Goal: Task Accomplishment & Management: Use online tool/utility

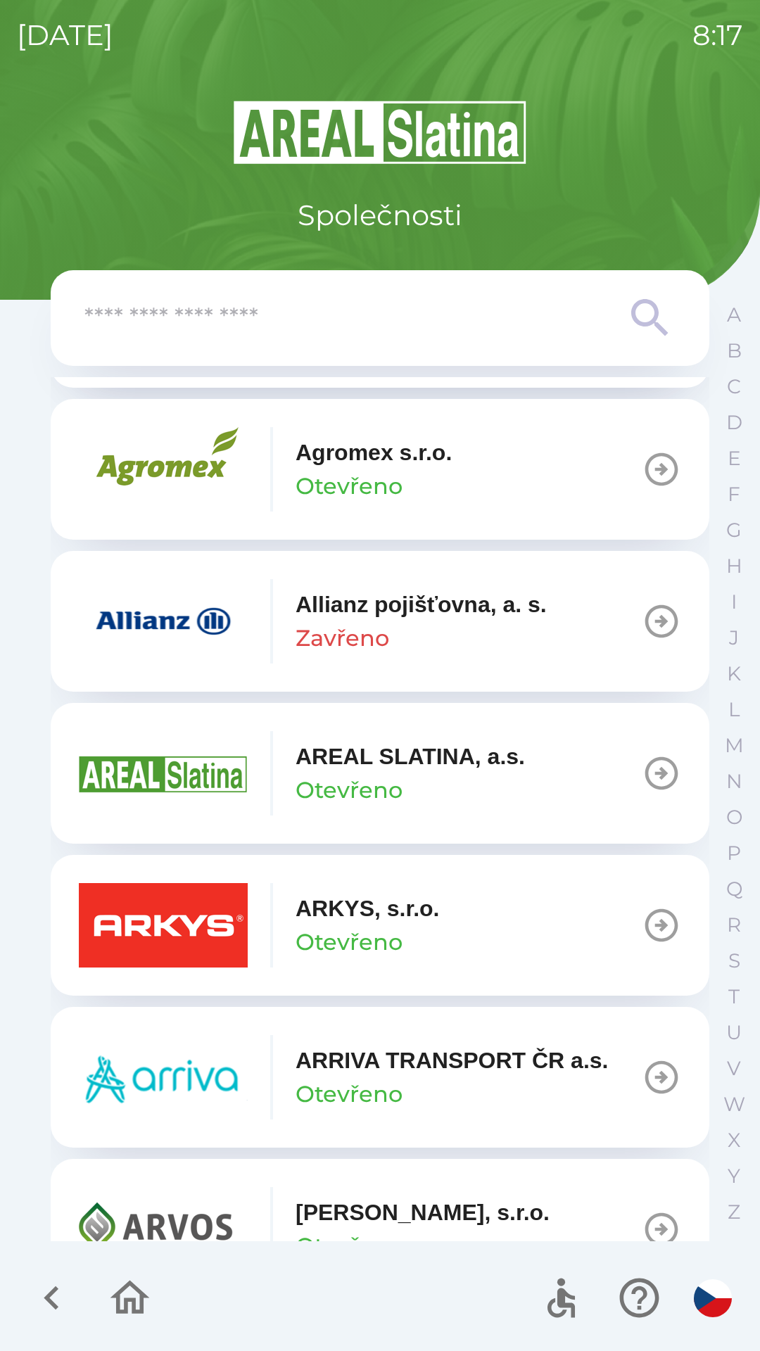
scroll to position [470, 0]
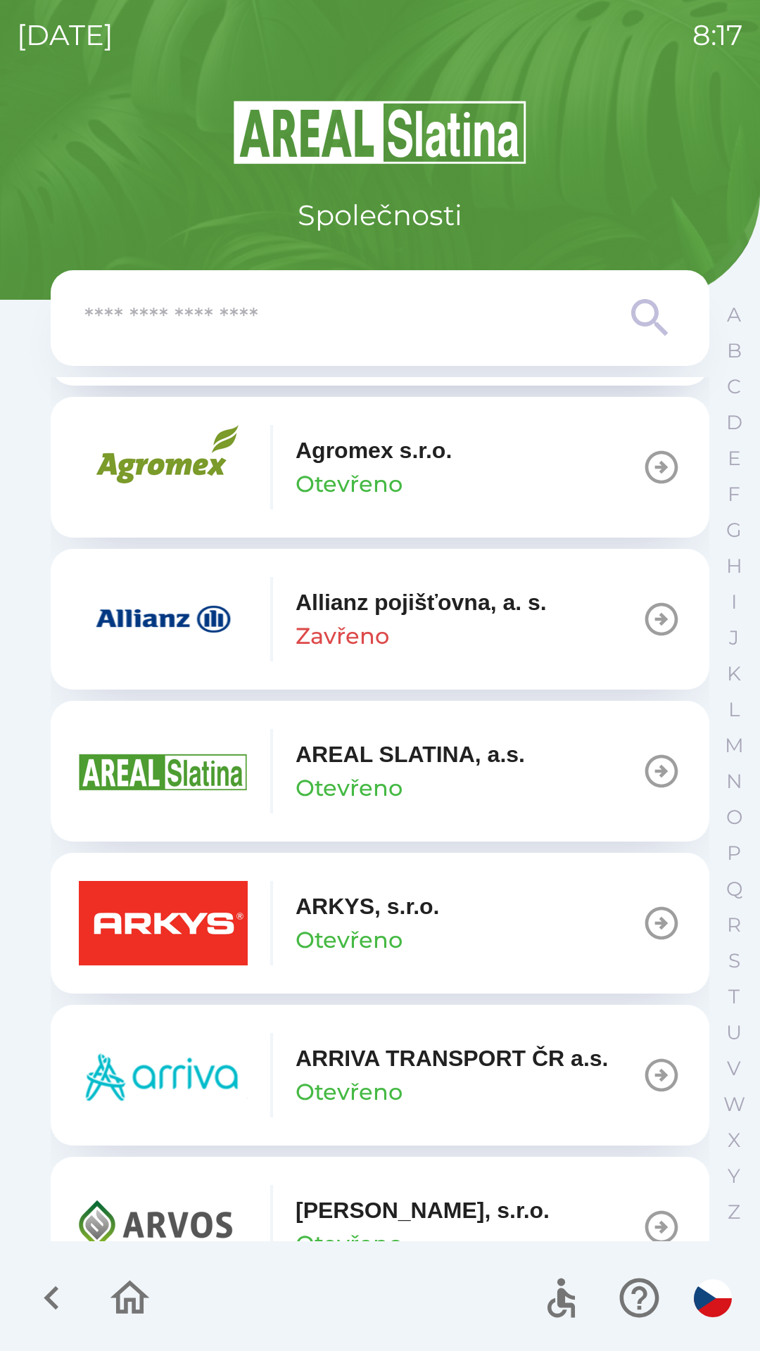
click at [413, 904] on p "ARKYS, s.r.o." at bounding box center [368, 907] width 144 height 34
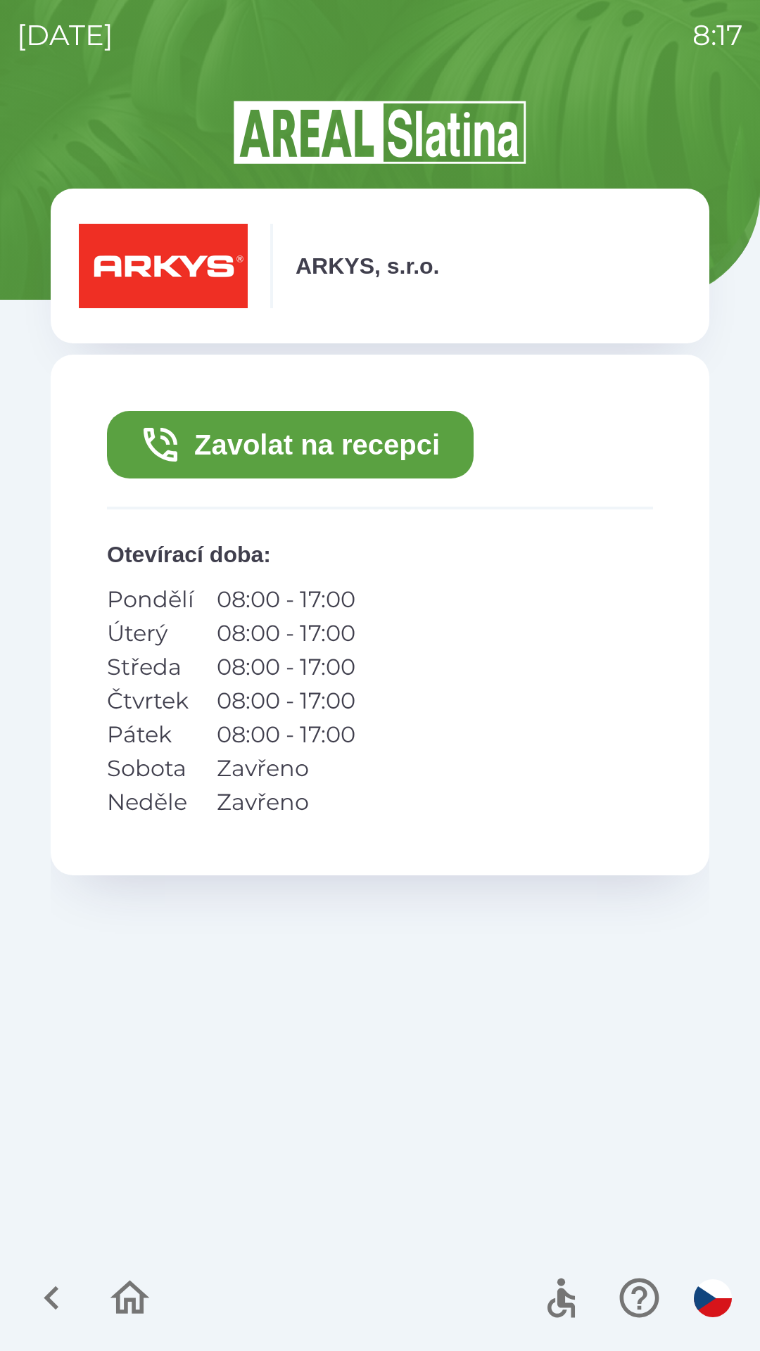
click at [382, 449] on button "Zavolat na recepci" at bounding box center [290, 445] width 367 height 68
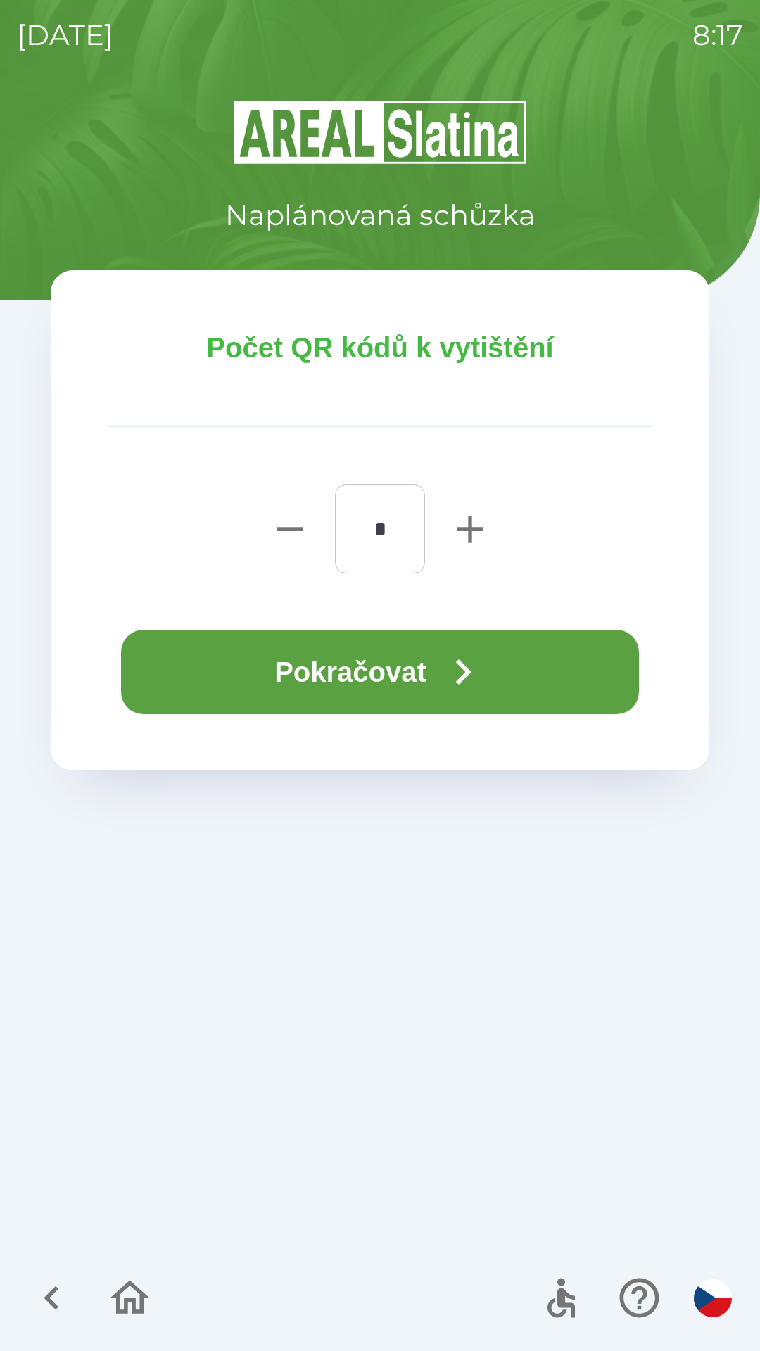
click at [427, 678] on button "Pokračovat" at bounding box center [380, 672] width 518 height 84
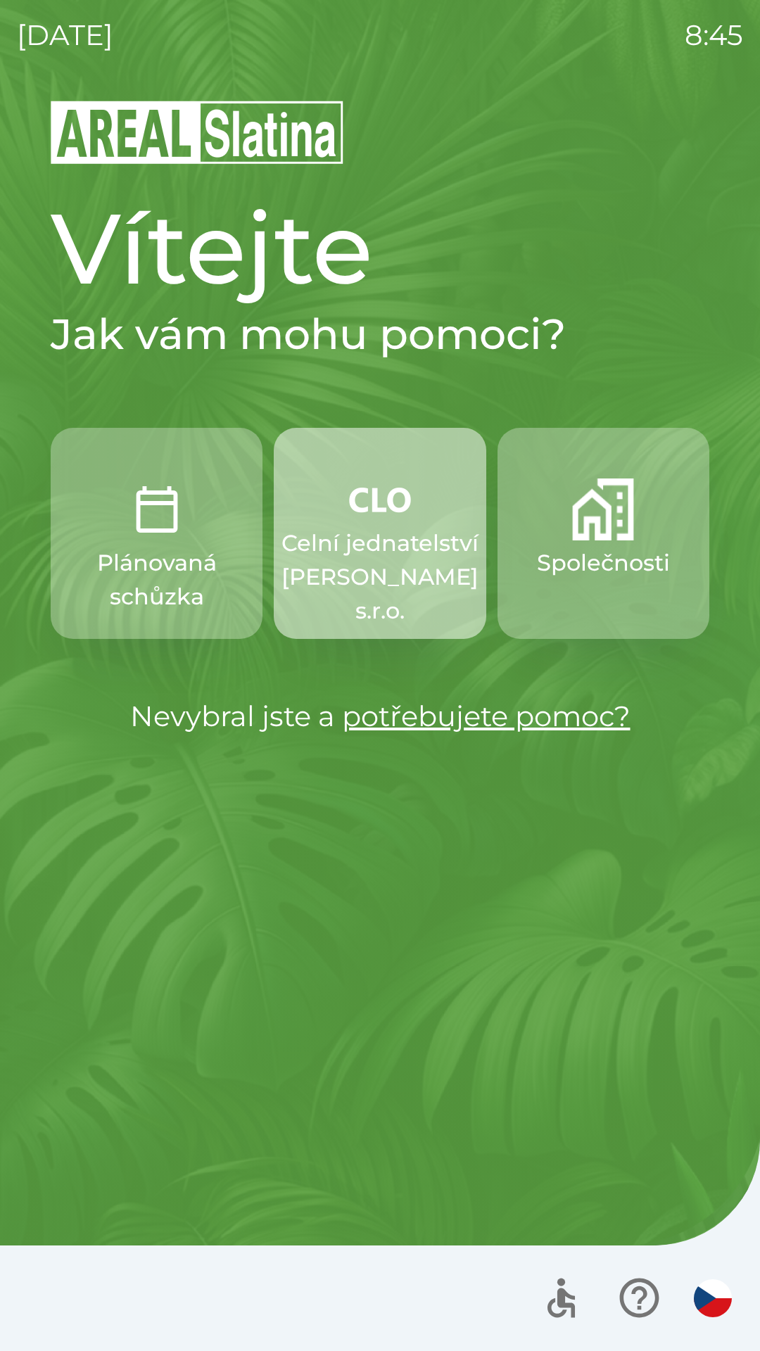
click at [389, 552] on p "Celní jednatelství [PERSON_NAME] s.r.o." at bounding box center [380, 576] width 197 height 101
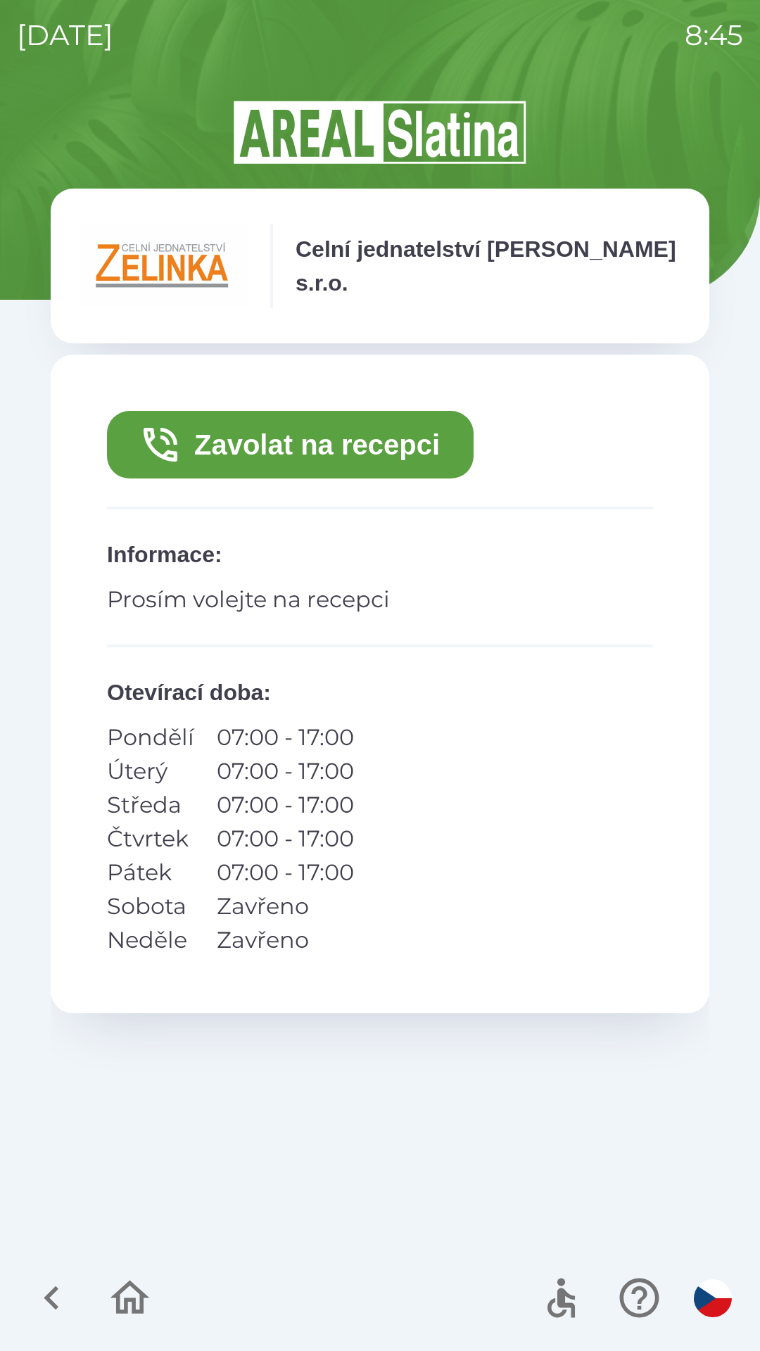
click at [388, 433] on button "Zavolat na recepci" at bounding box center [290, 445] width 367 height 68
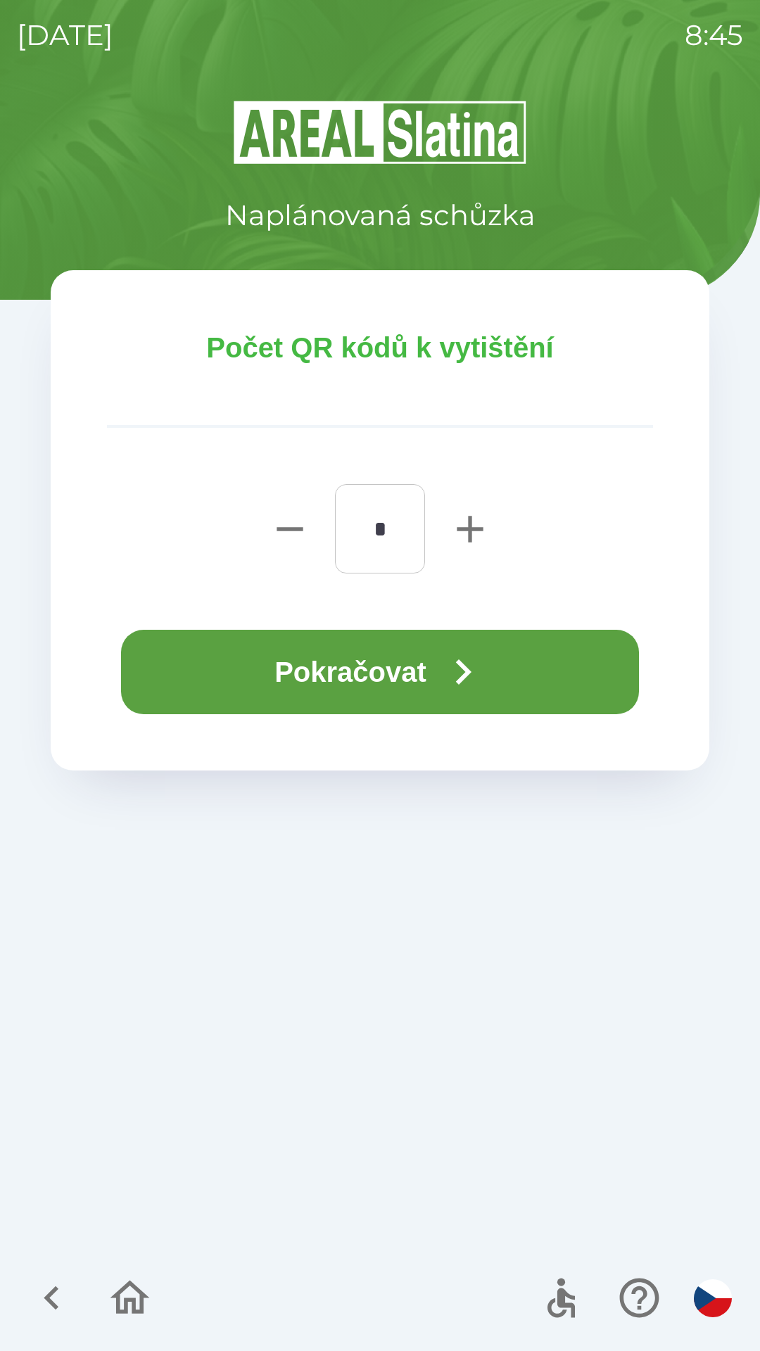
click at [465, 671] on icon "button" at bounding box center [463, 672] width 51 height 51
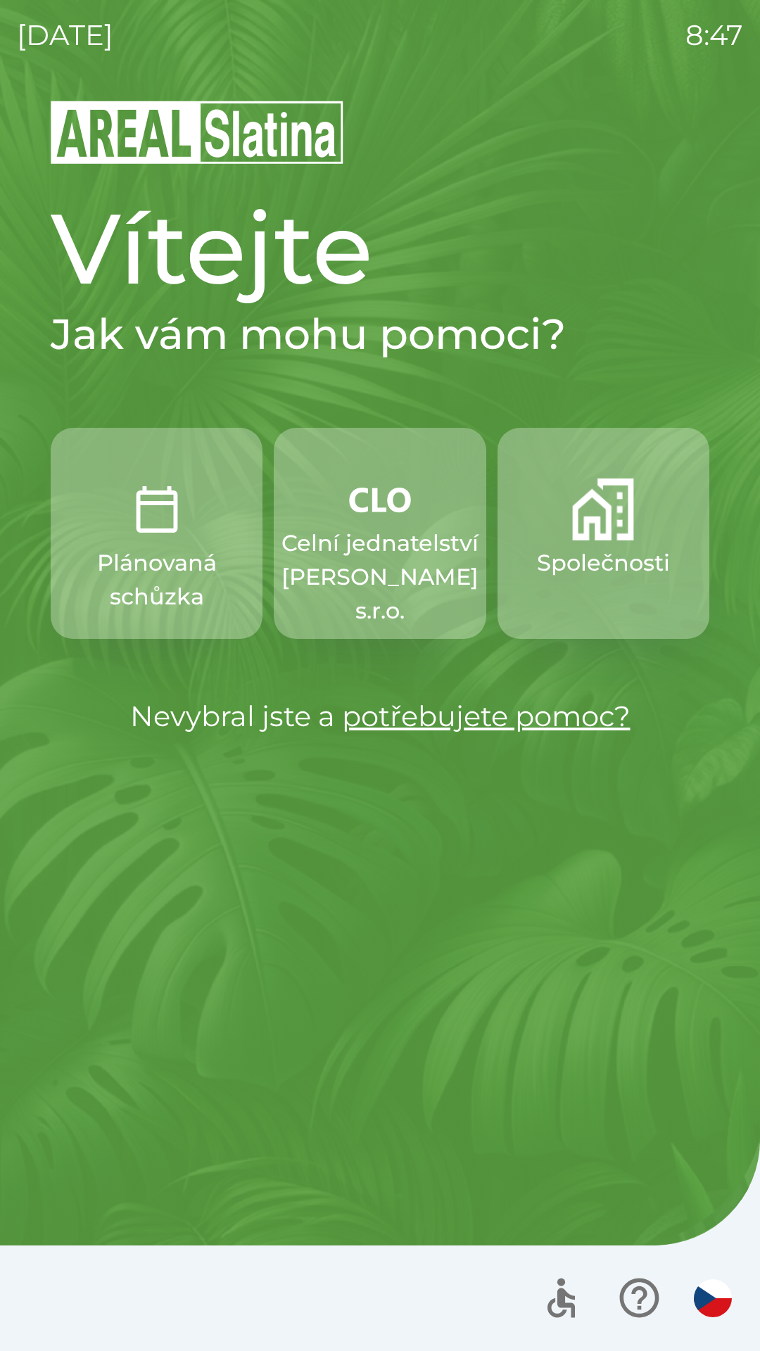
click at [608, 546] on p "Společnosti" at bounding box center [603, 563] width 133 height 34
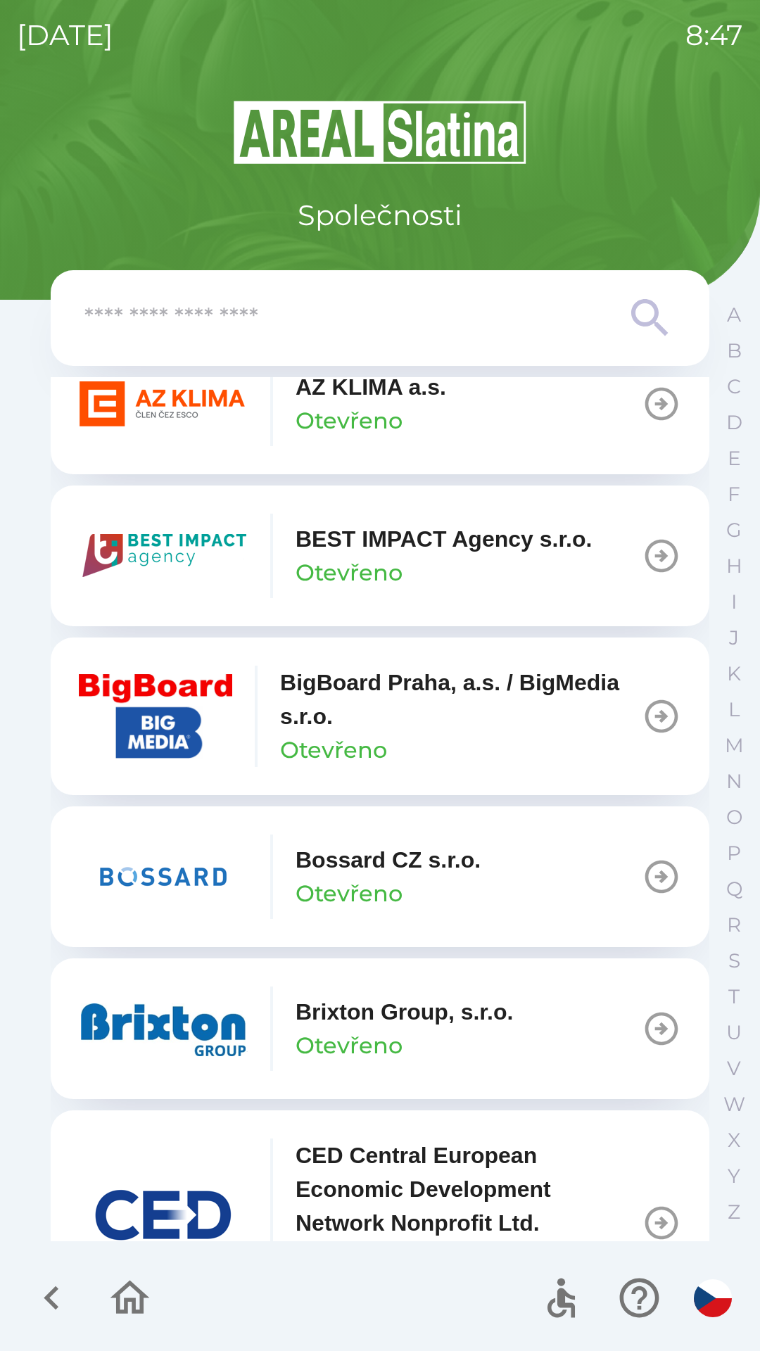
scroll to position [1656, 0]
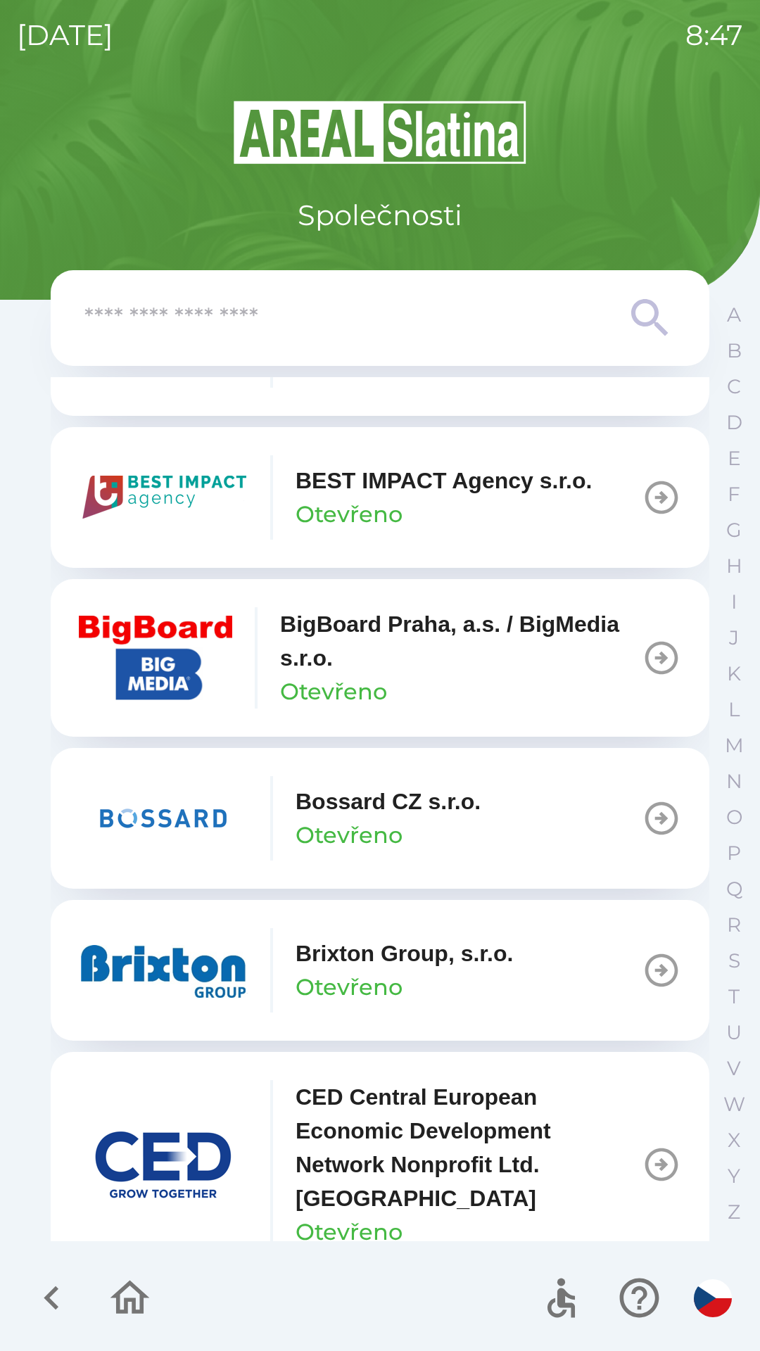
click at [443, 1069] on button "CED Central European Economic Development Network Nonprofit Ltd. Hungary Otevře…" at bounding box center [380, 1164] width 659 height 225
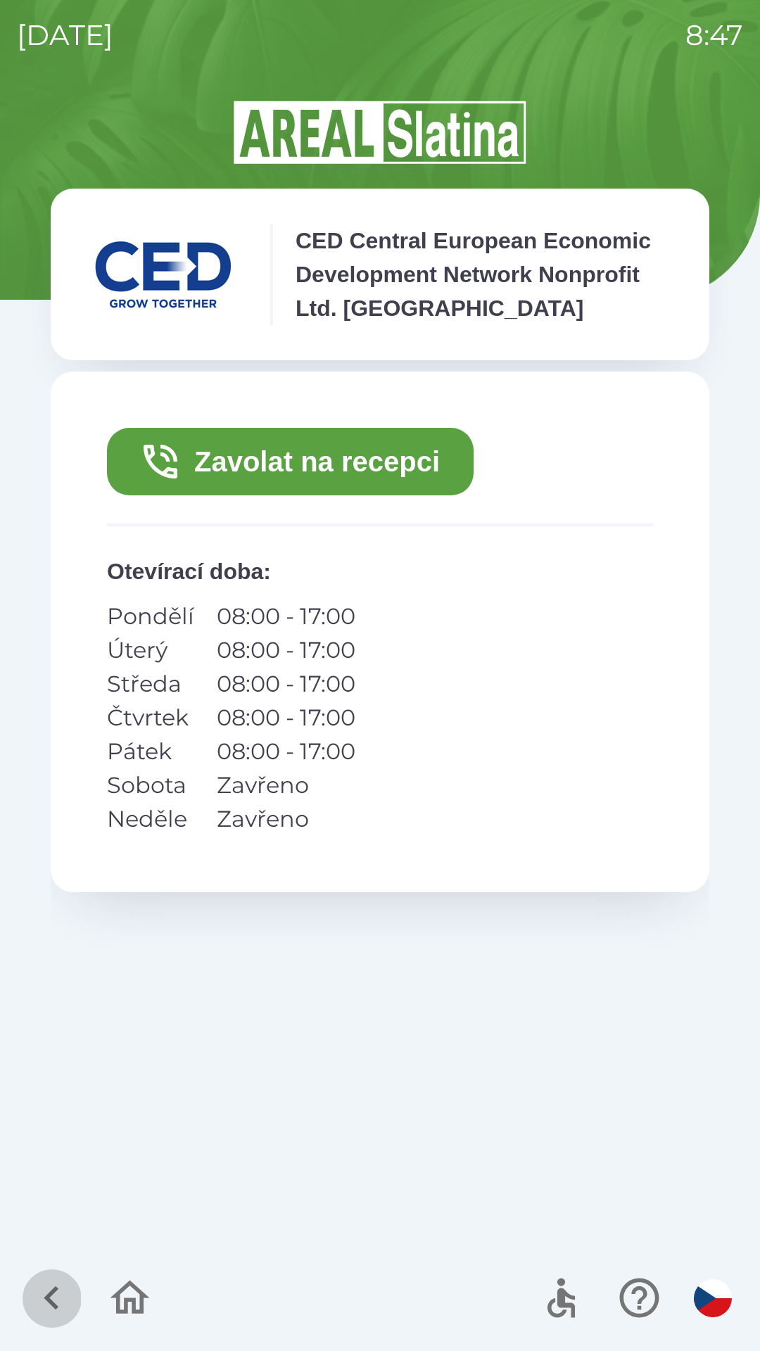
click at [65, 1296] on icon "button" at bounding box center [51, 1298] width 47 height 47
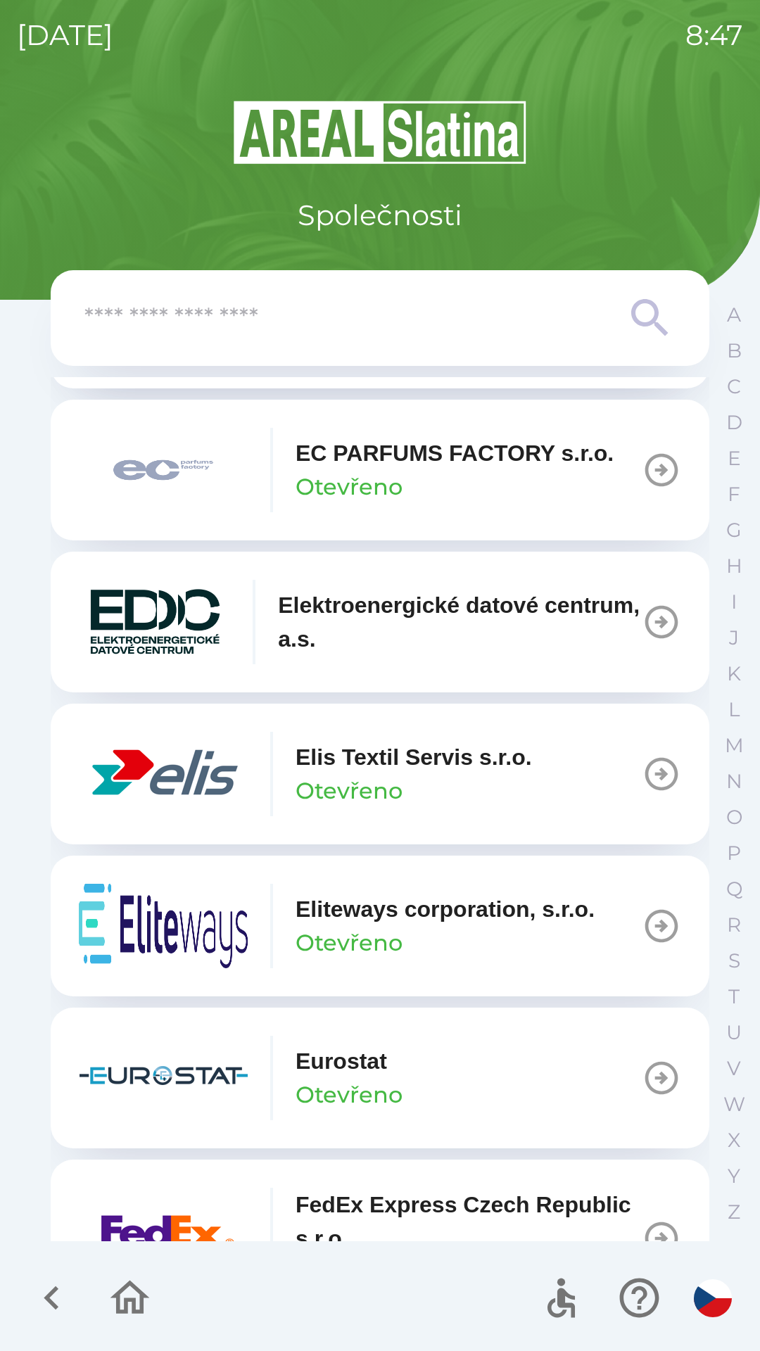
scroll to position [4011, 0]
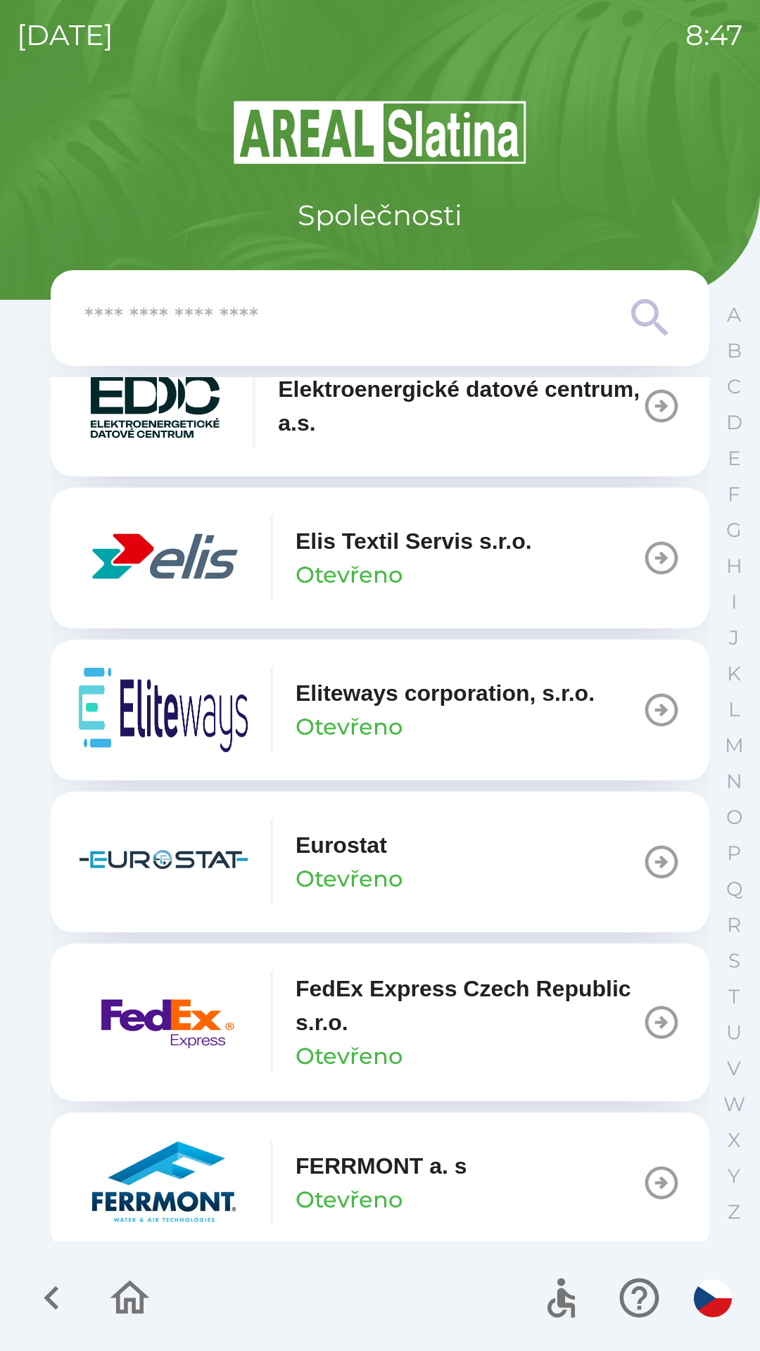
click at [376, 588] on p "Otevřeno" at bounding box center [349, 575] width 107 height 34
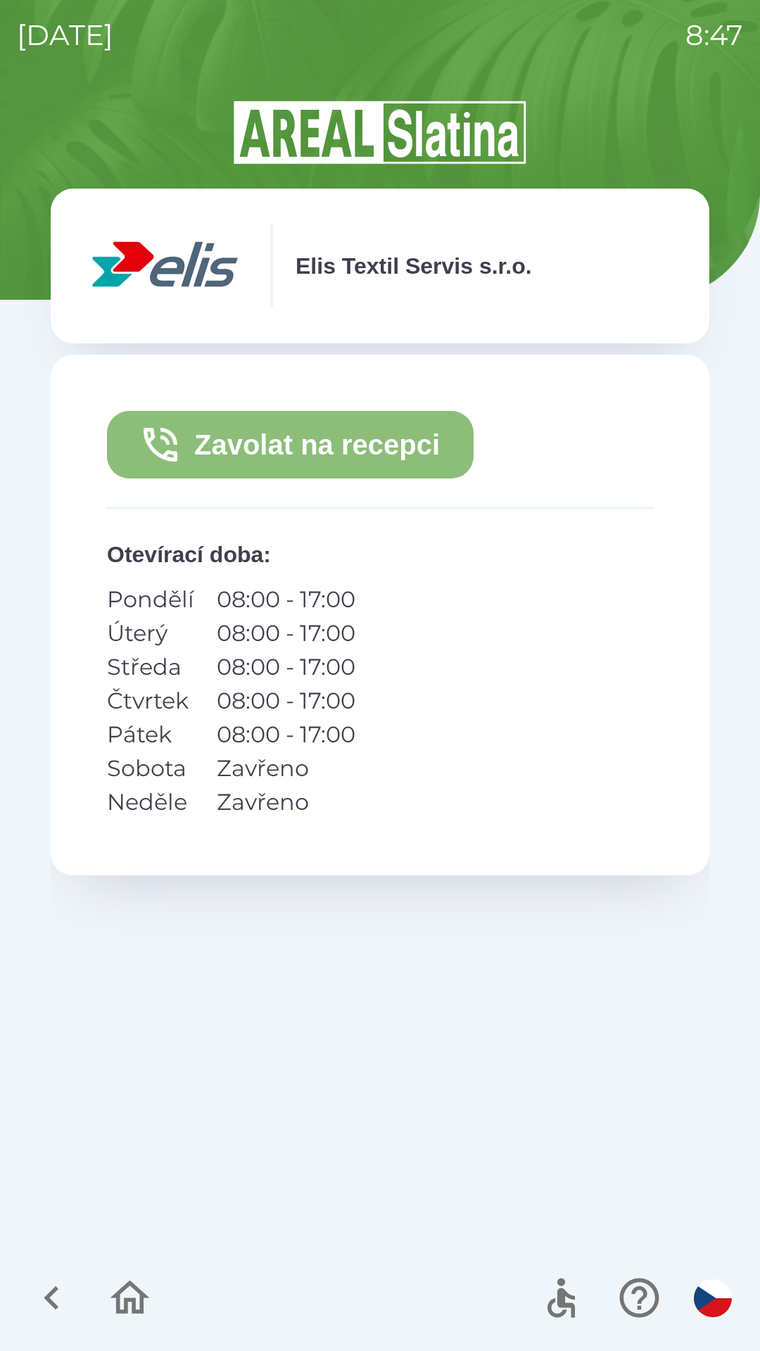
click at [372, 439] on button "Zavolat na recepci" at bounding box center [290, 445] width 367 height 68
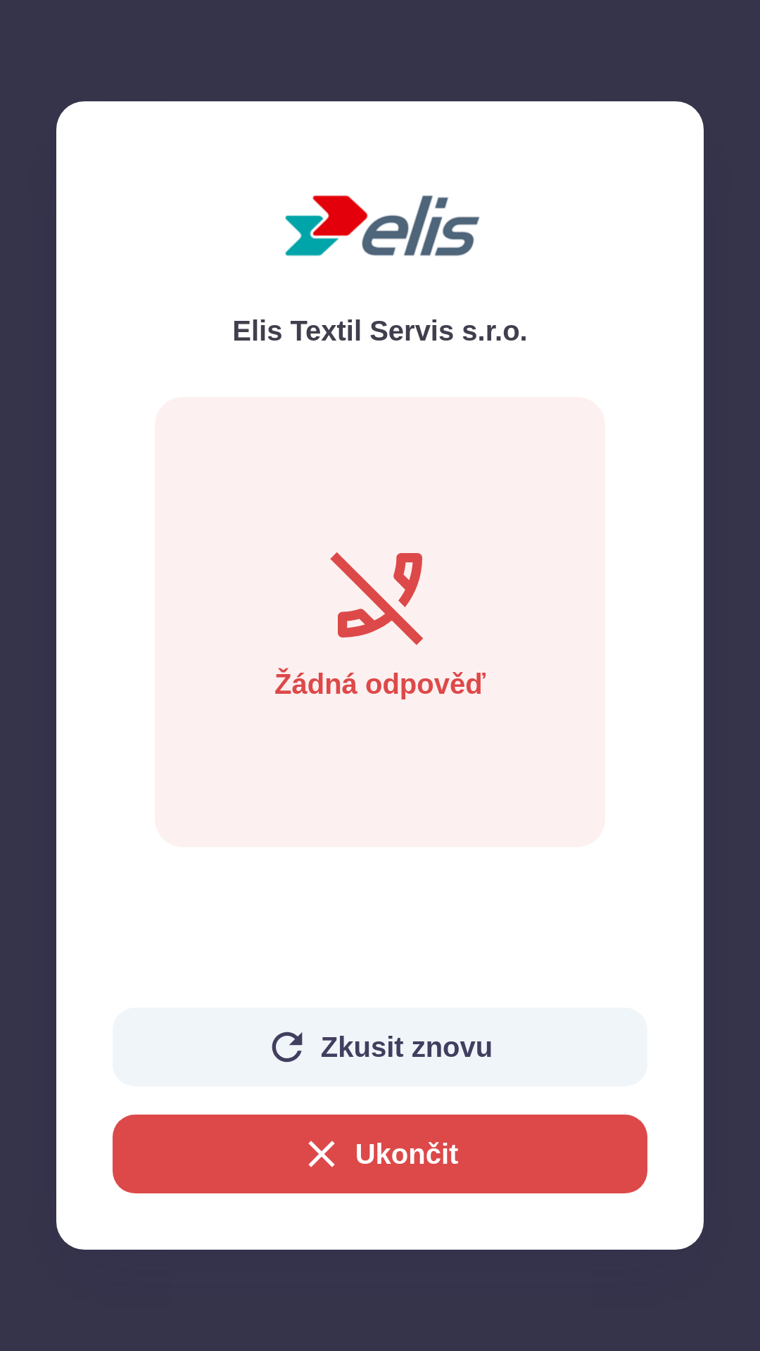
click at [340, 1136] on button "Ukončit" at bounding box center [380, 1154] width 535 height 79
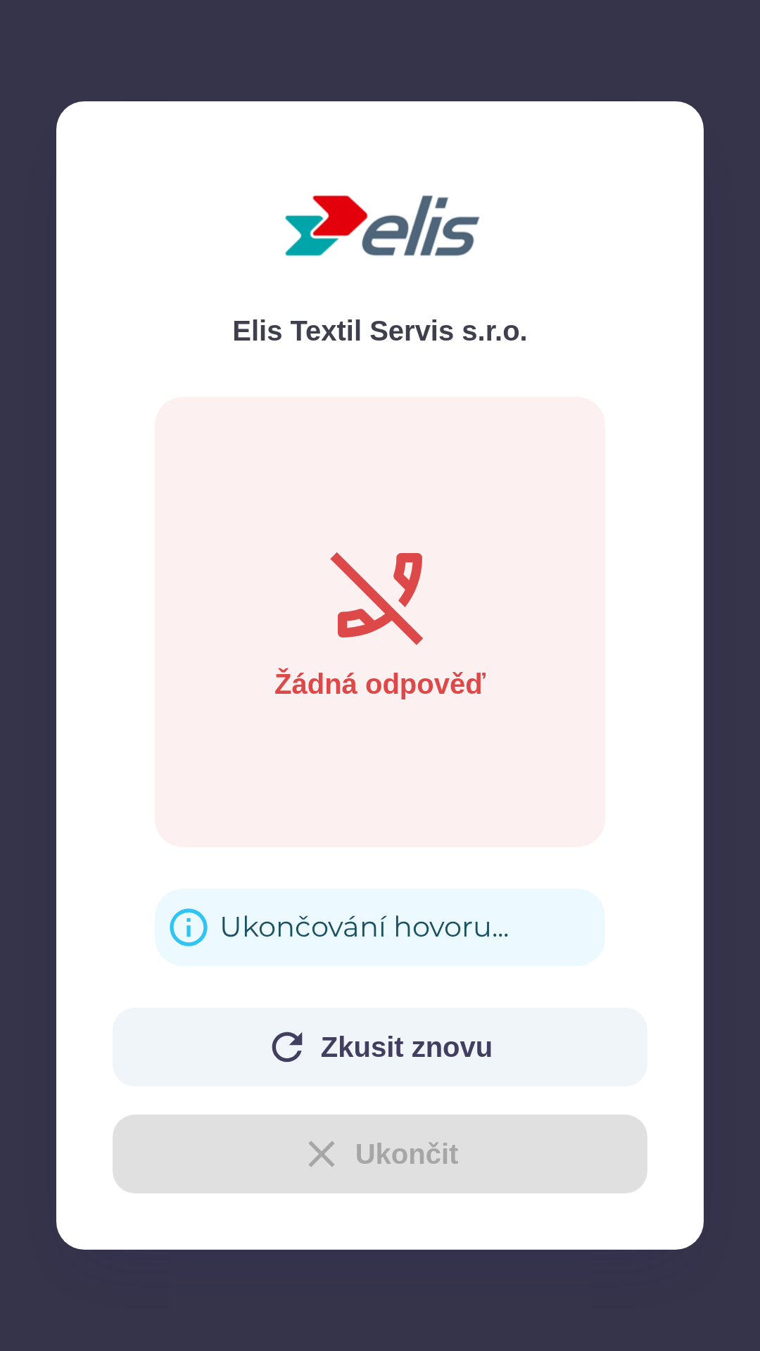
click at [384, 1032] on button "Zkusit znovu" at bounding box center [380, 1047] width 535 height 79
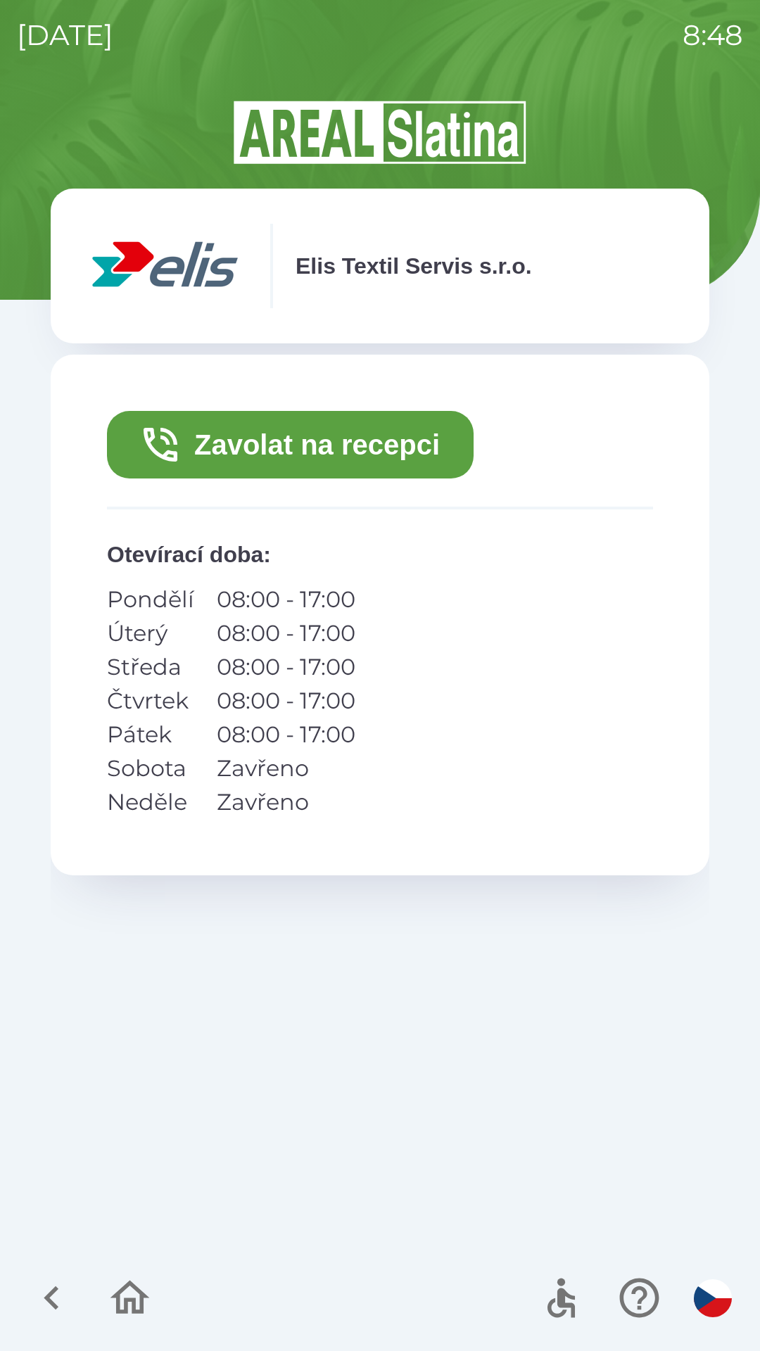
click at [385, 428] on button "Zavolat na recepci" at bounding box center [290, 445] width 367 height 68
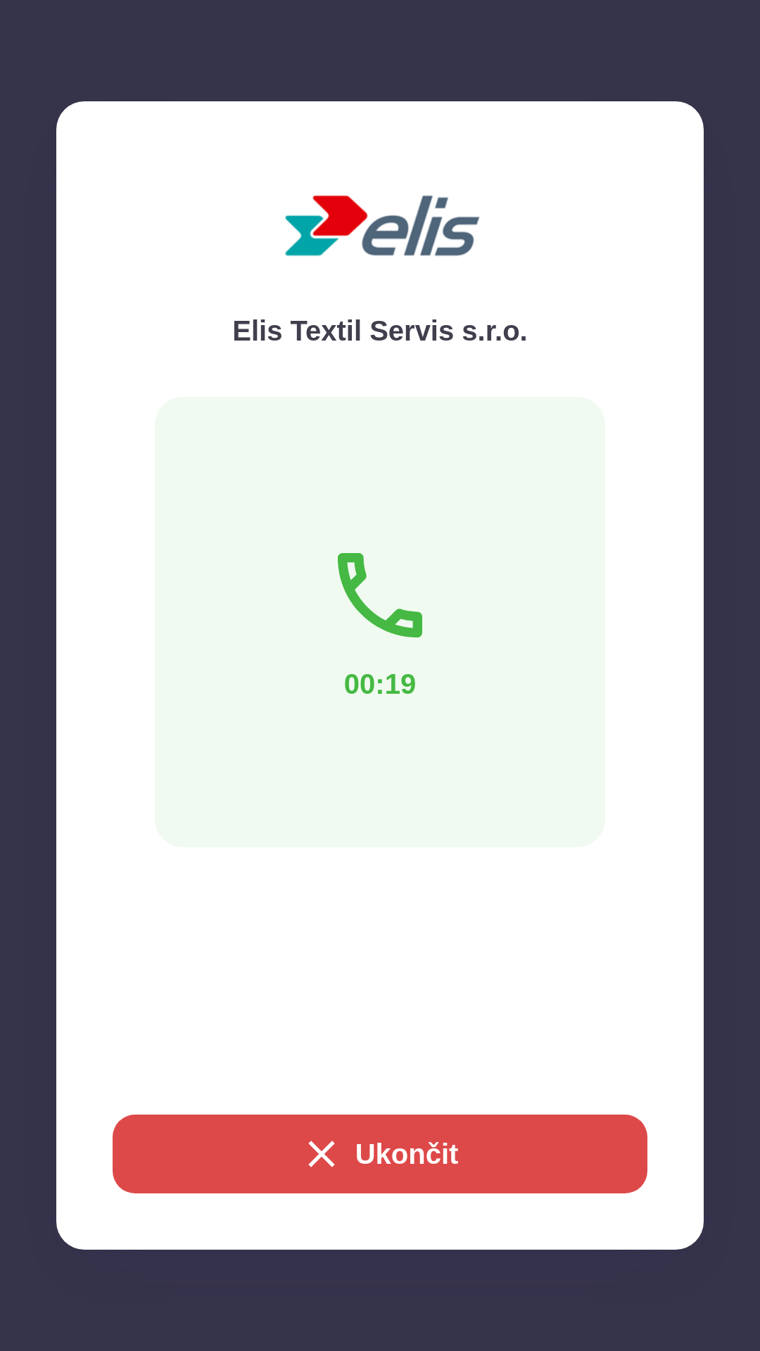
click at [391, 1151] on button "Ukončit" at bounding box center [380, 1154] width 535 height 79
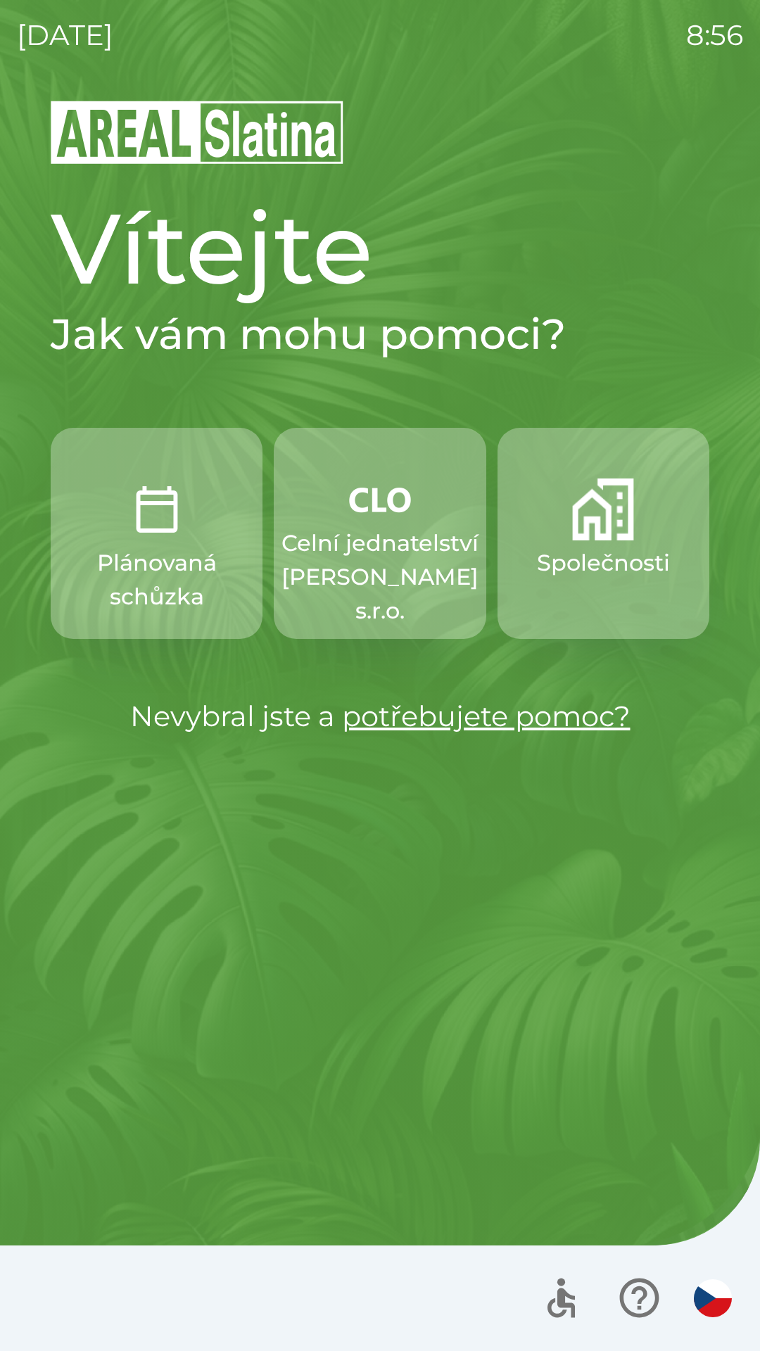
click at [355, 559] on p "Celní jednatelství [PERSON_NAME] s.r.o." at bounding box center [380, 576] width 197 height 101
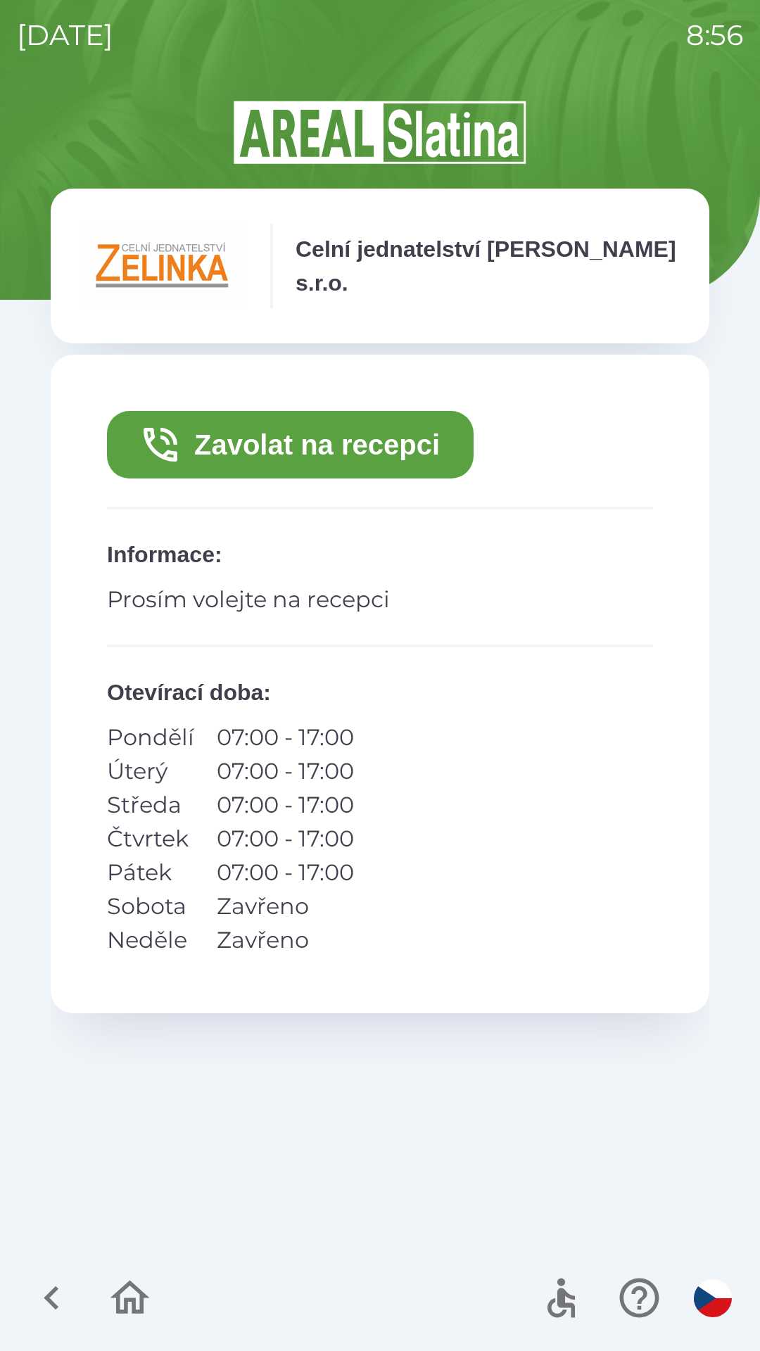
click at [382, 459] on button "Zavolat na recepci" at bounding box center [290, 445] width 367 height 68
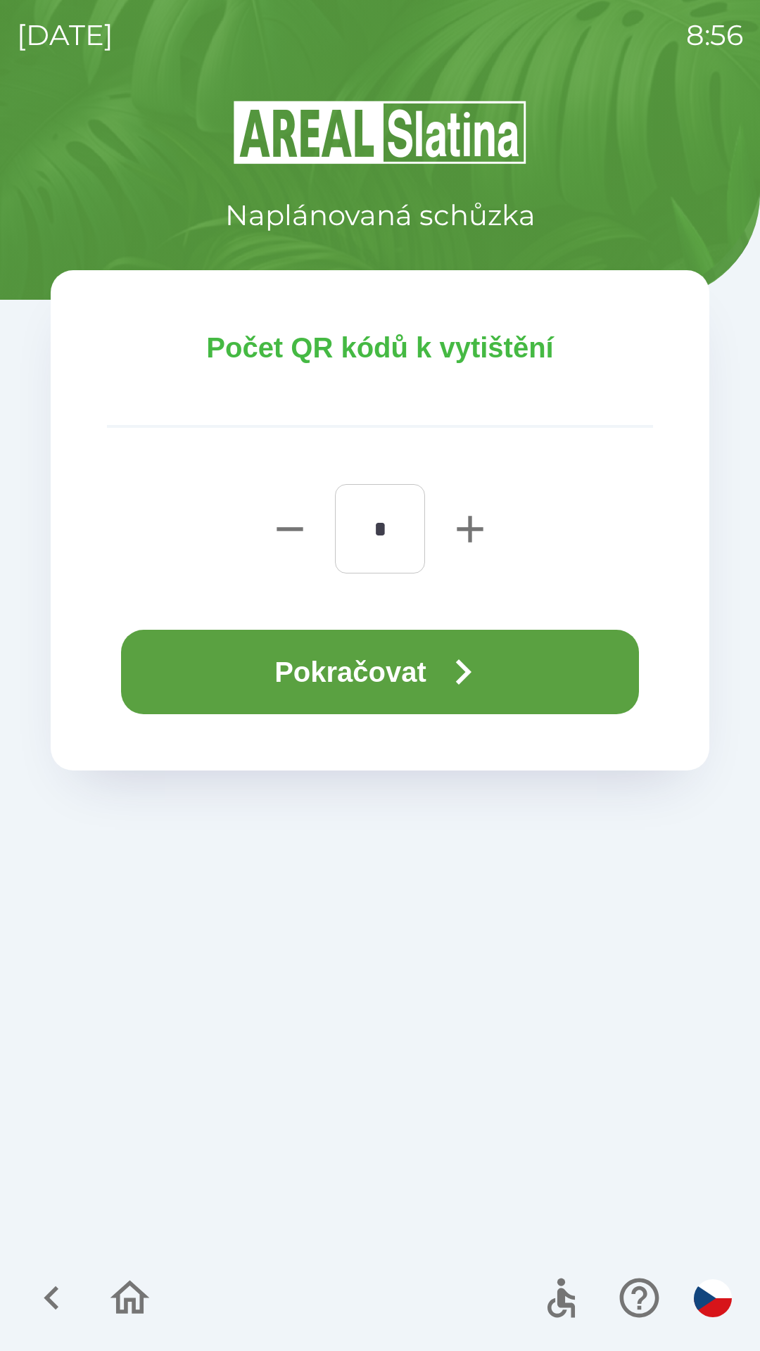
click at [453, 677] on icon "button" at bounding box center [463, 672] width 51 height 51
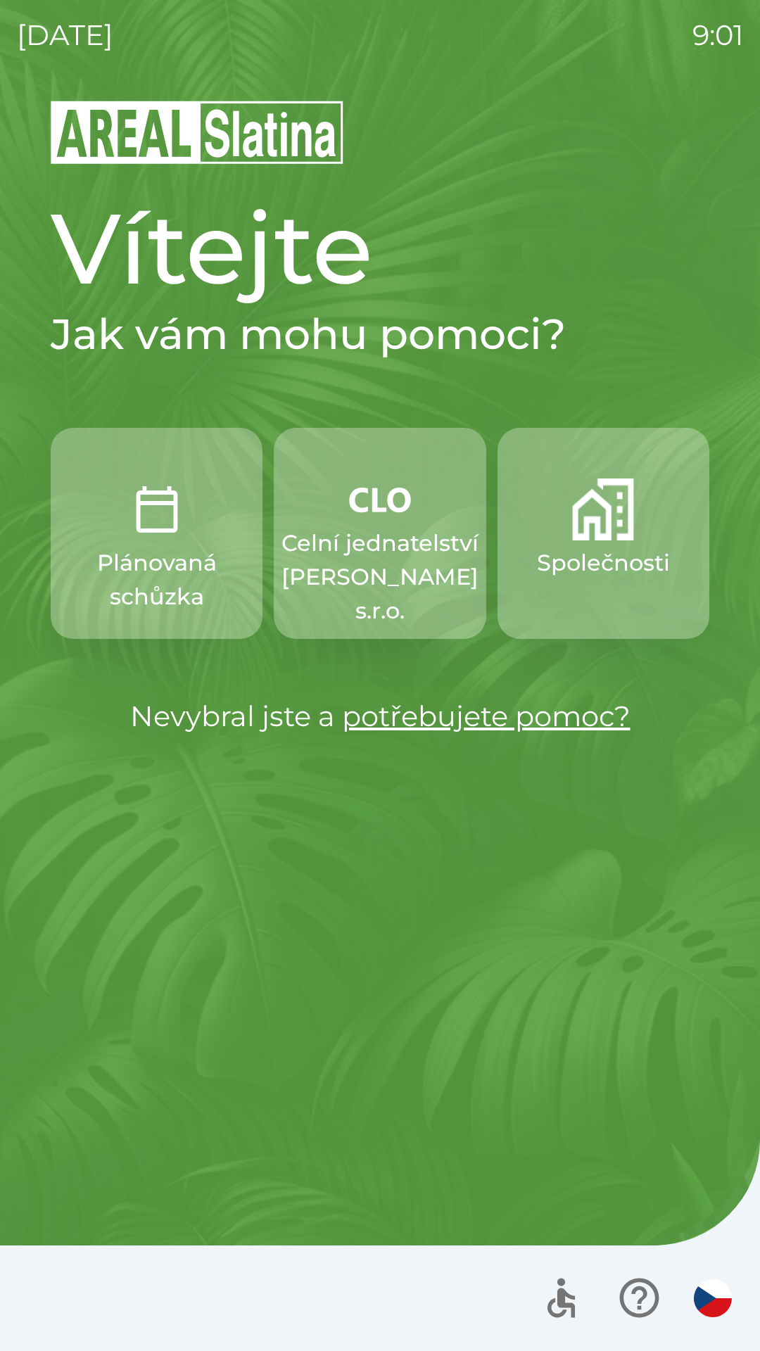
click at [554, 569] on p "Společnosti" at bounding box center [603, 563] width 133 height 34
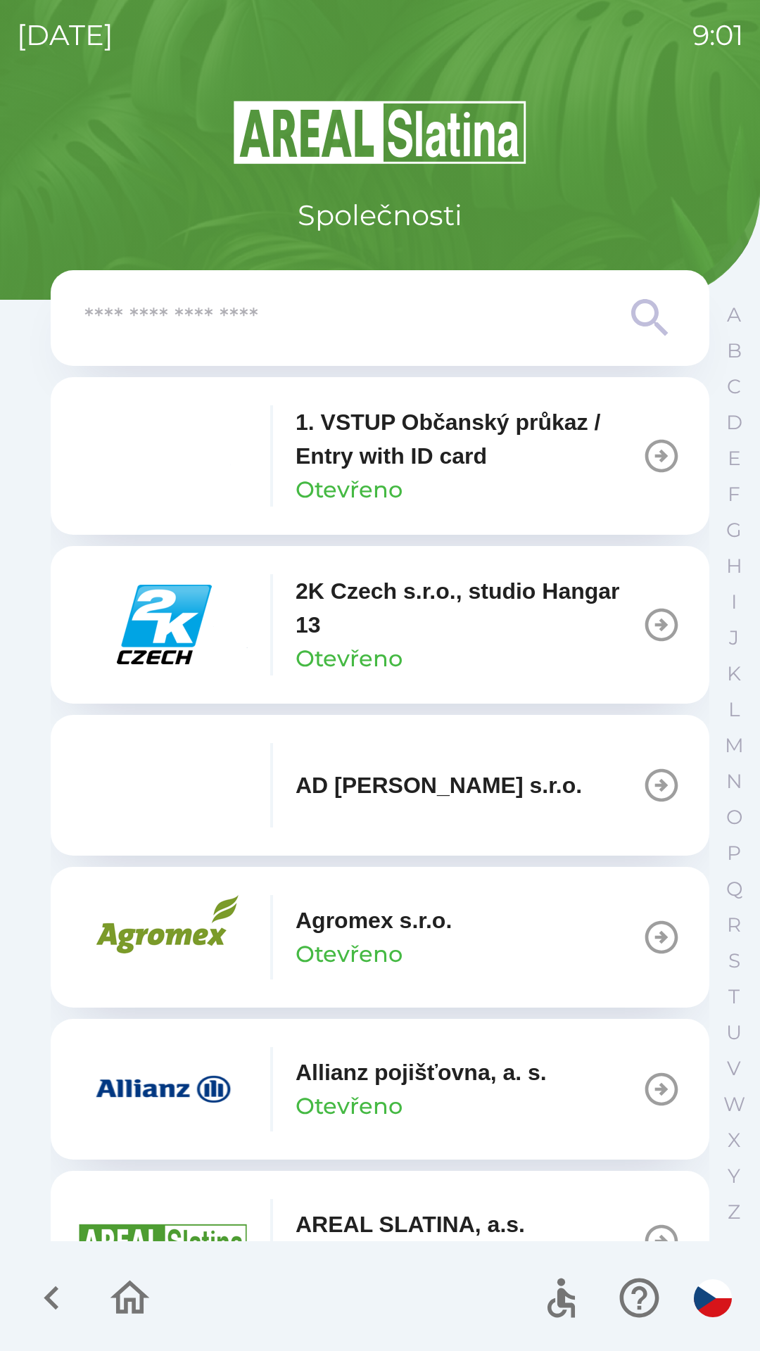
click at [198, 332] on input "text" at bounding box center [351, 318] width 535 height 39
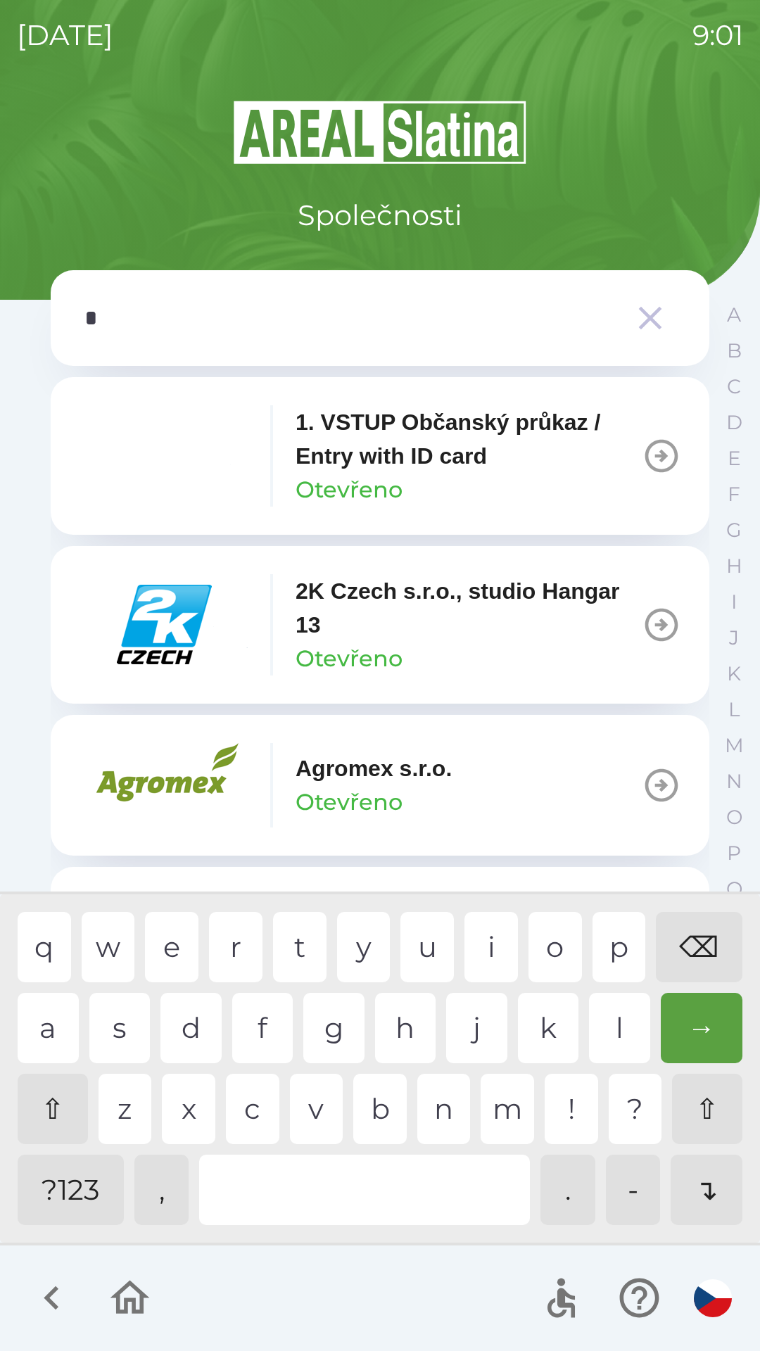
click at [180, 936] on div "e" at bounding box center [171, 947] width 53 height 70
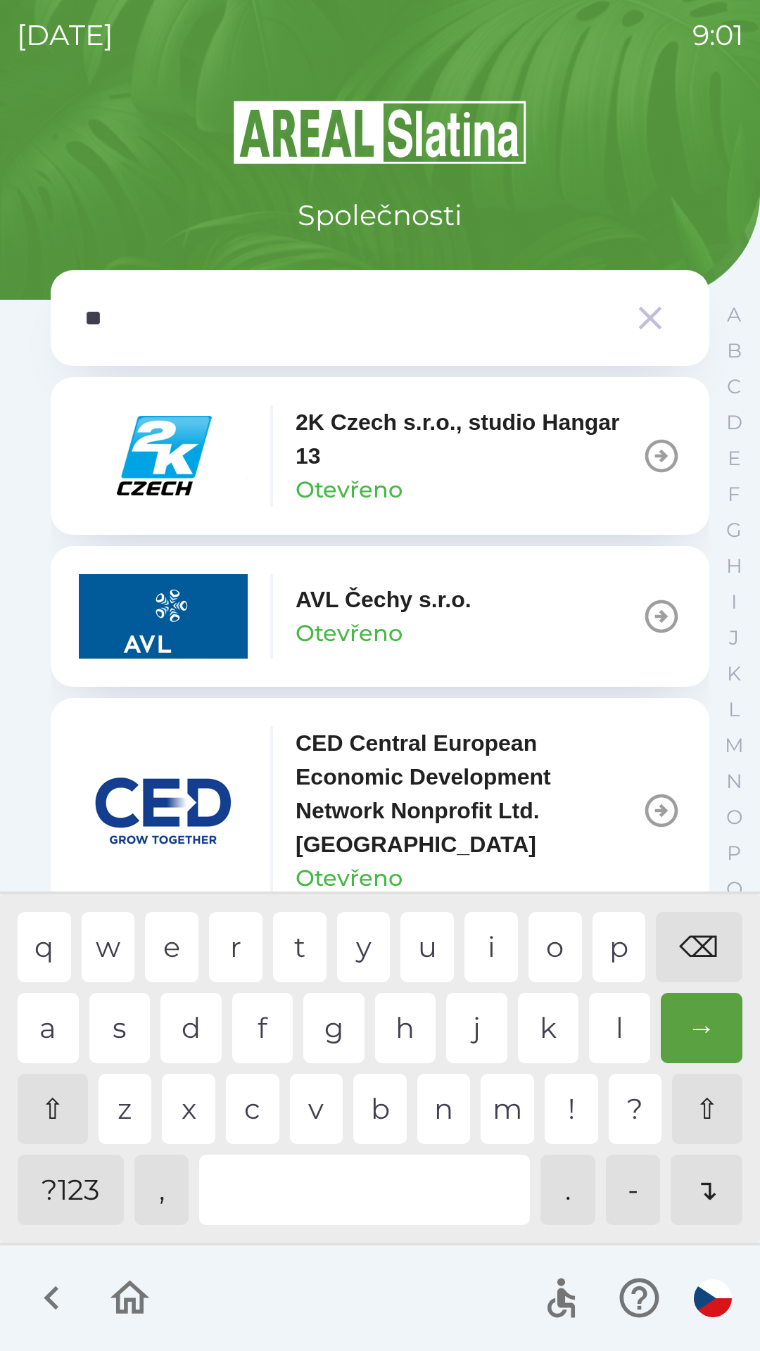
click at [244, 1104] on div "c" at bounding box center [252, 1109] width 53 height 70
click at [353, 1172] on div at bounding box center [364, 1190] width 331 height 70
type input "****"
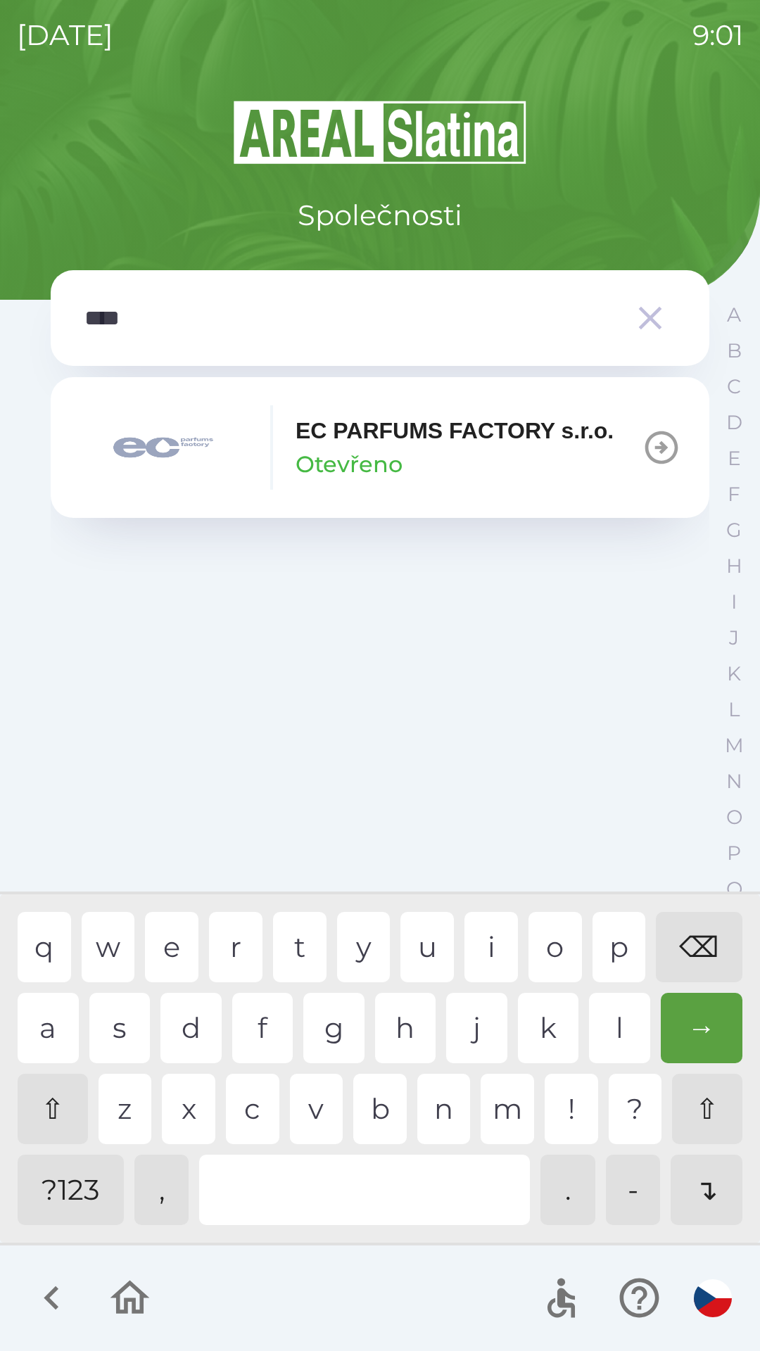
click at [598, 954] on div "p" at bounding box center [619, 947] width 53 height 70
click at [187, 457] on img "button" at bounding box center [163, 447] width 169 height 84
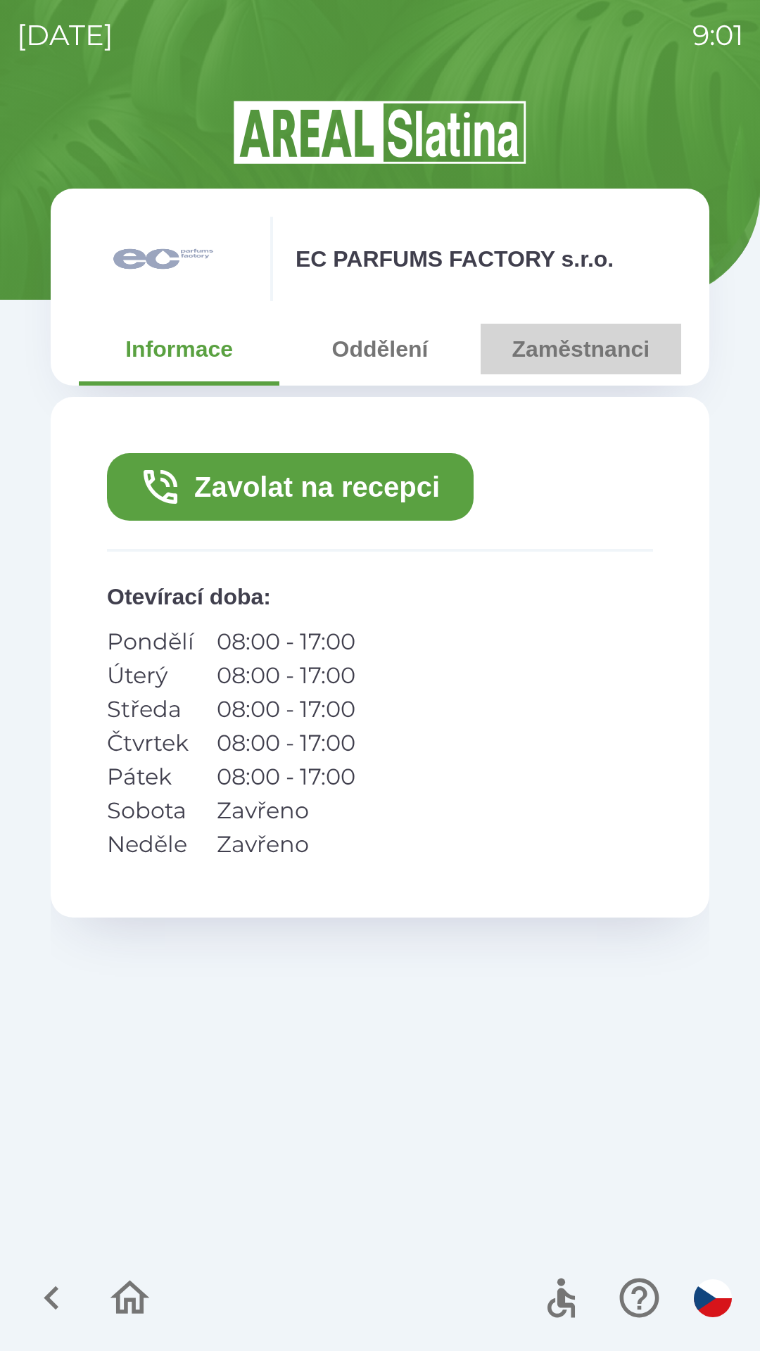
click at [548, 349] on button "Zaměstnanci" at bounding box center [581, 349] width 201 height 51
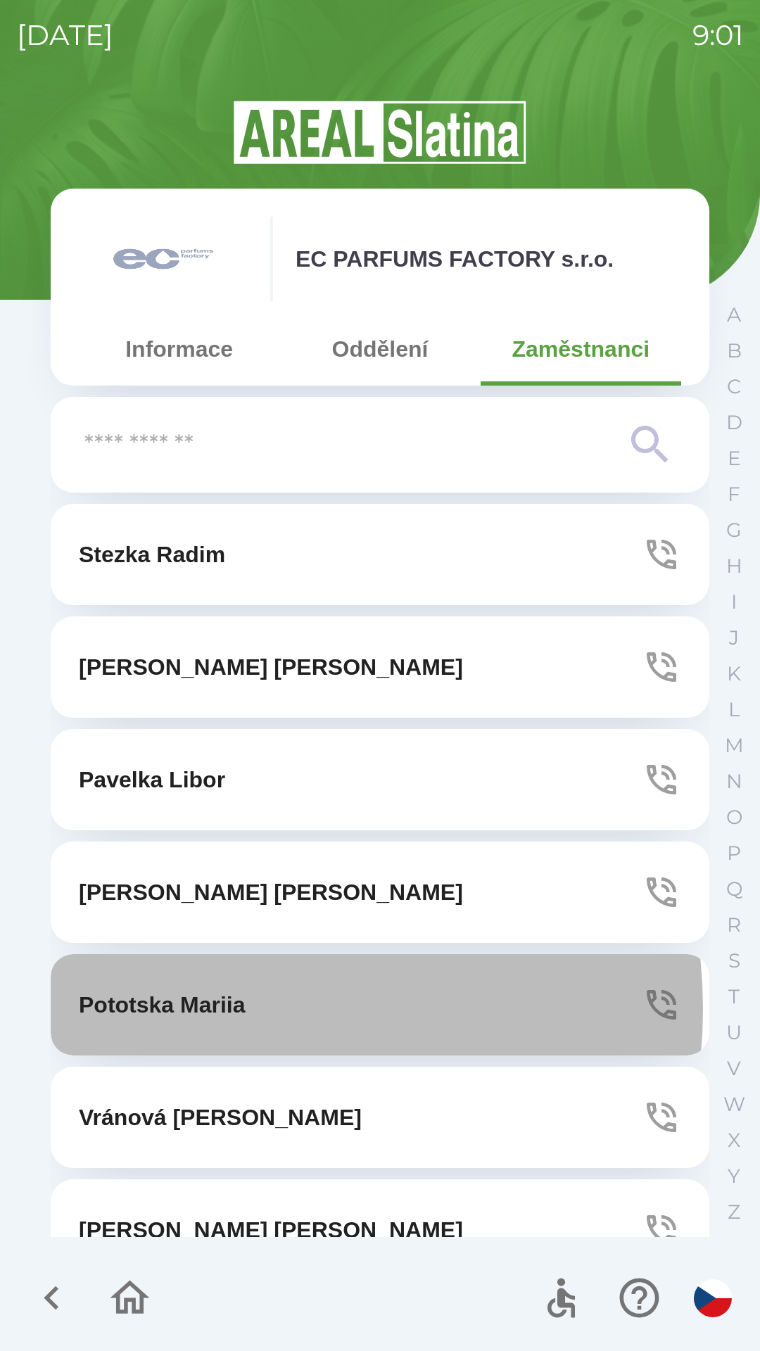
click at [232, 1009] on p "Pototska Mariia" at bounding box center [162, 1005] width 167 height 34
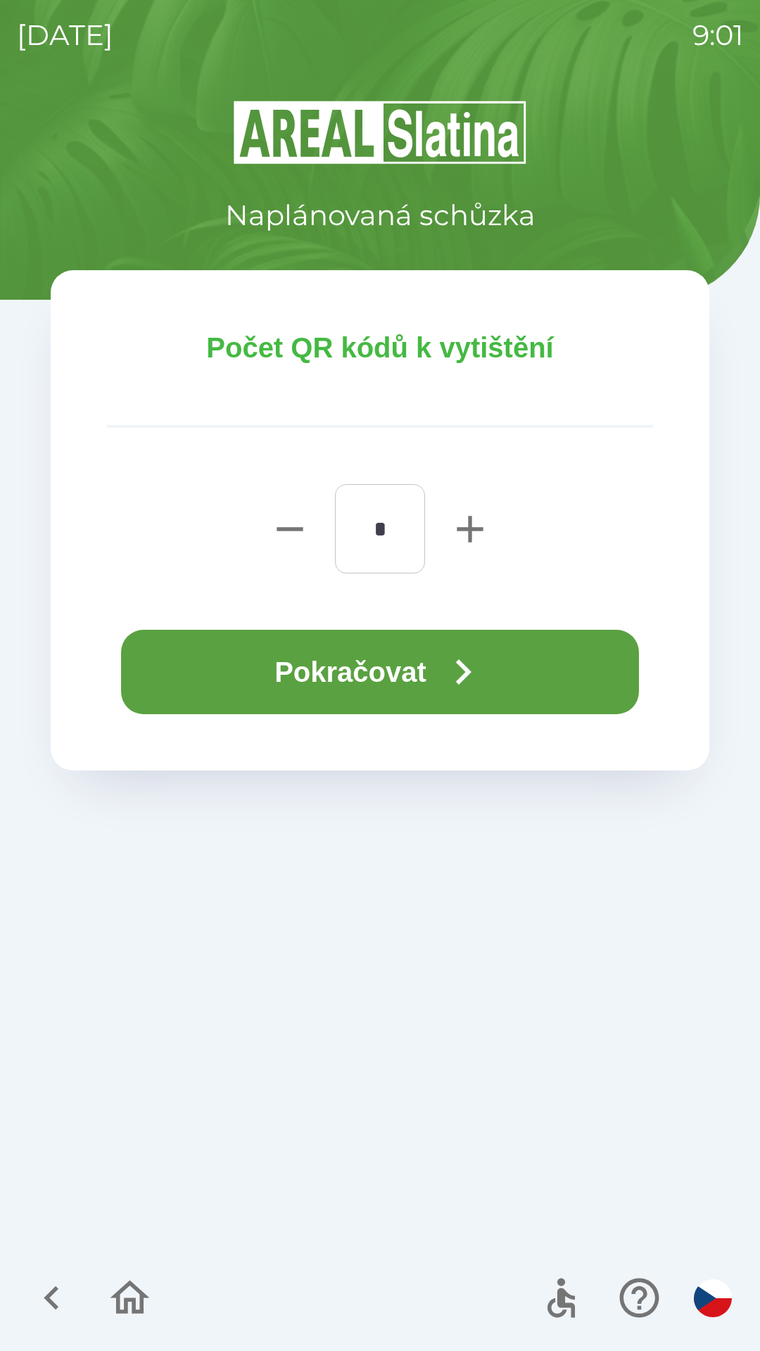
click at [341, 678] on button "Pokračovat" at bounding box center [380, 672] width 518 height 84
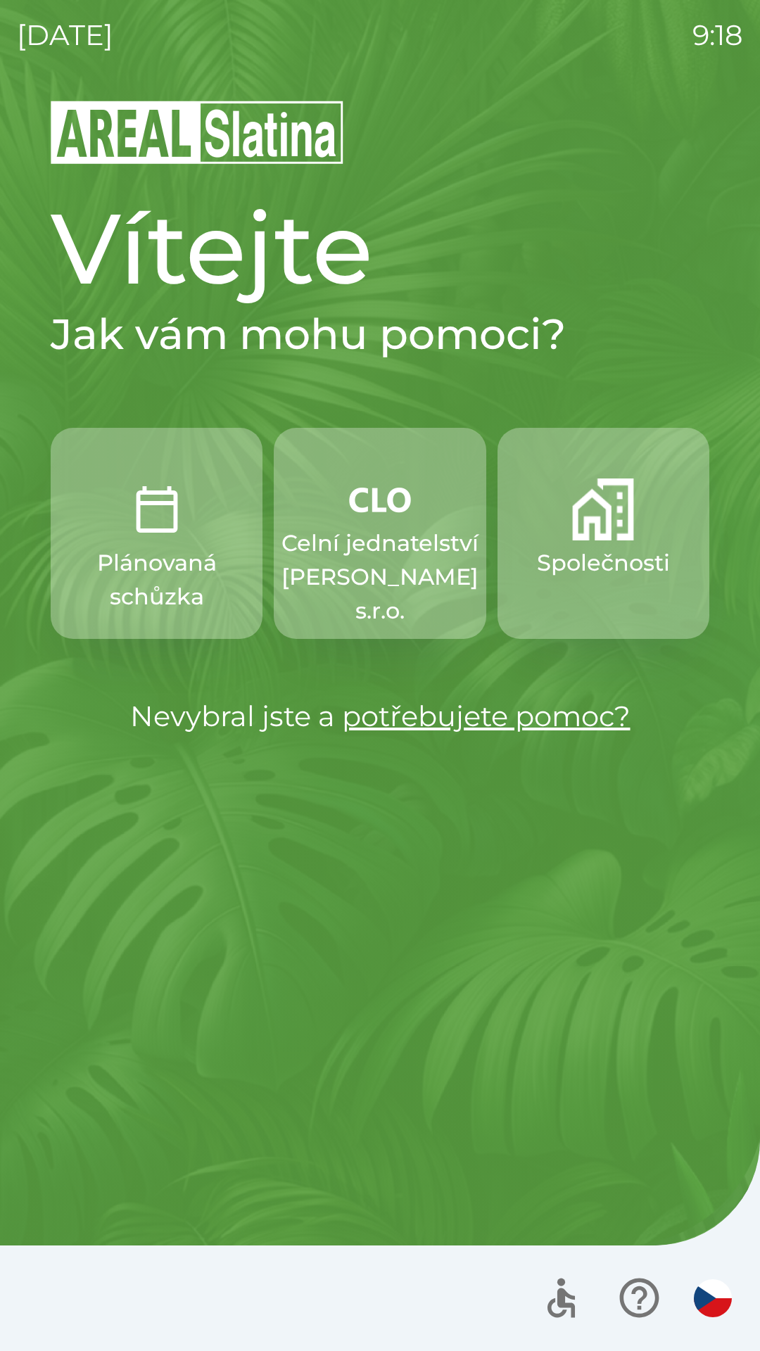
click at [393, 550] on p "Celní jednatelství [PERSON_NAME] s.r.o." at bounding box center [380, 576] width 197 height 101
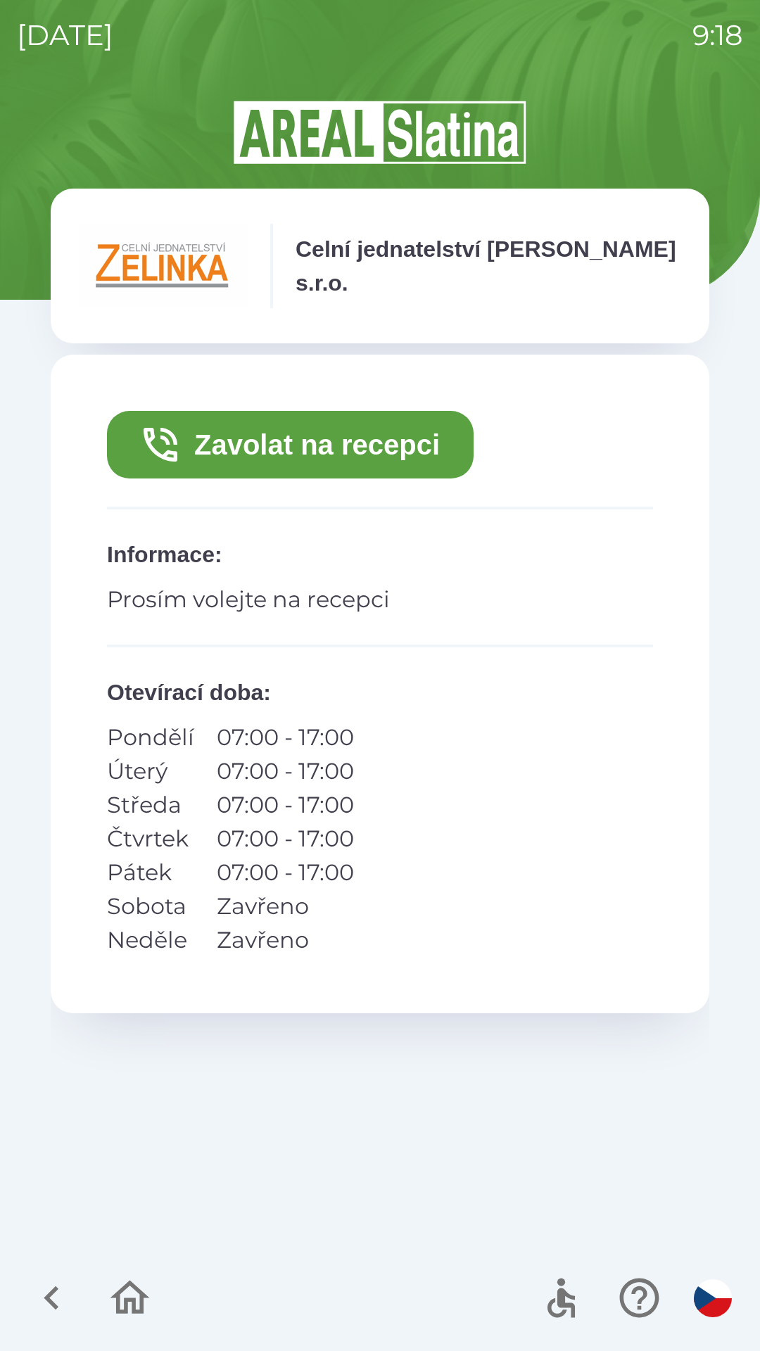
click at [445, 442] on button "Zavolat na recepci" at bounding box center [290, 445] width 367 height 68
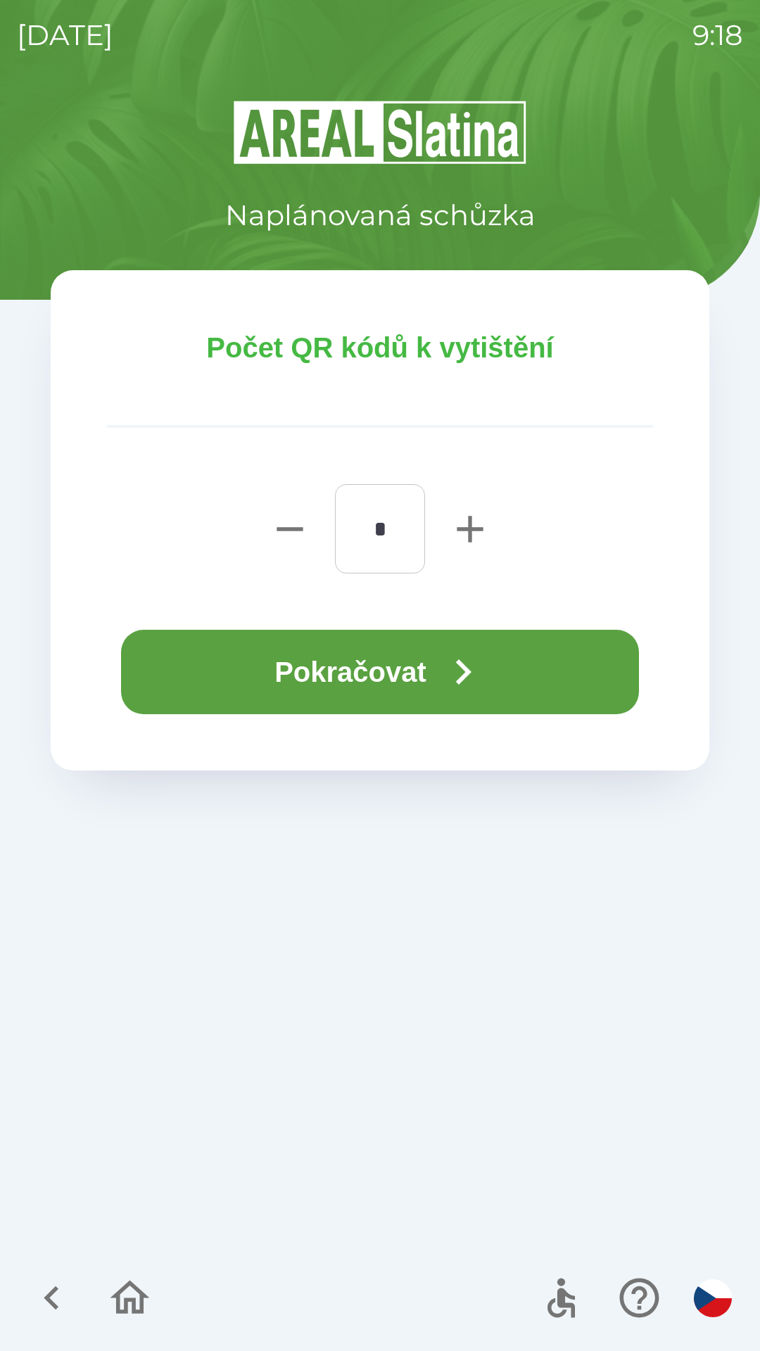
click at [495, 684] on button "Pokračovat" at bounding box center [380, 672] width 518 height 84
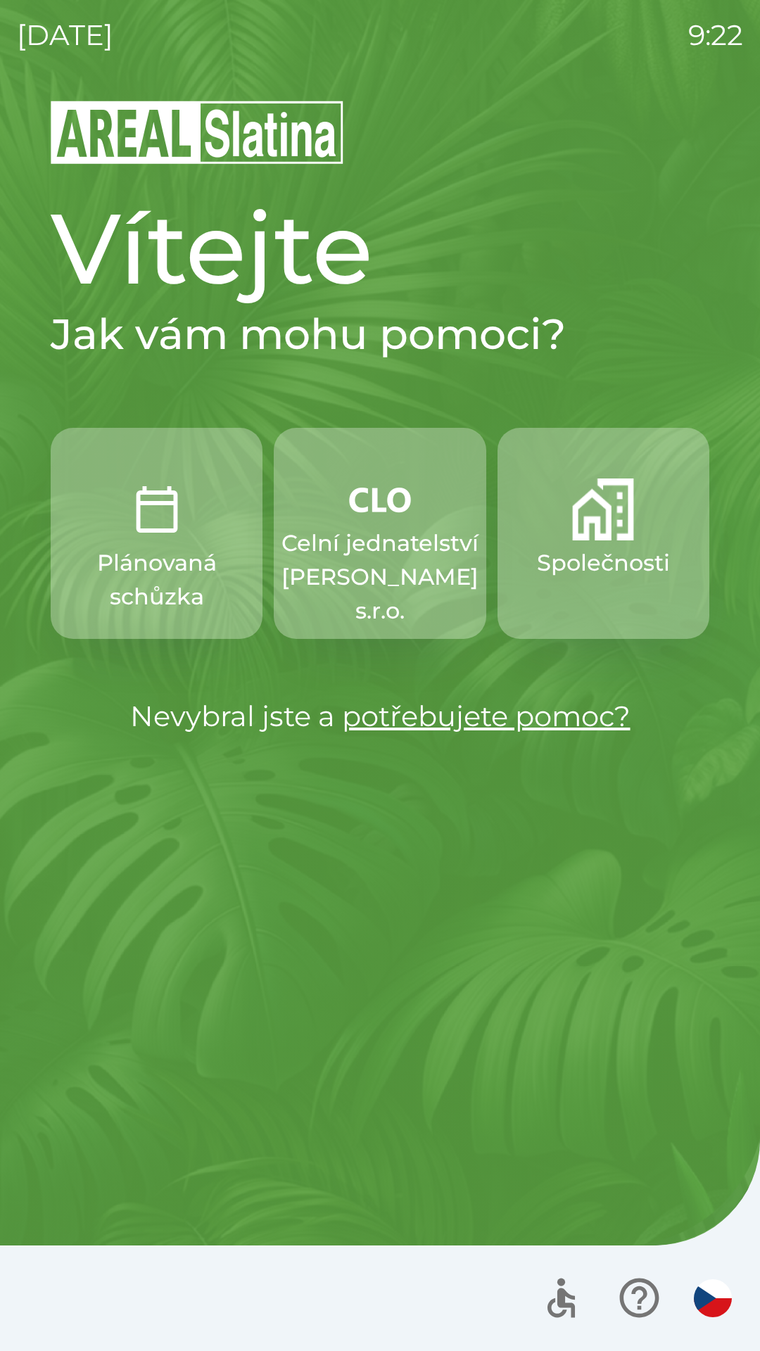
click at [596, 530] on img "button" at bounding box center [603, 510] width 62 height 62
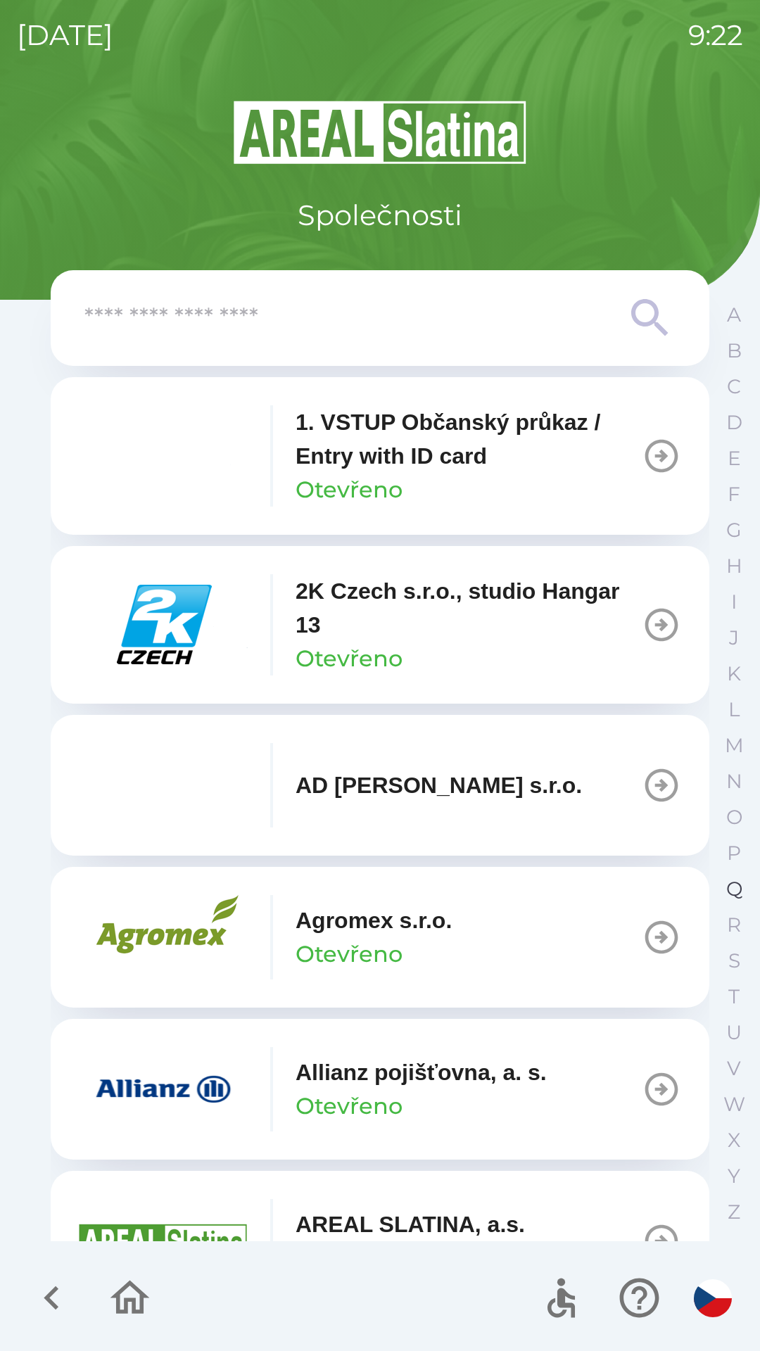
click at [731, 880] on p "Q" at bounding box center [734, 889] width 16 height 25
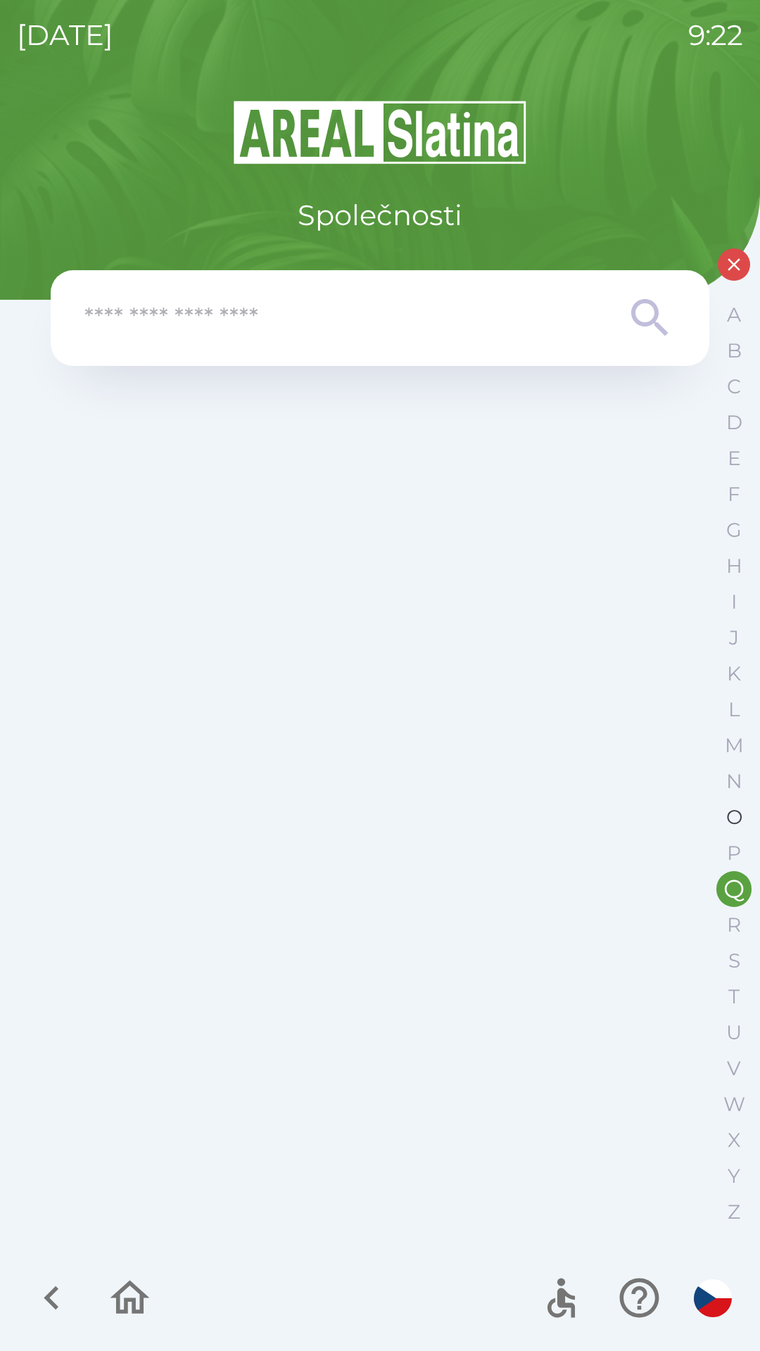
click at [725, 818] on button "O" at bounding box center [733, 817] width 35 height 36
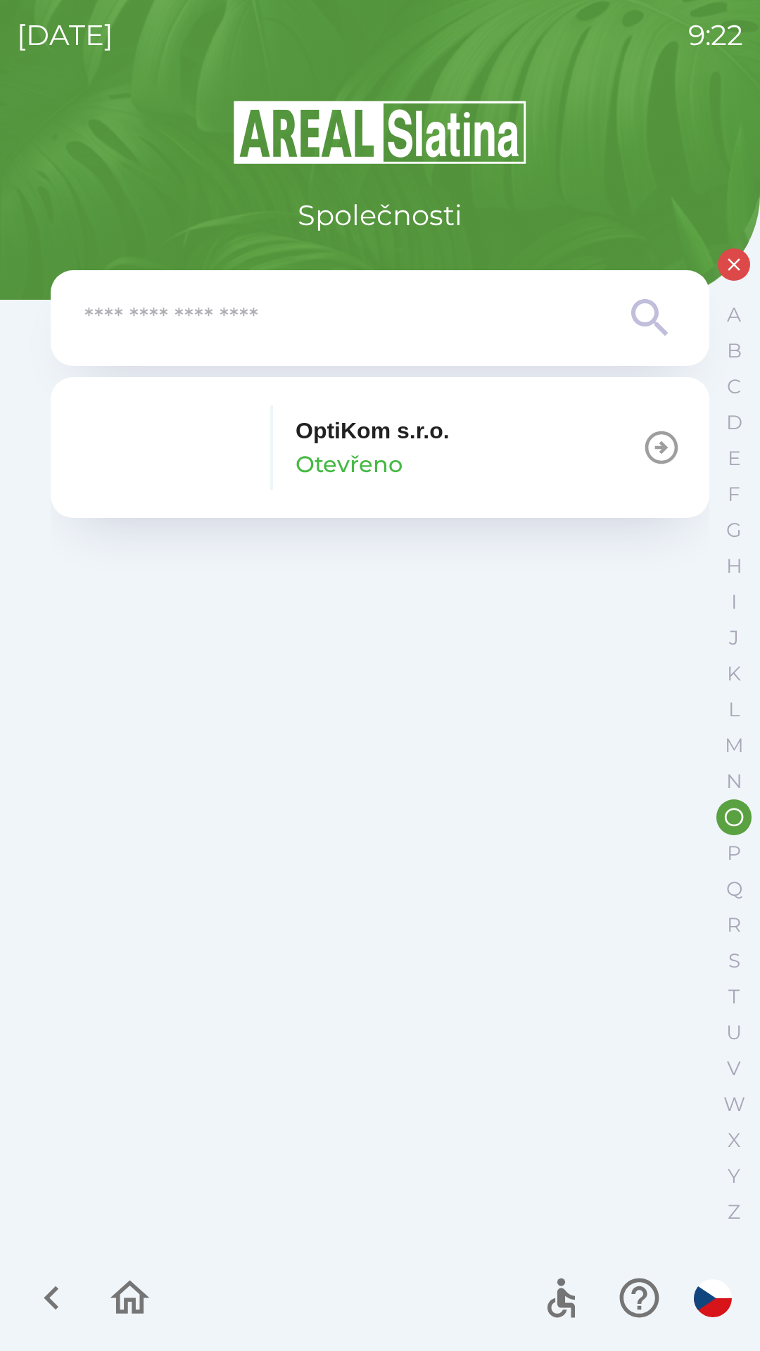
click at [460, 462] on button "OptiKom s.r.o. Otevřeno" at bounding box center [380, 447] width 659 height 141
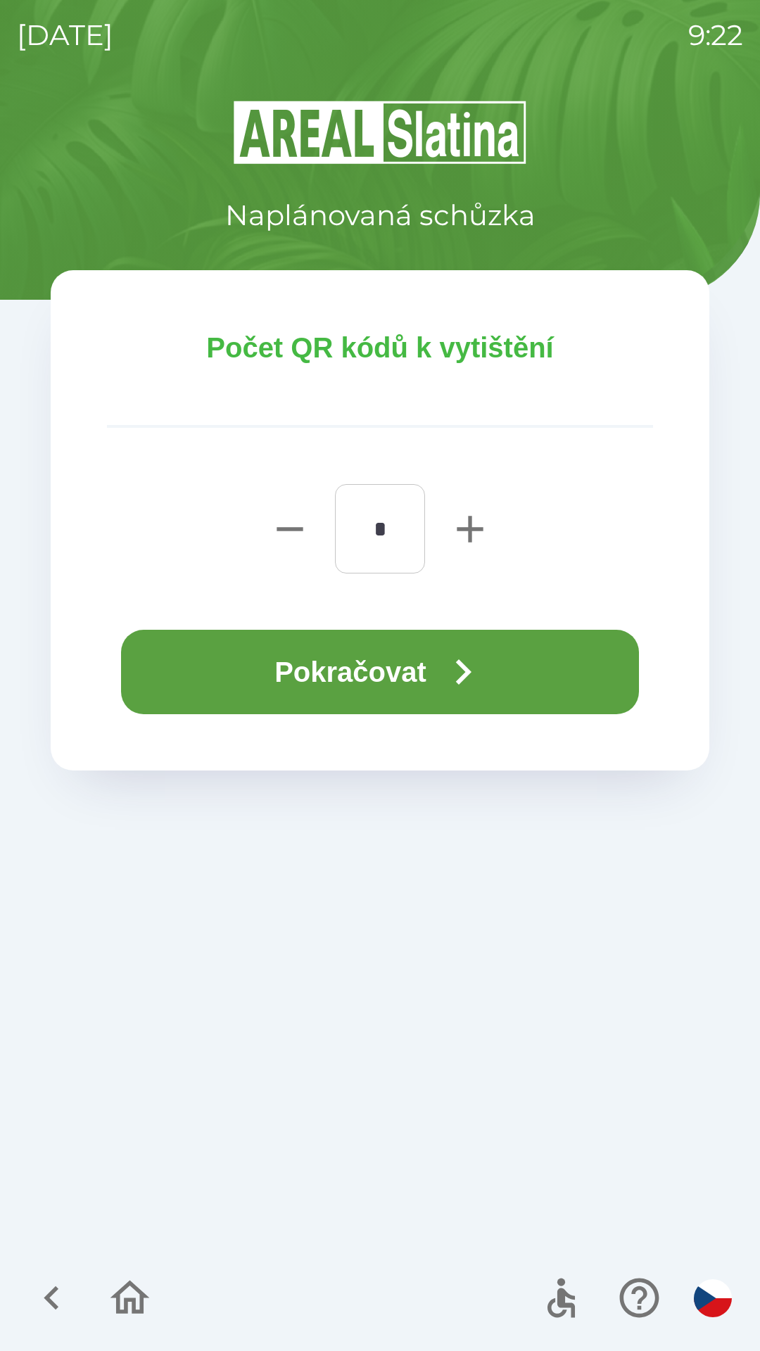
click at [452, 674] on icon "button" at bounding box center [463, 672] width 51 height 51
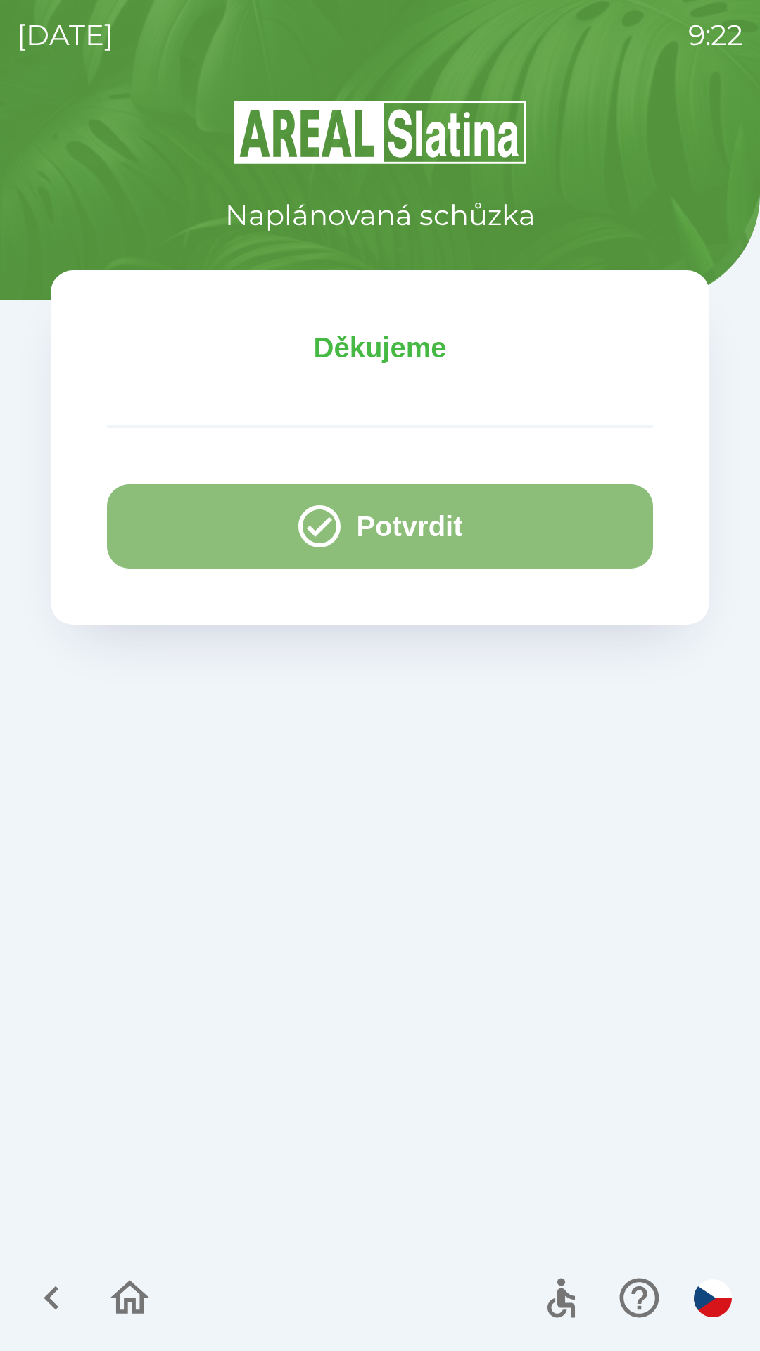
click at [398, 539] on button "Potvrdit" at bounding box center [380, 526] width 546 height 84
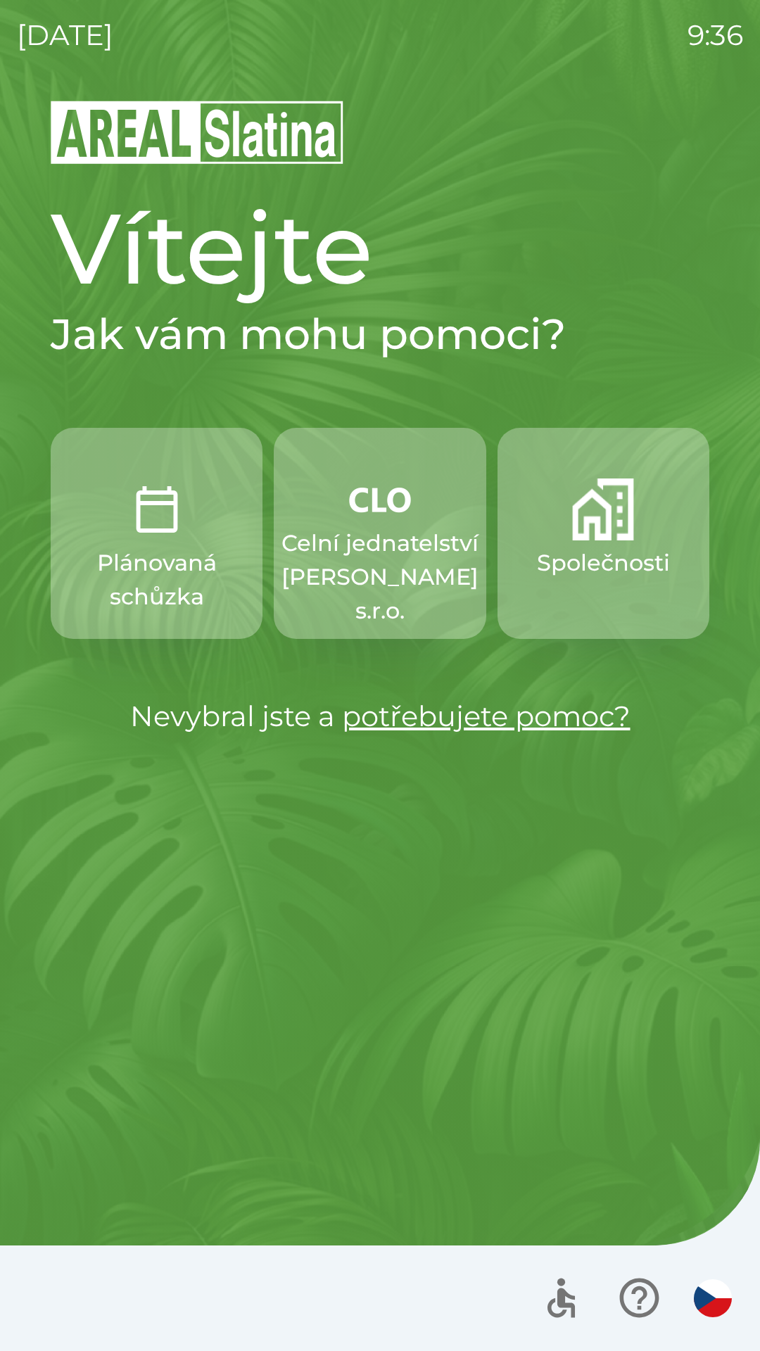
click at [174, 569] on p "Plánovaná schůzka" at bounding box center [156, 580] width 144 height 68
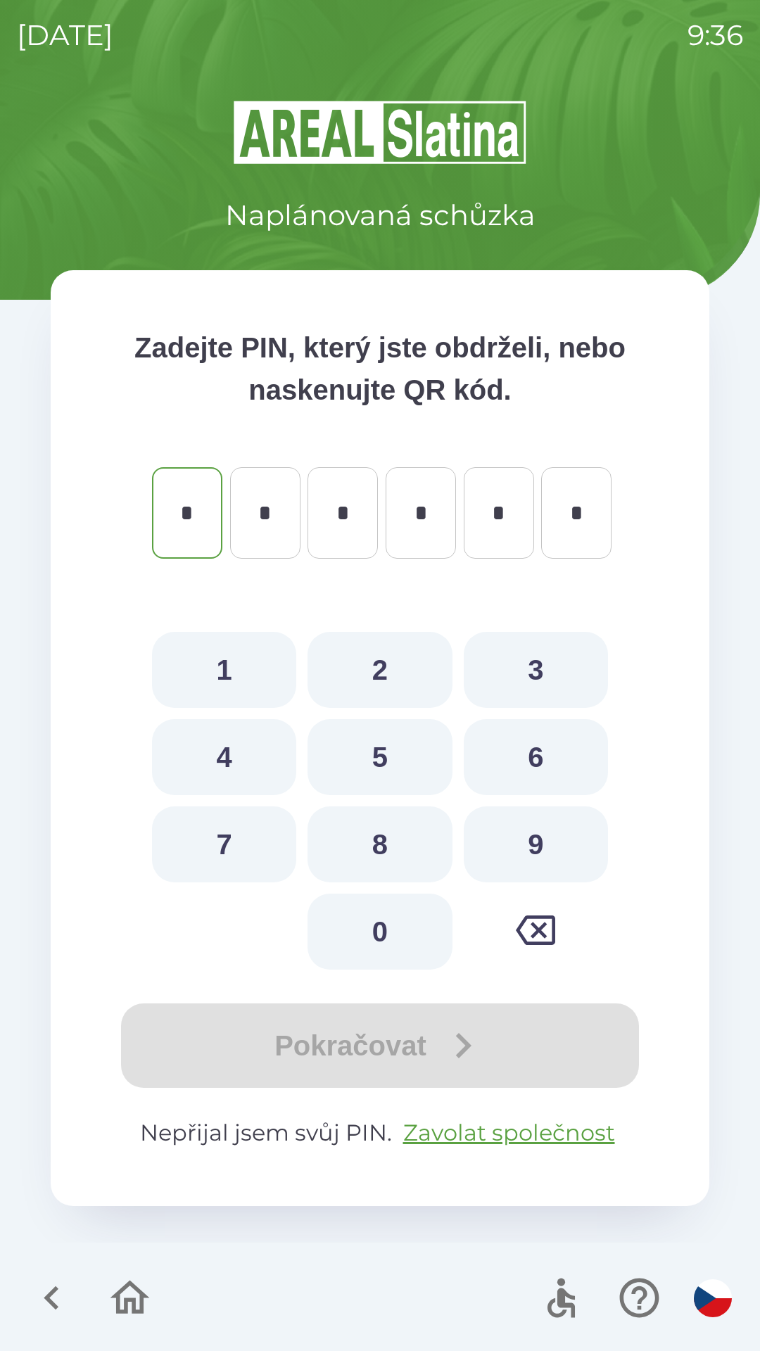
click at [168, 196] on div "Naplánovaná schůzka" at bounding box center [380, 168] width 659 height 138
click at [65, 1282] on icon "button" at bounding box center [51, 1298] width 47 height 47
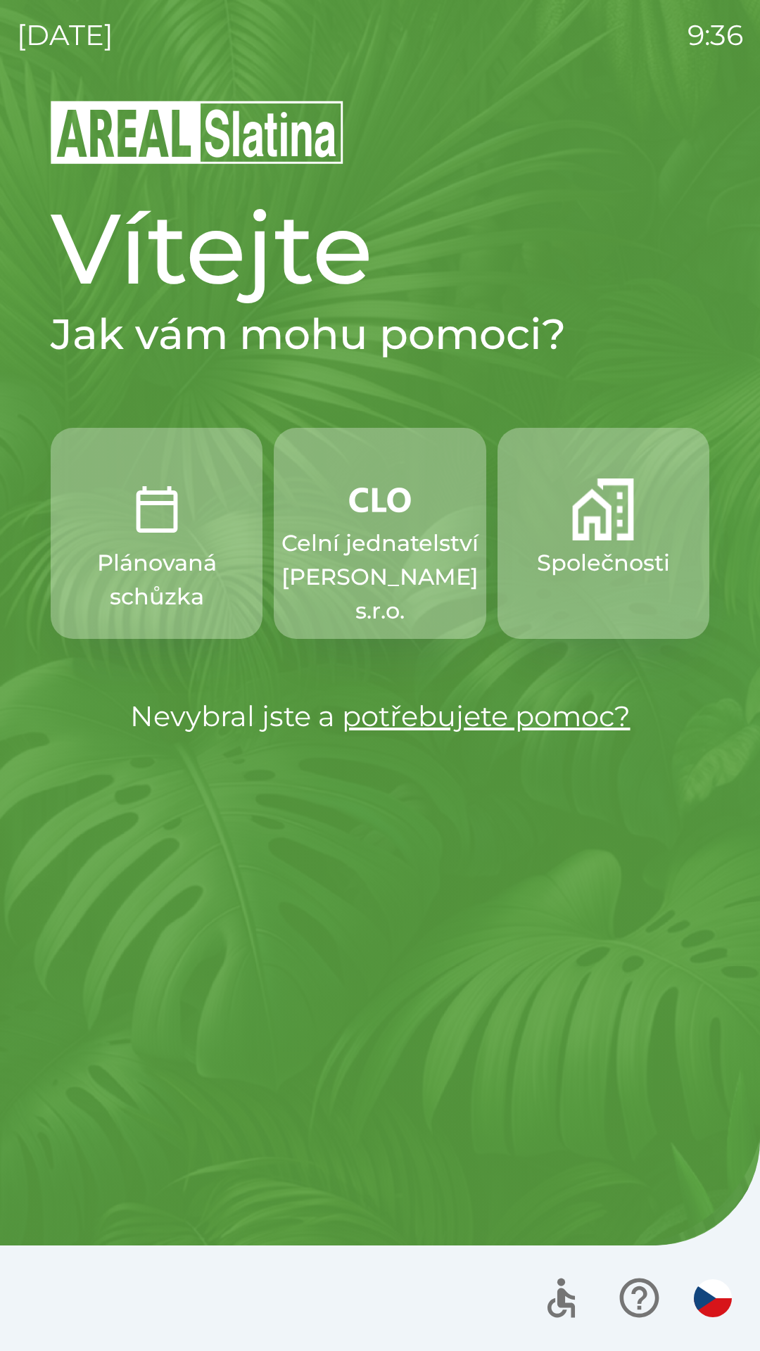
click at [571, 550] on p "Společnosti" at bounding box center [603, 563] width 133 height 34
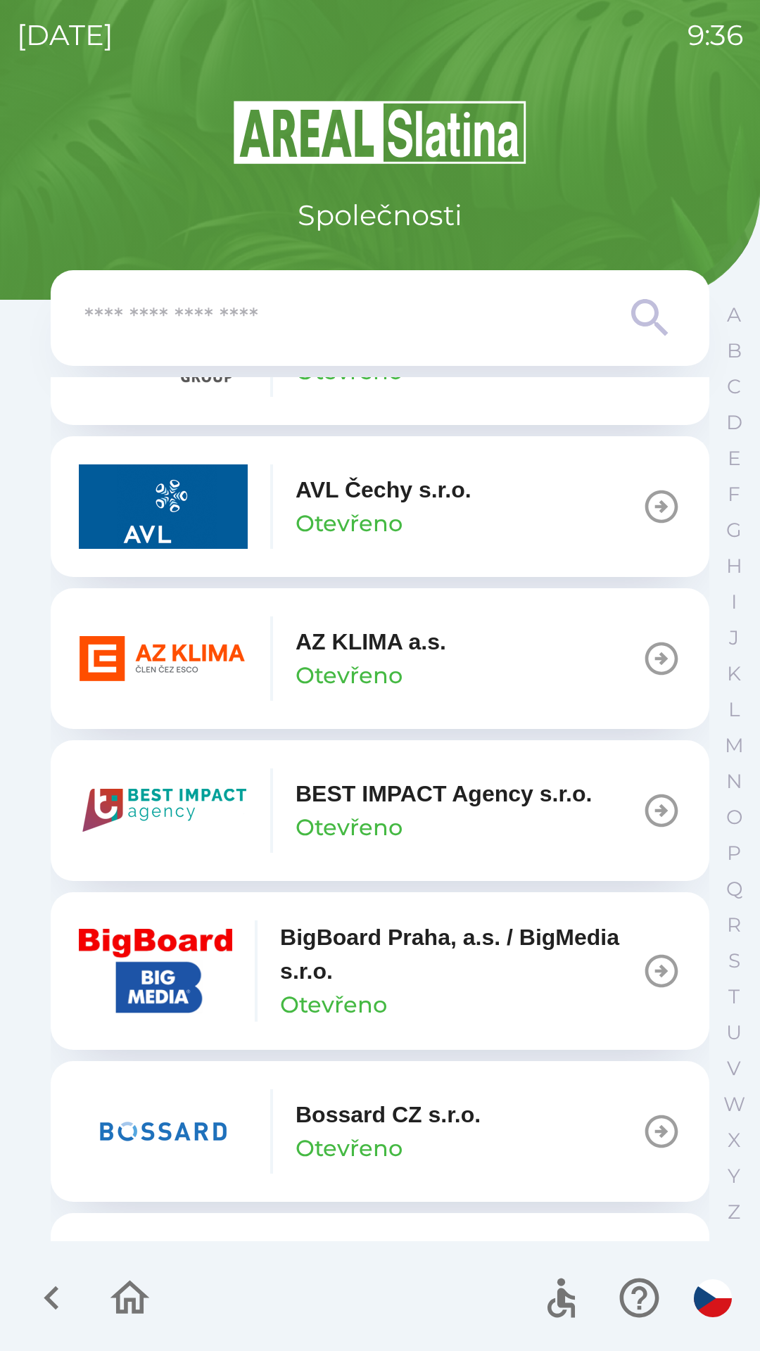
scroll to position [1347, 0]
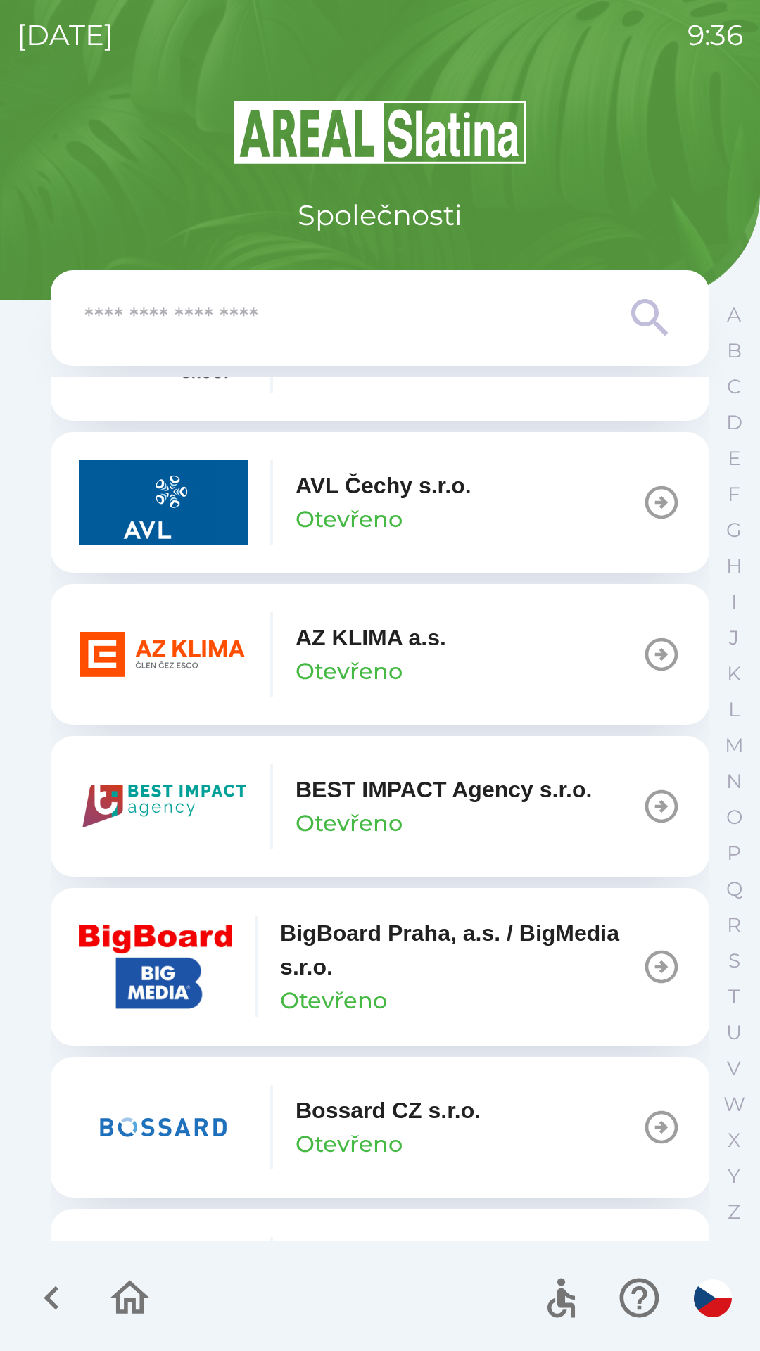
click at [367, 656] on p "Otevřeno" at bounding box center [349, 672] width 107 height 34
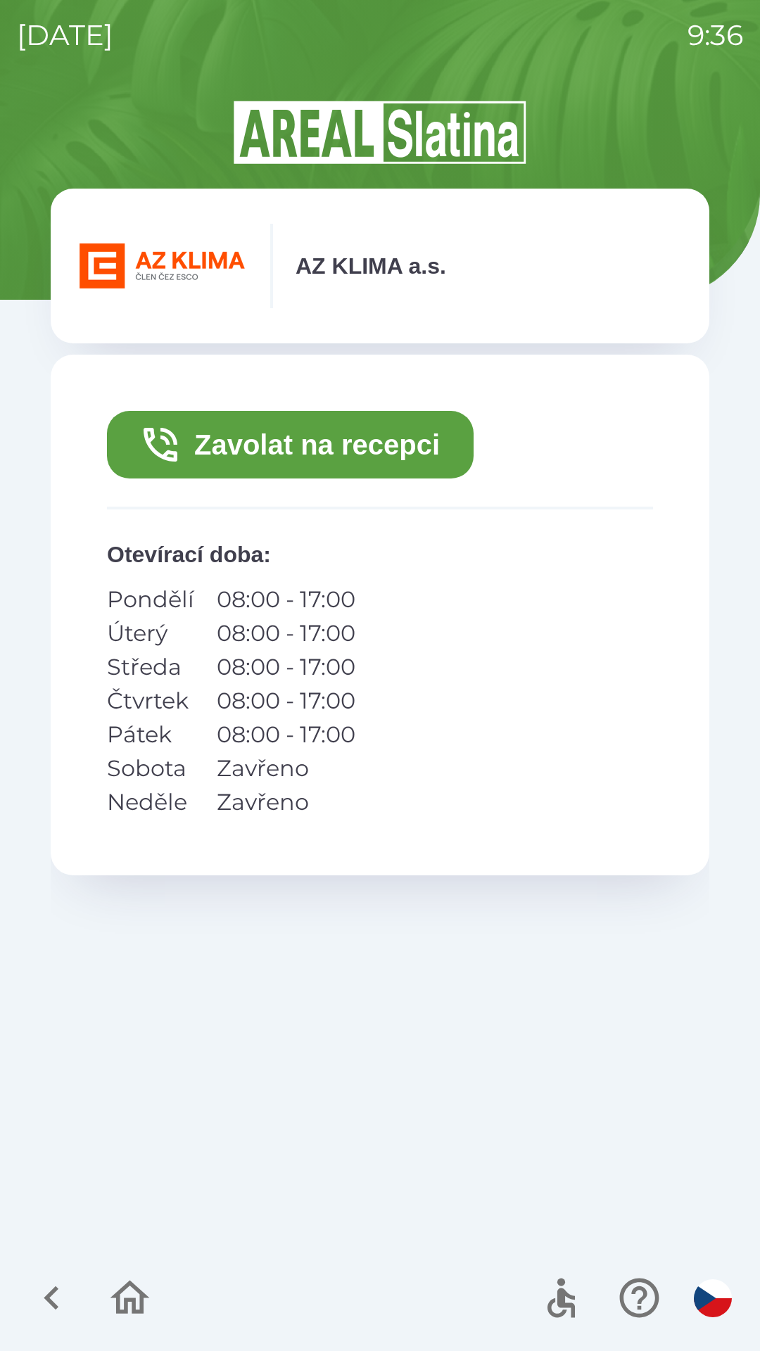
click at [395, 442] on button "Zavolat na recepci" at bounding box center [290, 445] width 367 height 68
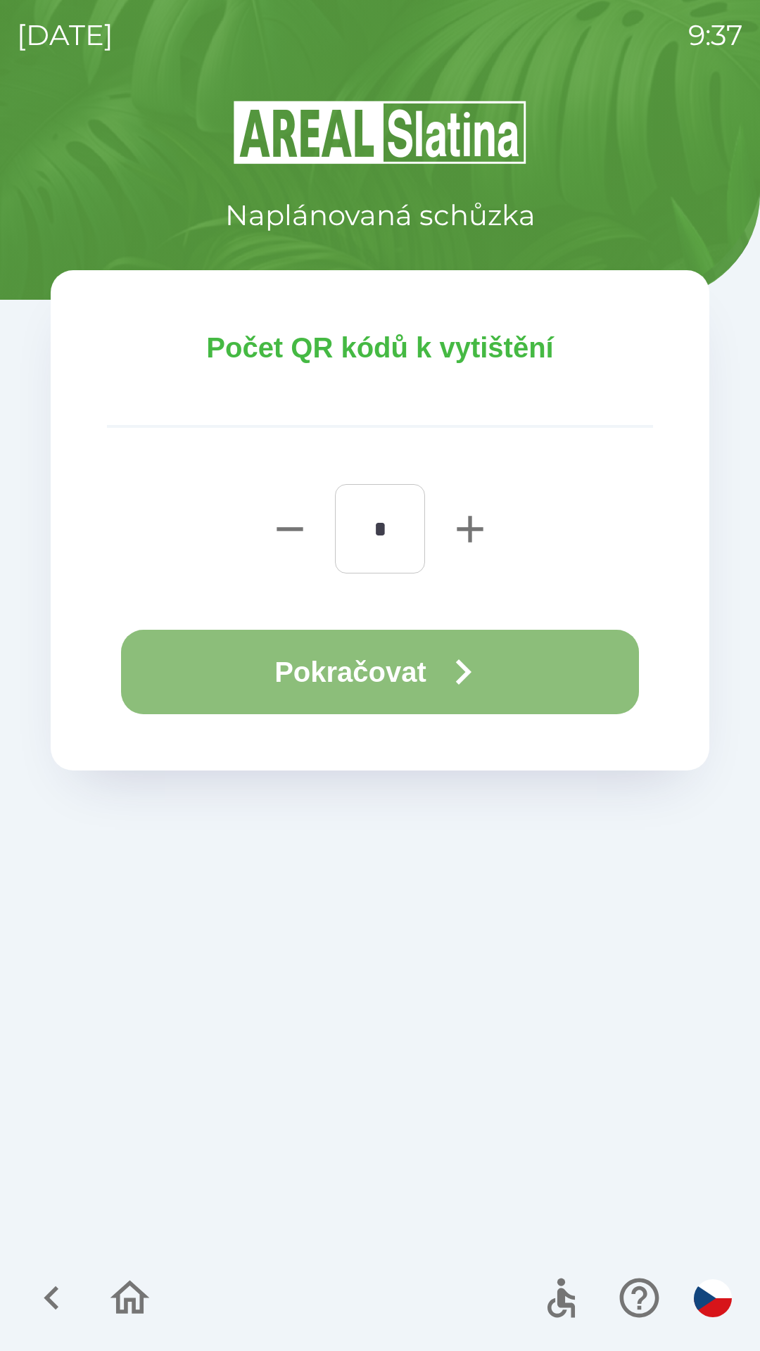
click at [453, 664] on icon "button" at bounding box center [463, 672] width 51 height 51
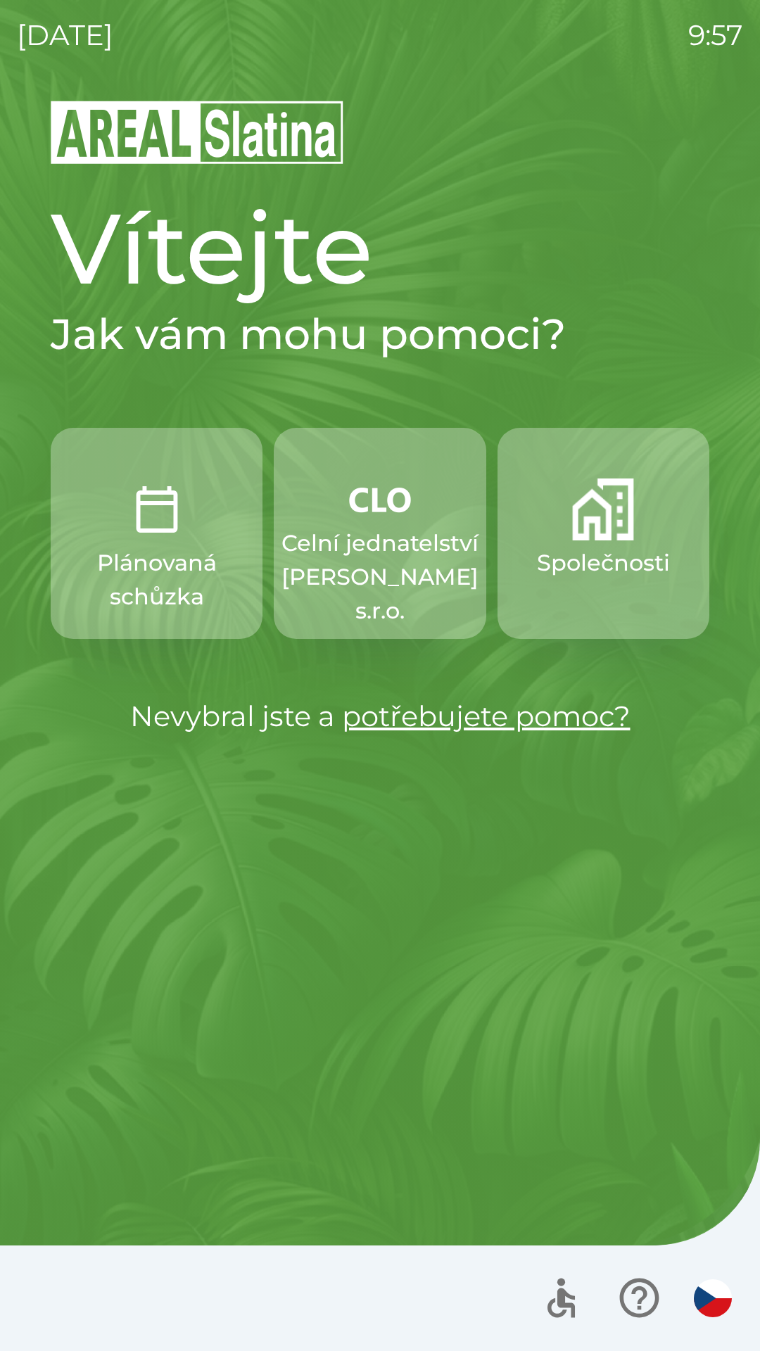
click at [152, 568] on p "Plánovaná schůzka" at bounding box center [156, 580] width 144 height 68
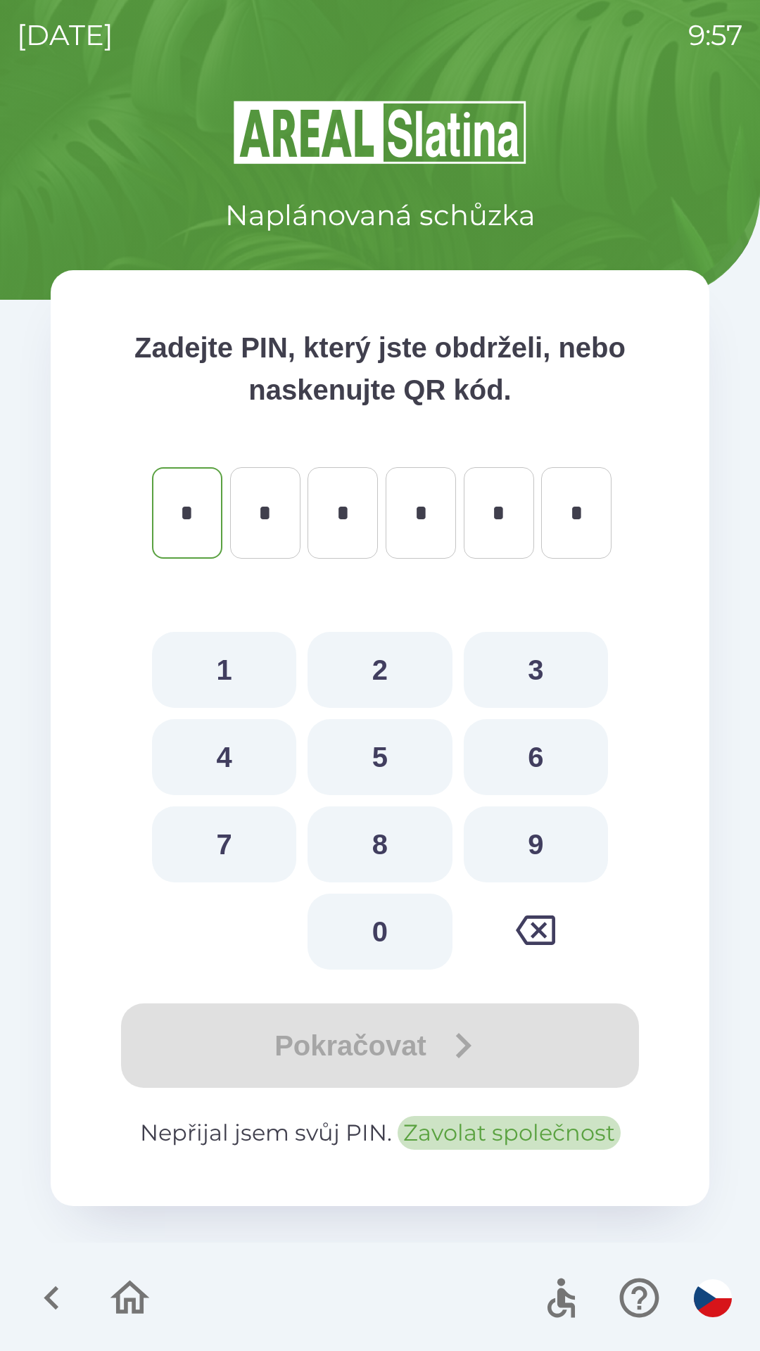
click at [485, 1135] on button "Zavolat společnost" at bounding box center [509, 1133] width 223 height 34
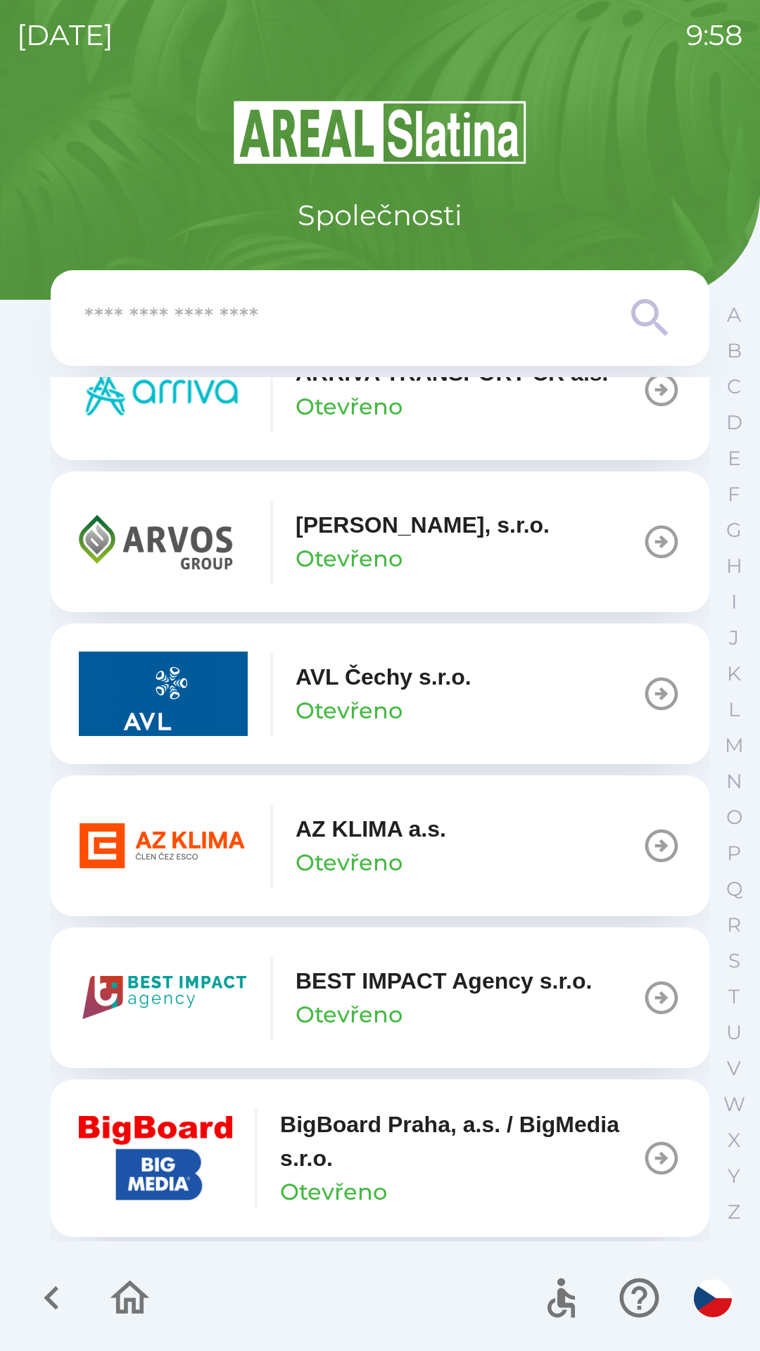
scroll to position [1153, 0]
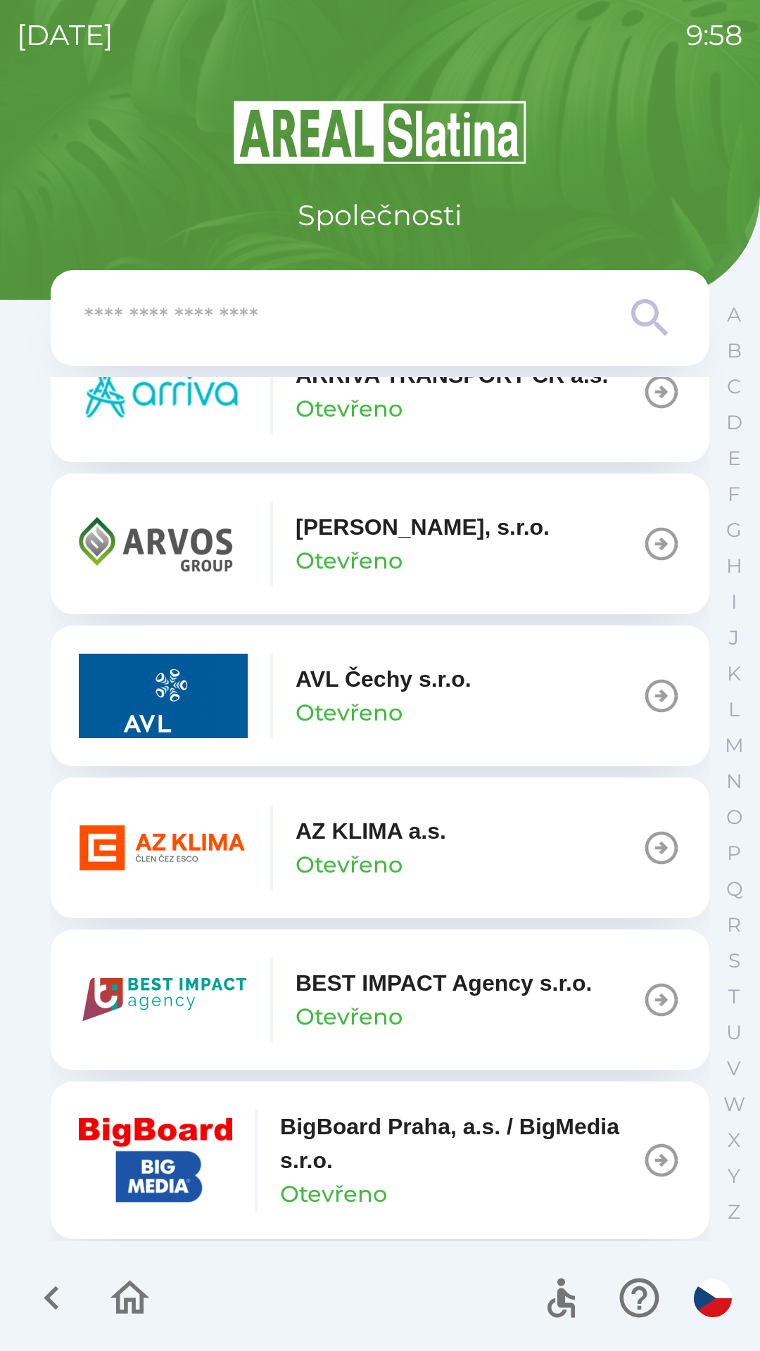
click at [152, 851] on img "button" at bounding box center [163, 848] width 169 height 84
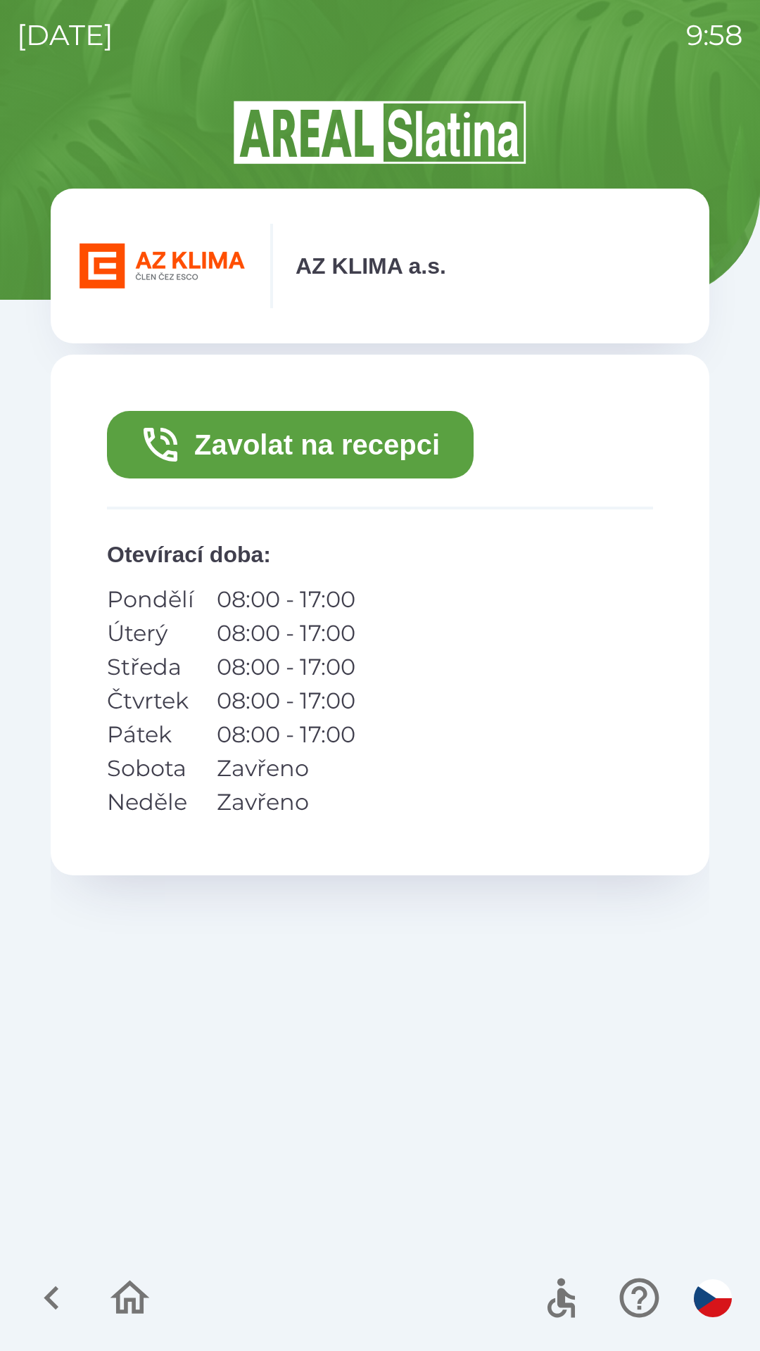
click at [245, 458] on button "Zavolat na recepci" at bounding box center [290, 445] width 367 height 68
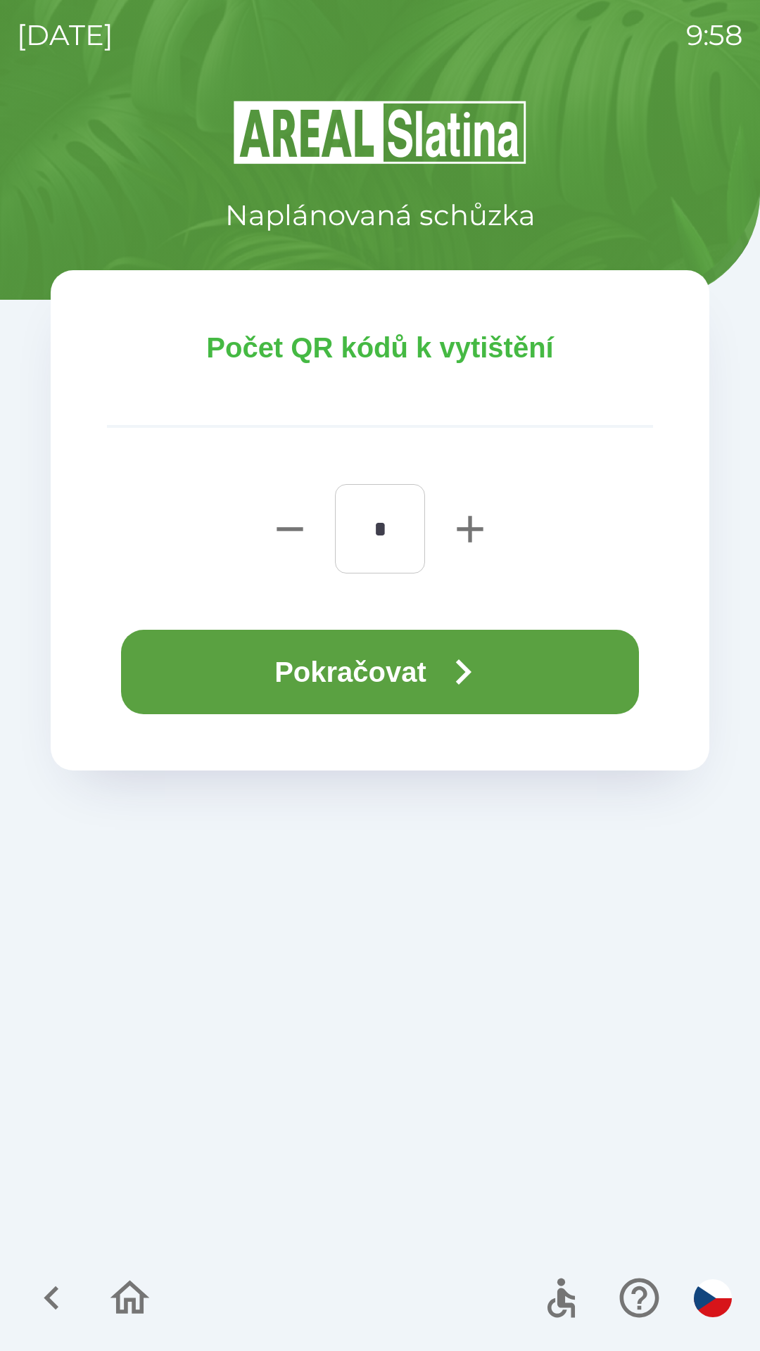
click at [343, 688] on button "Pokračovat" at bounding box center [380, 672] width 518 height 84
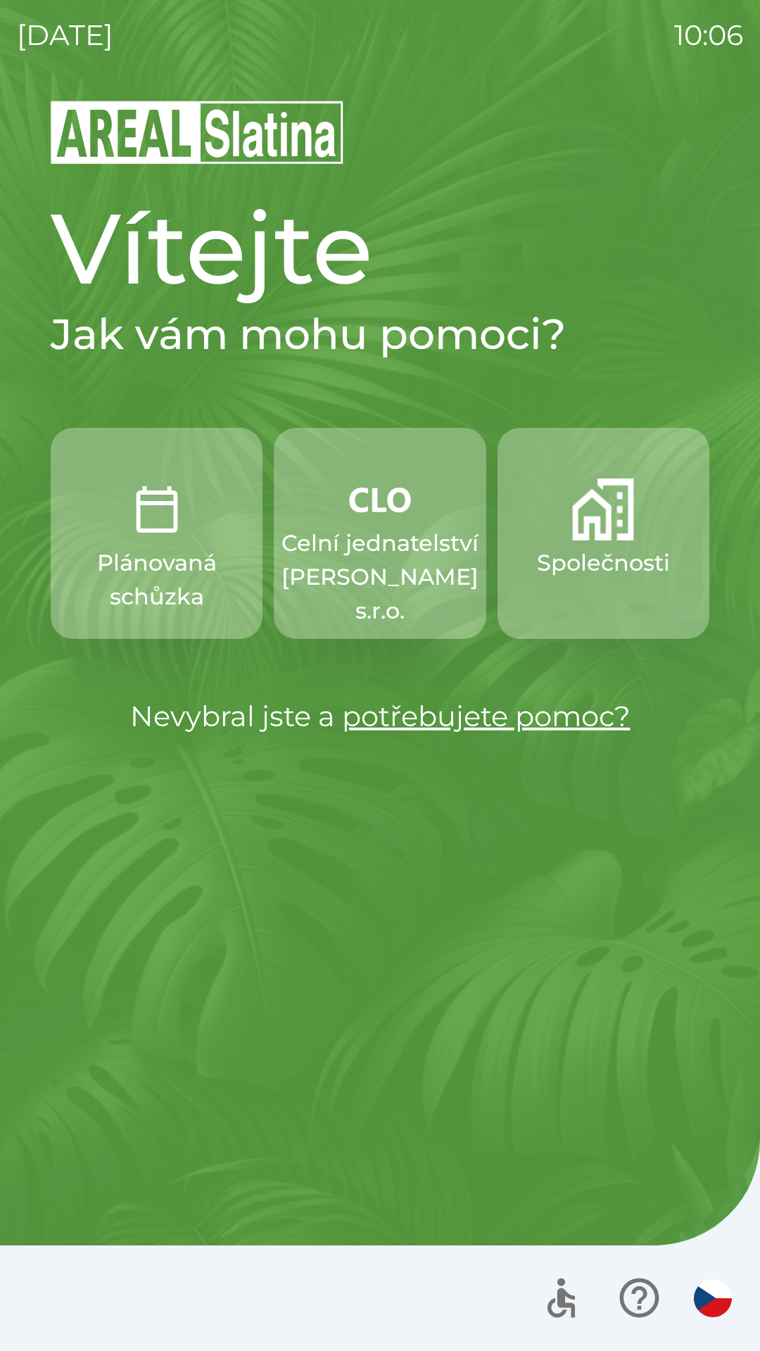
click at [401, 519] on img "button" at bounding box center [380, 500] width 62 height 42
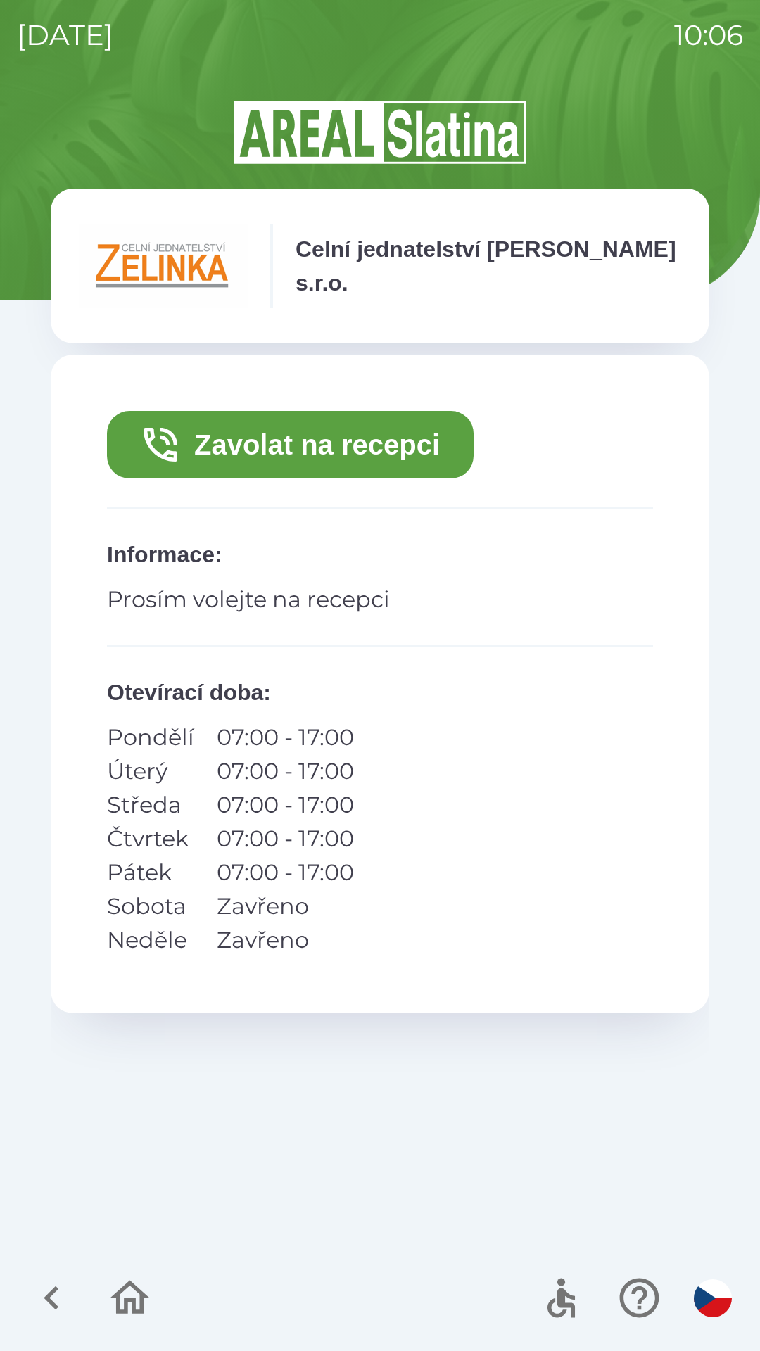
click at [368, 432] on button "Zavolat na recepci" at bounding box center [290, 445] width 367 height 68
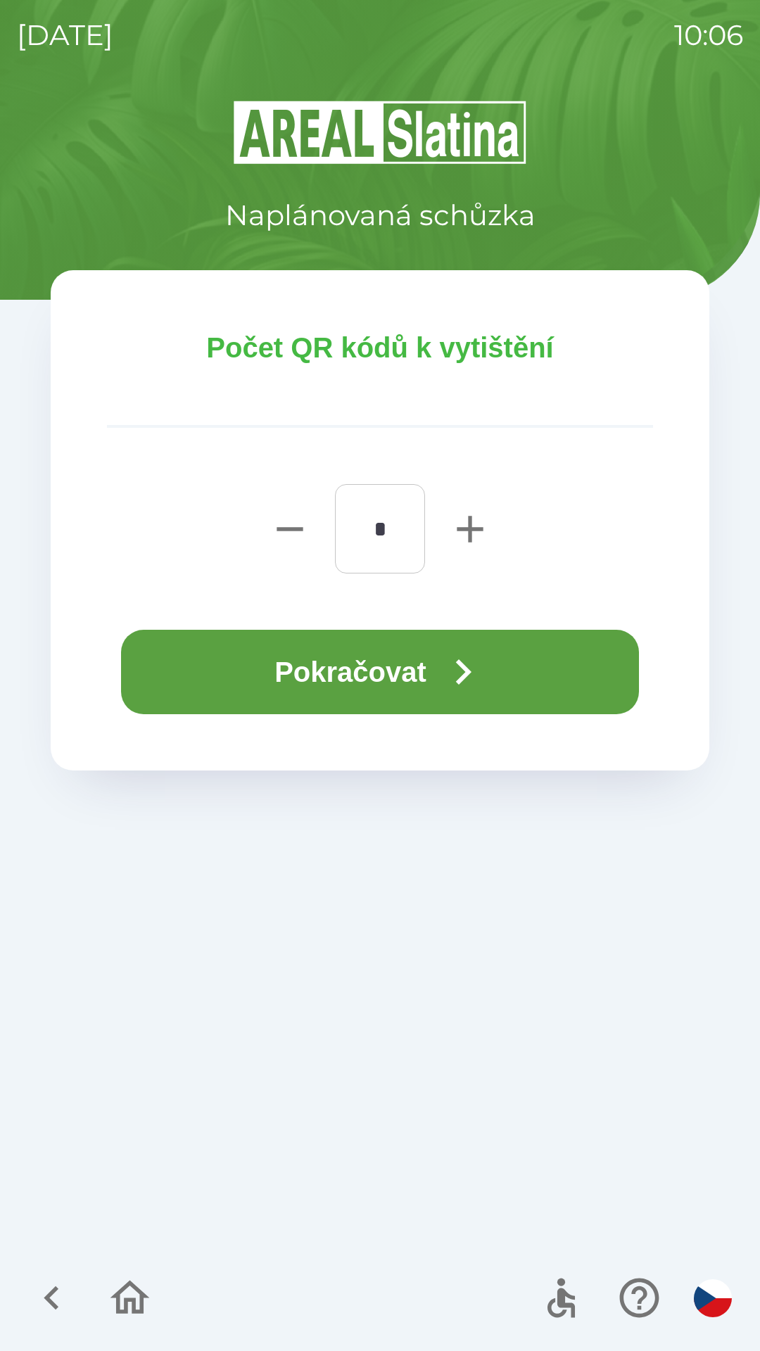
click at [456, 661] on icon "button" at bounding box center [463, 672] width 51 height 51
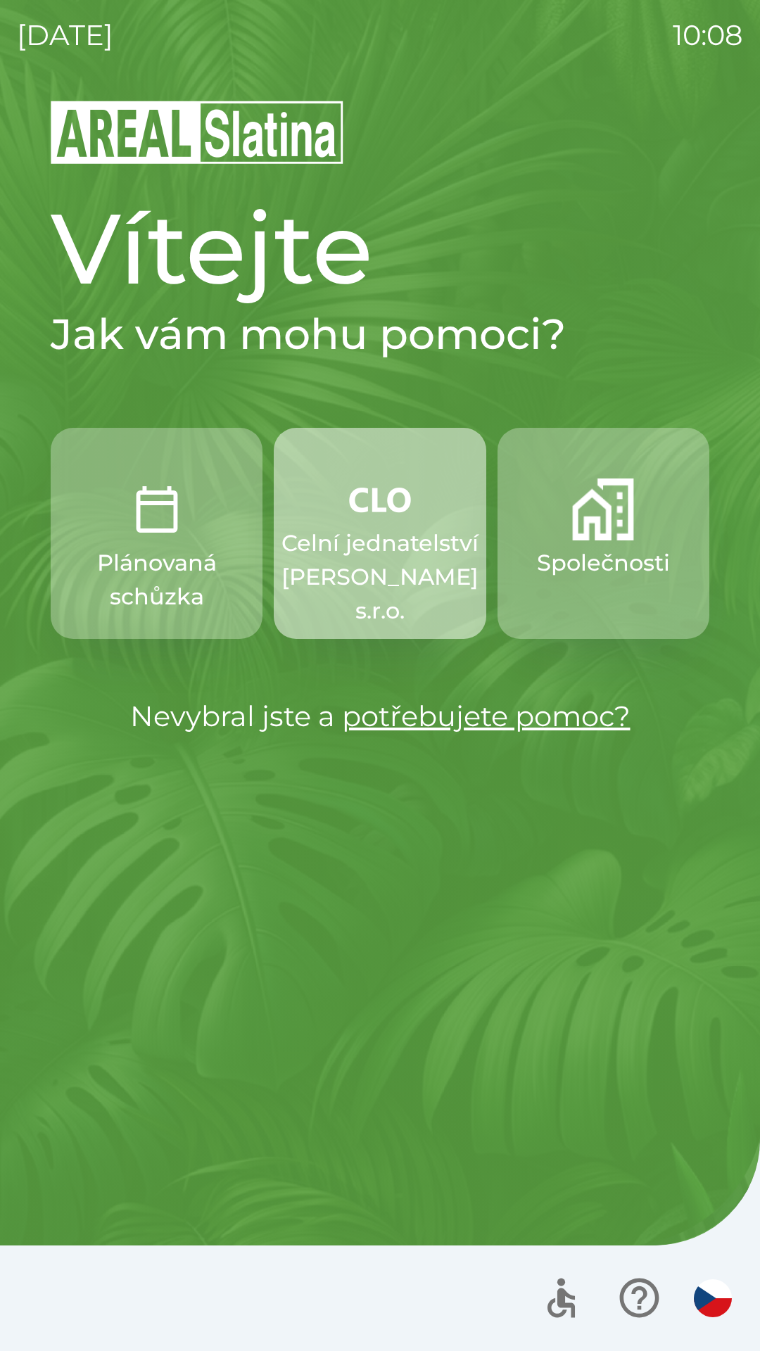
click at [383, 556] on p "Celní jednatelství [PERSON_NAME] s.r.o." at bounding box center [380, 576] width 197 height 101
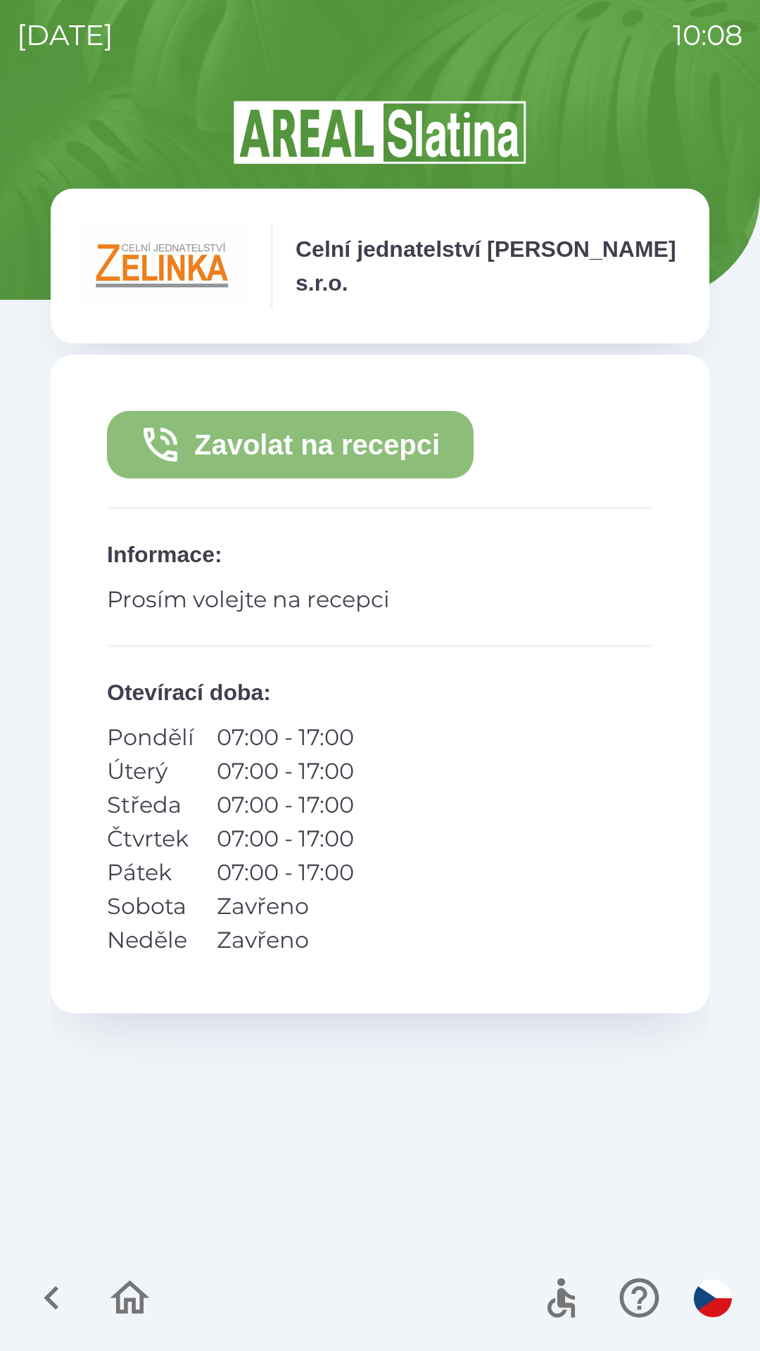
click at [326, 439] on button "Zavolat na recepci" at bounding box center [290, 445] width 367 height 68
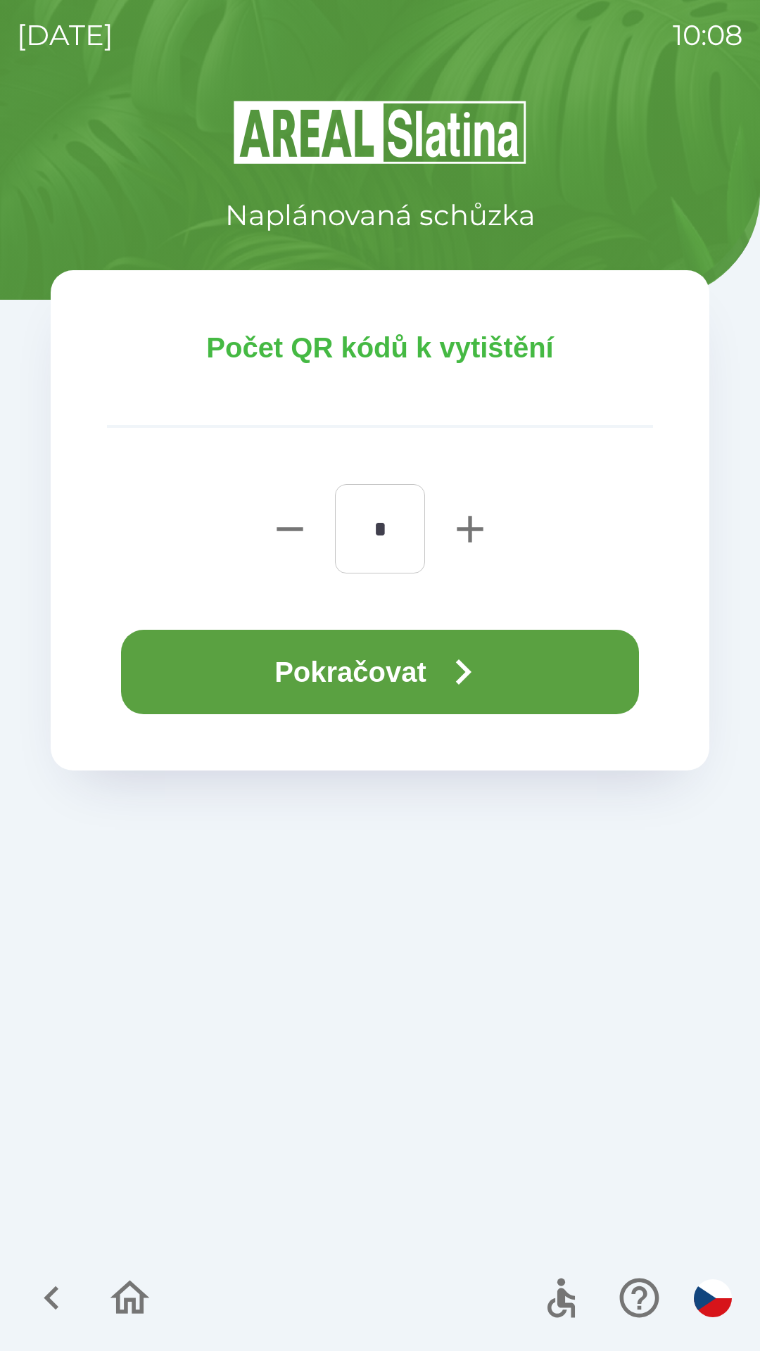
click at [399, 669] on button "Pokračovat" at bounding box center [380, 672] width 518 height 84
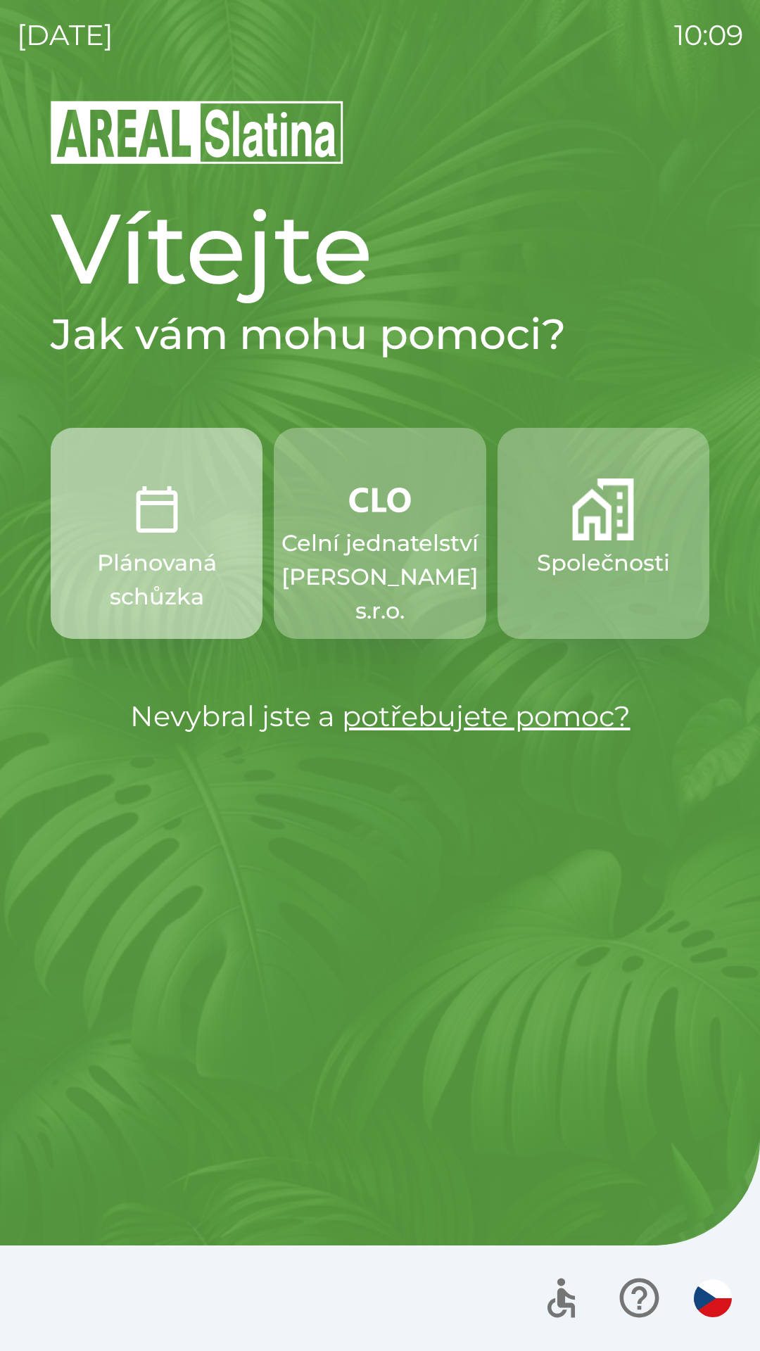
click at [153, 505] on img "button" at bounding box center [157, 510] width 62 height 62
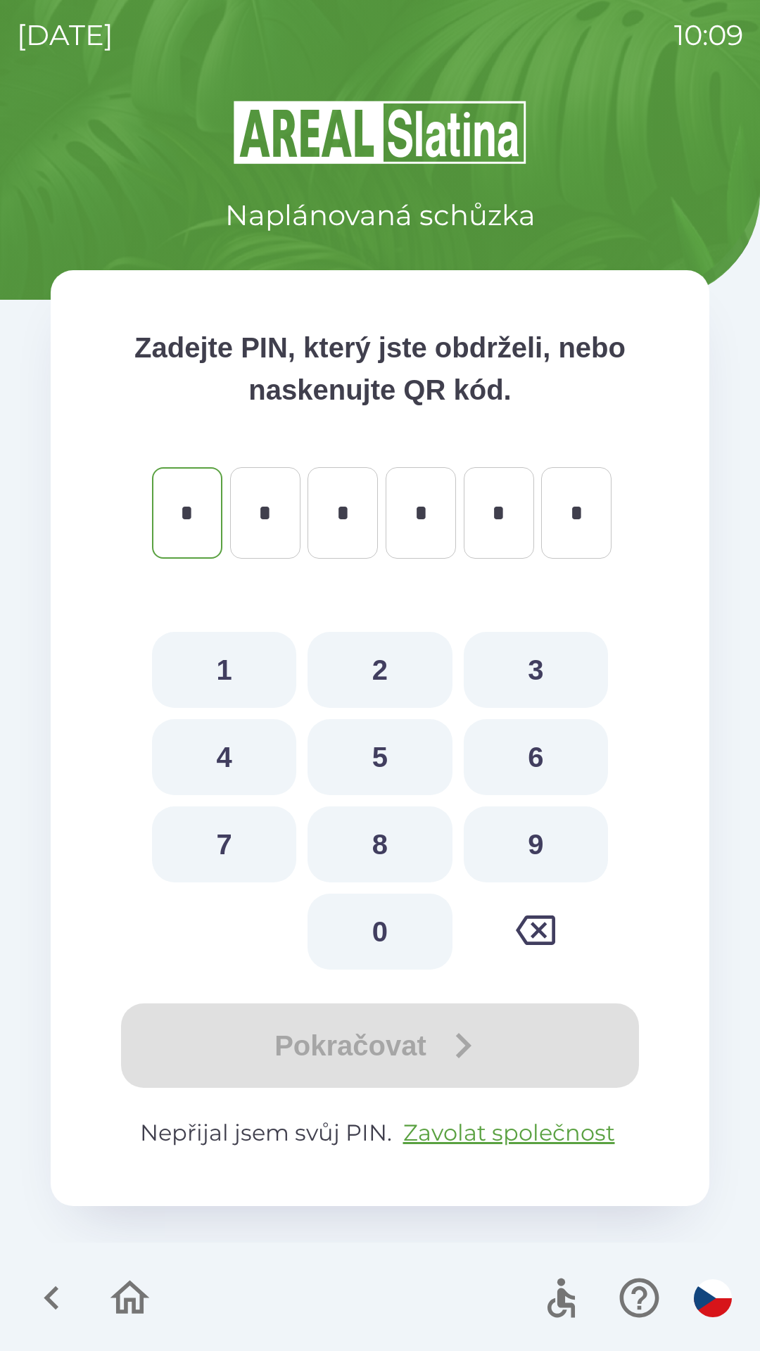
click at [115, 1279] on icon "button" at bounding box center [129, 1298] width 47 height 47
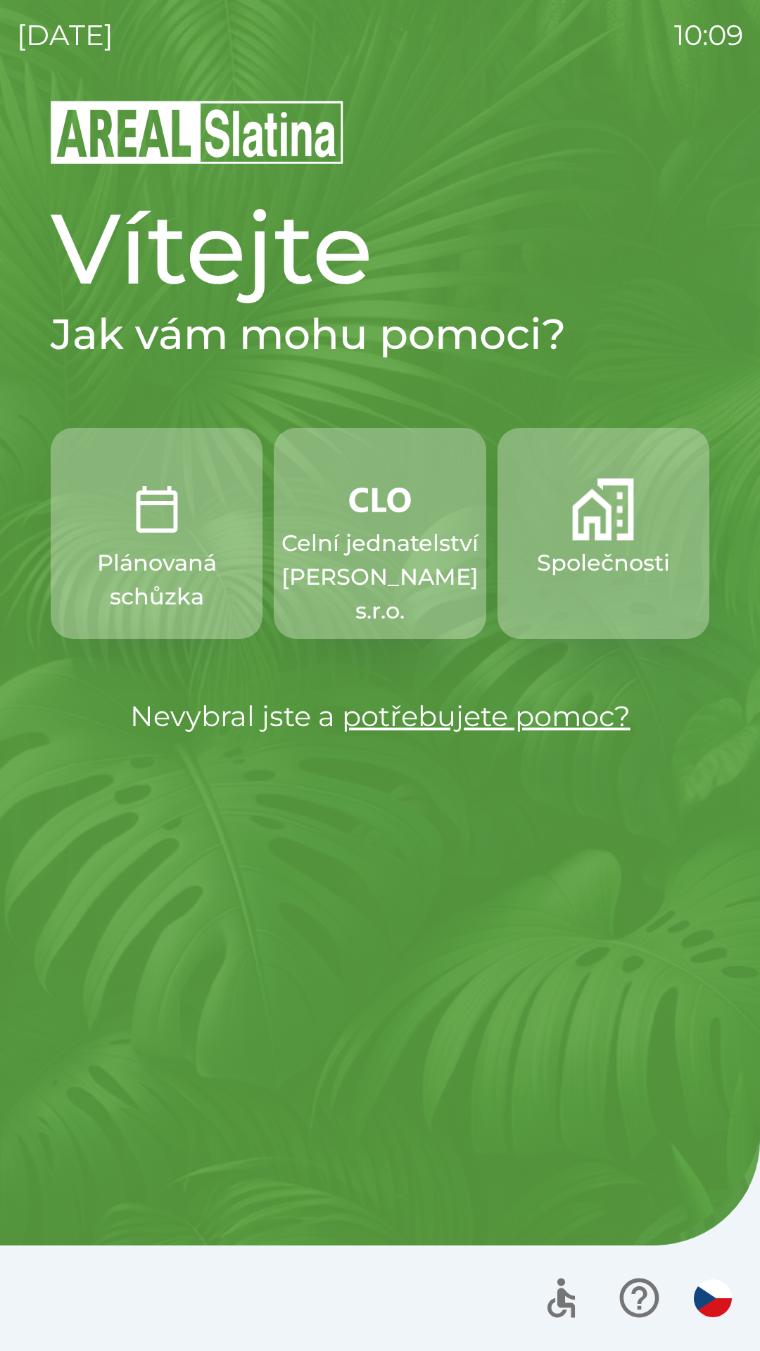
click at [596, 576] on p "Společnosti" at bounding box center [603, 563] width 133 height 34
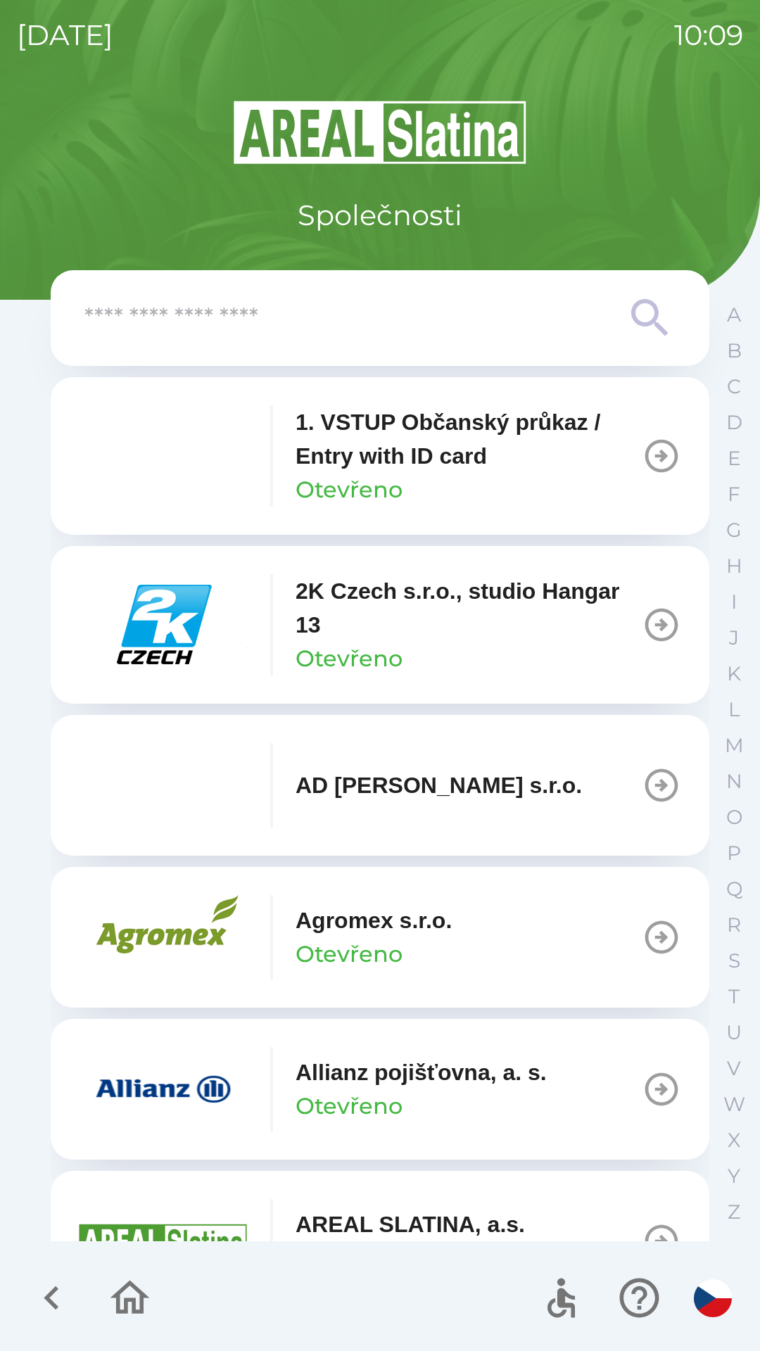
scroll to position [756, 0]
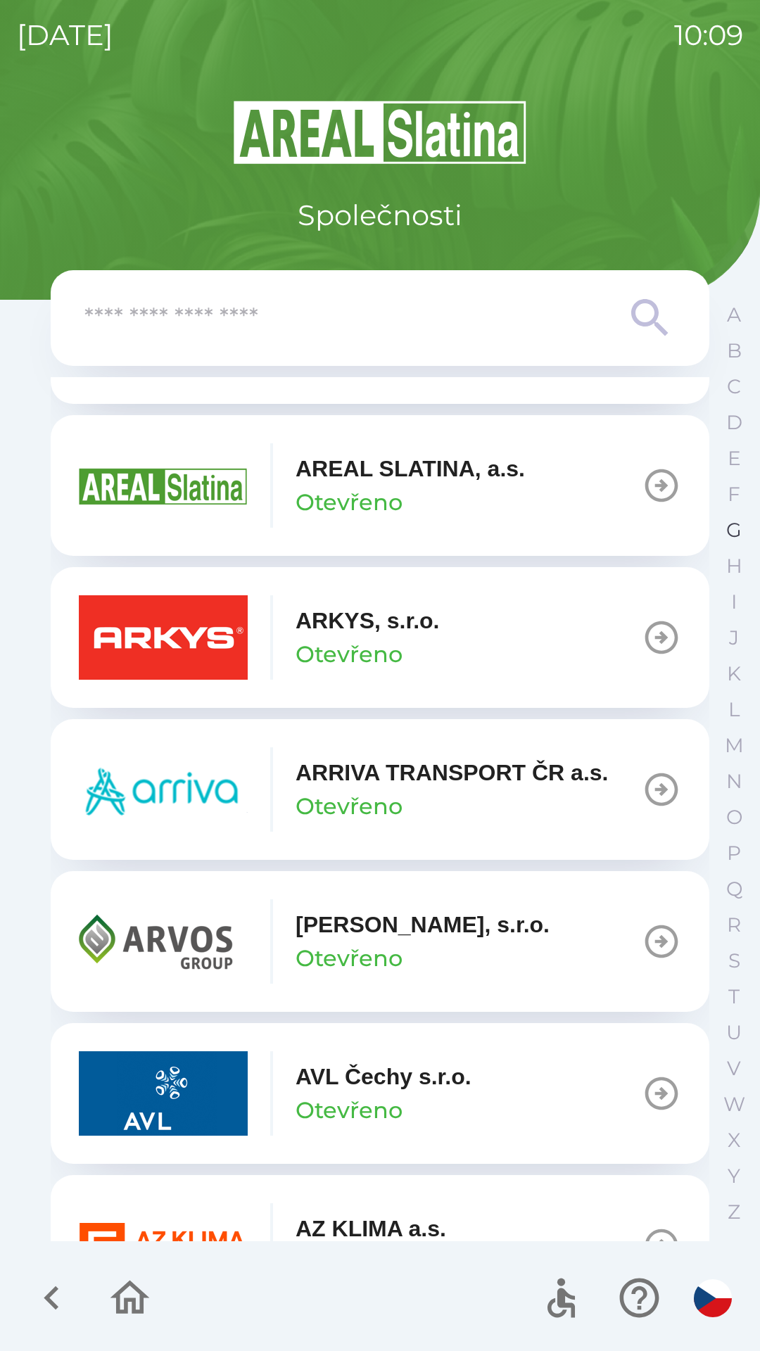
click at [724, 543] on button "G" at bounding box center [733, 530] width 35 height 36
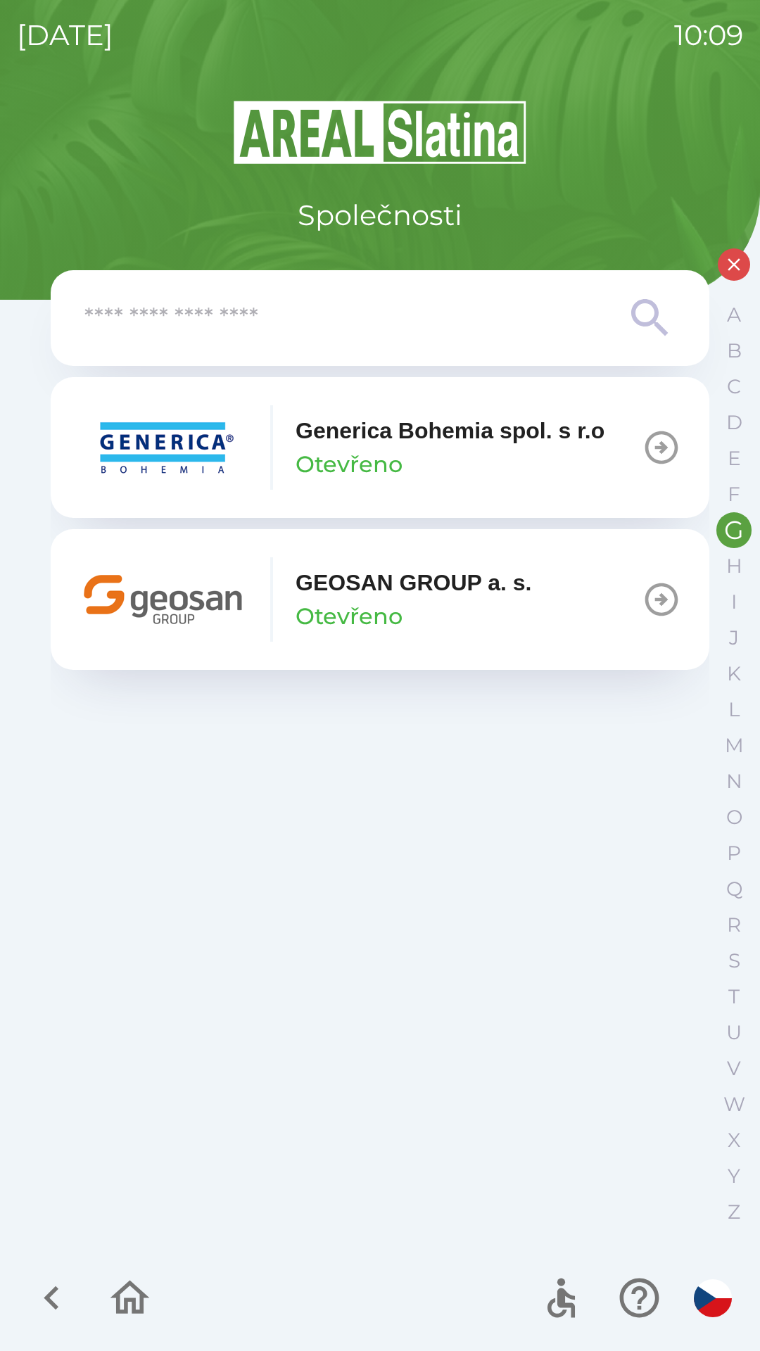
click at [381, 583] on p "GEOSAN GROUP a. s." at bounding box center [414, 583] width 236 height 34
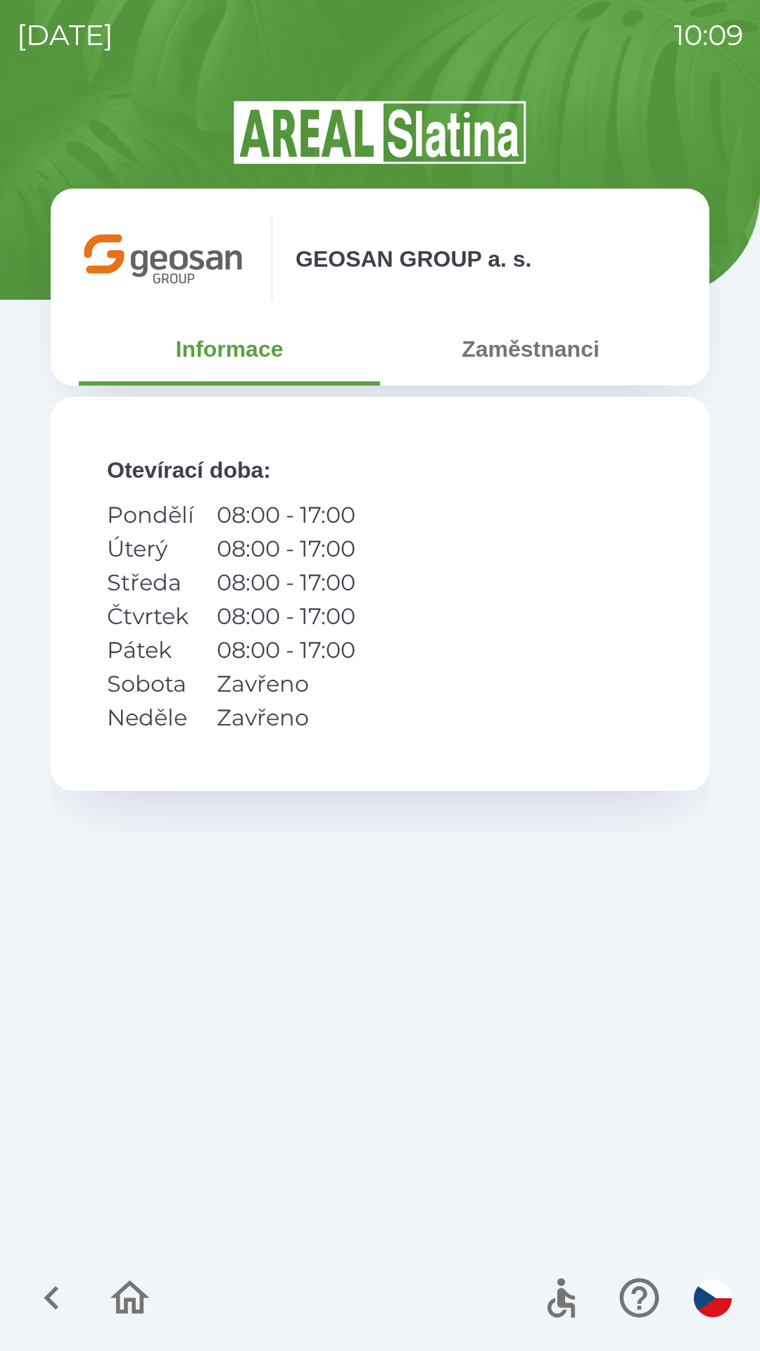
click at [512, 360] on button "Zaměstnanci" at bounding box center [530, 349] width 301 height 51
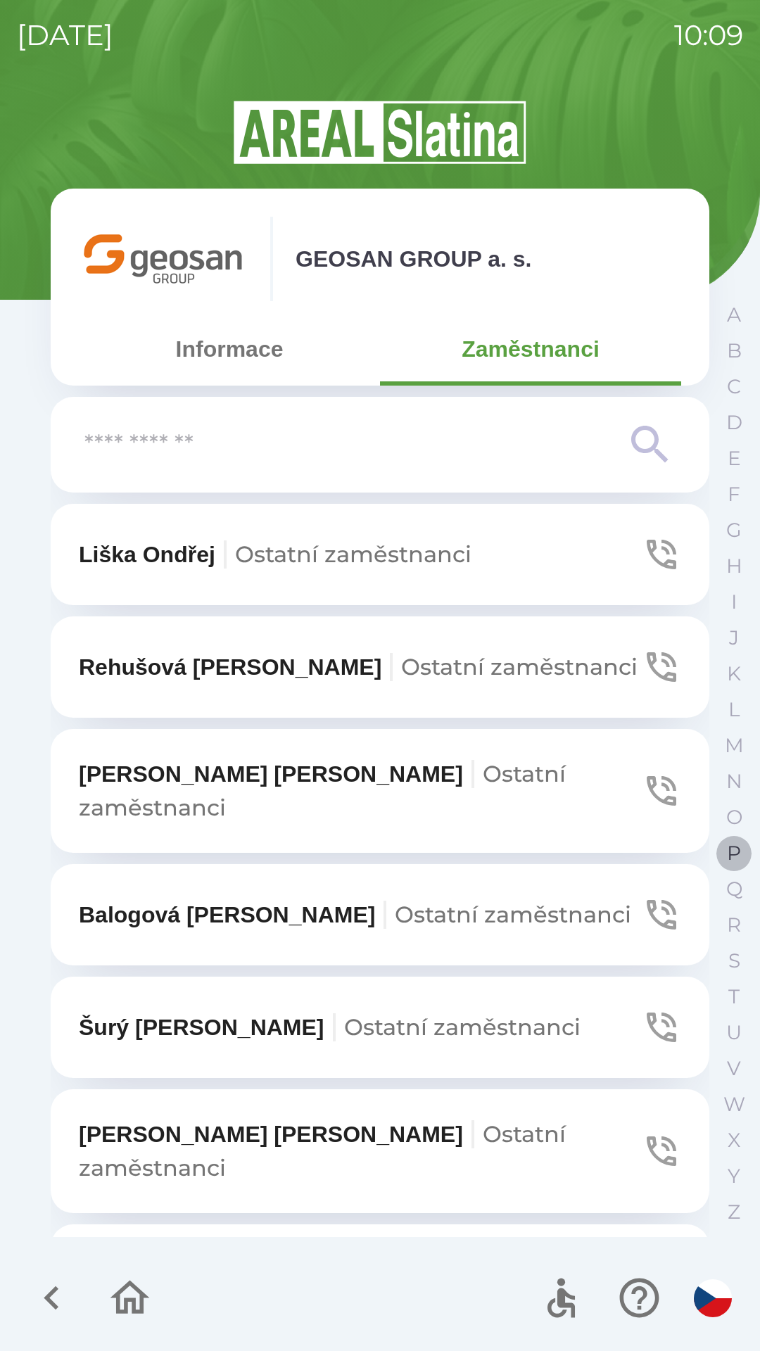
click at [738, 849] on p "P" at bounding box center [734, 853] width 14 height 25
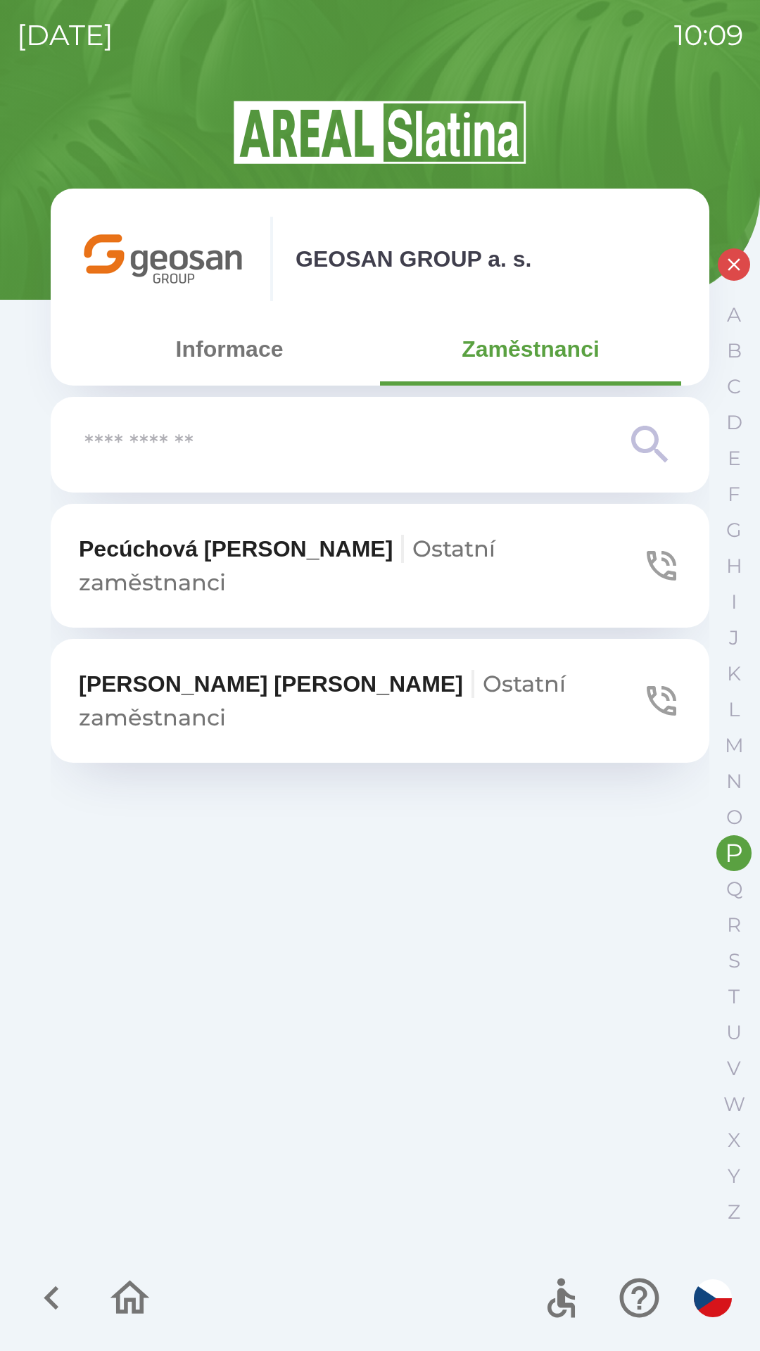
click at [667, 546] on icon "button" at bounding box center [661, 565] width 39 height 39
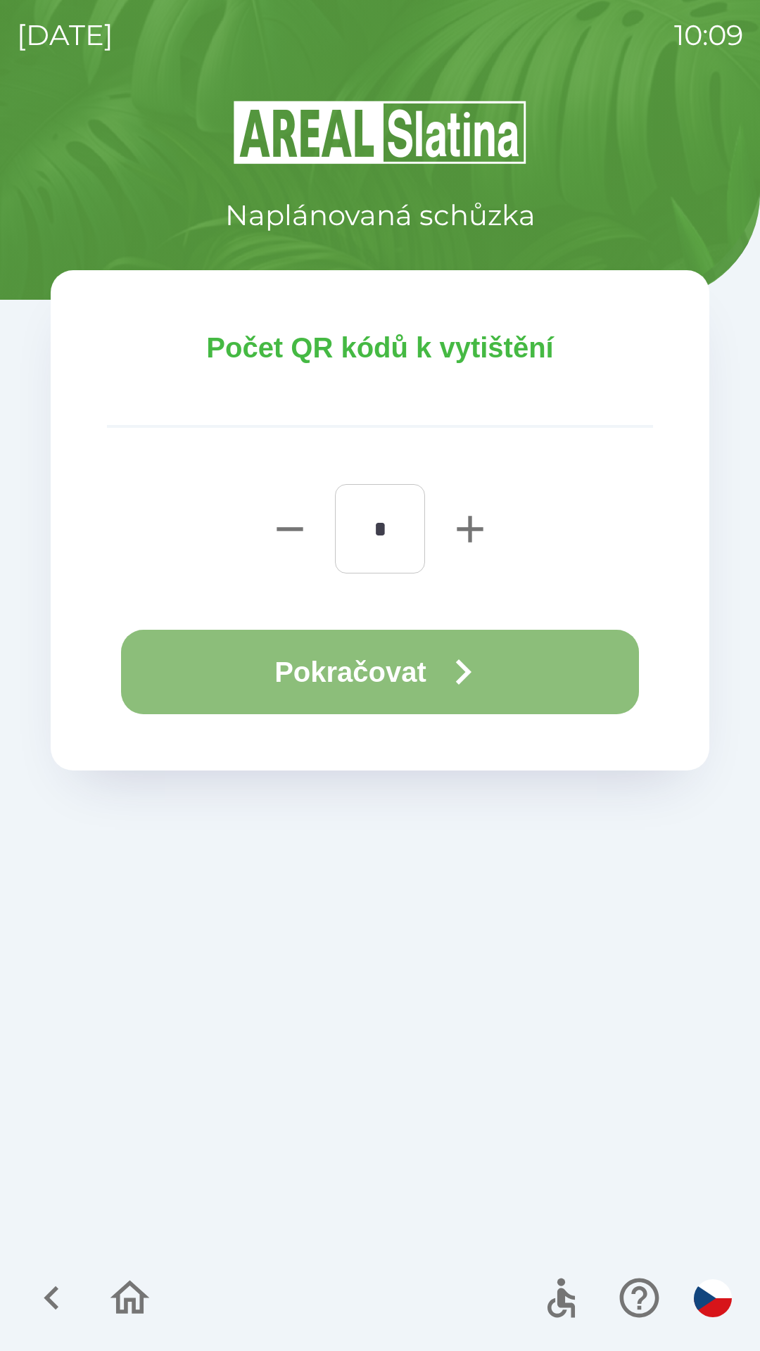
click at [274, 650] on button "Pokračovat" at bounding box center [380, 672] width 518 height 84
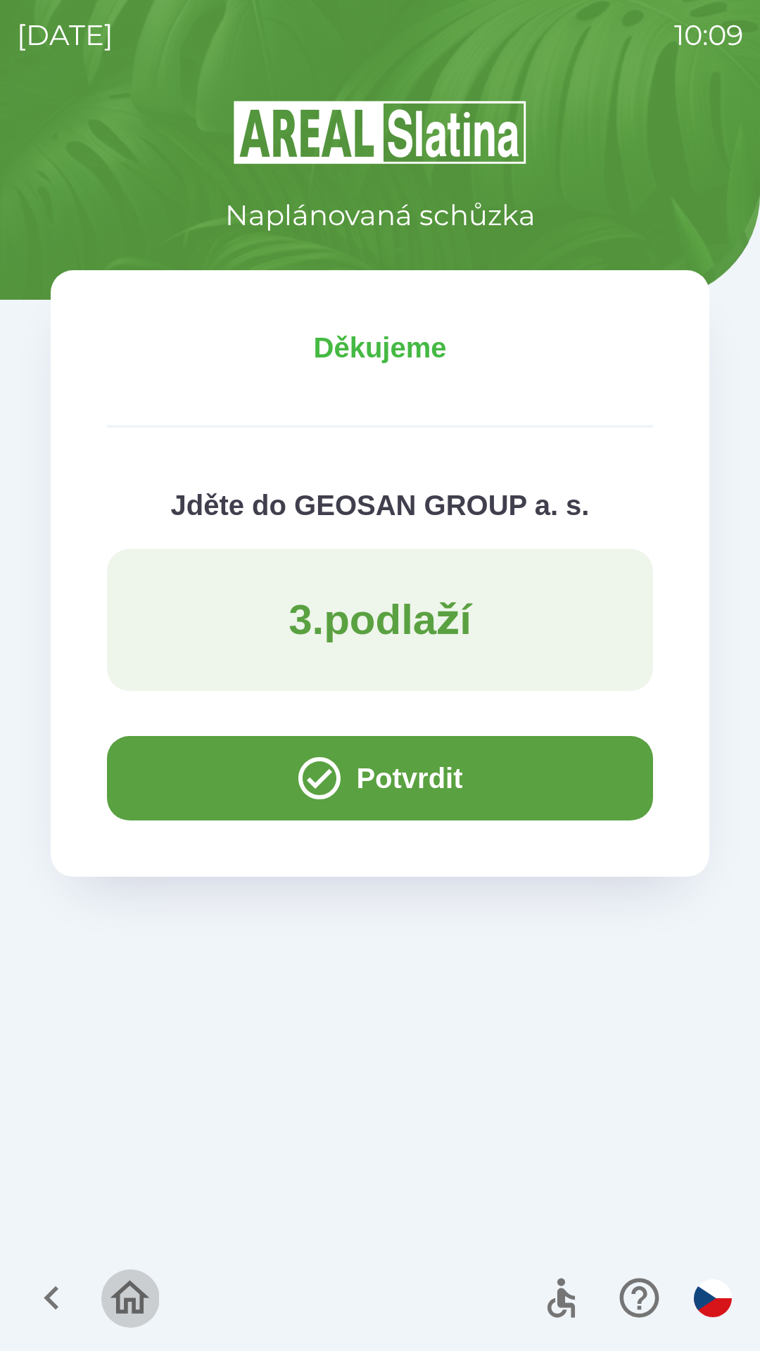
click at [115, 1287] on icon "button" at bounding box center [129, 1298] width 47 height 47
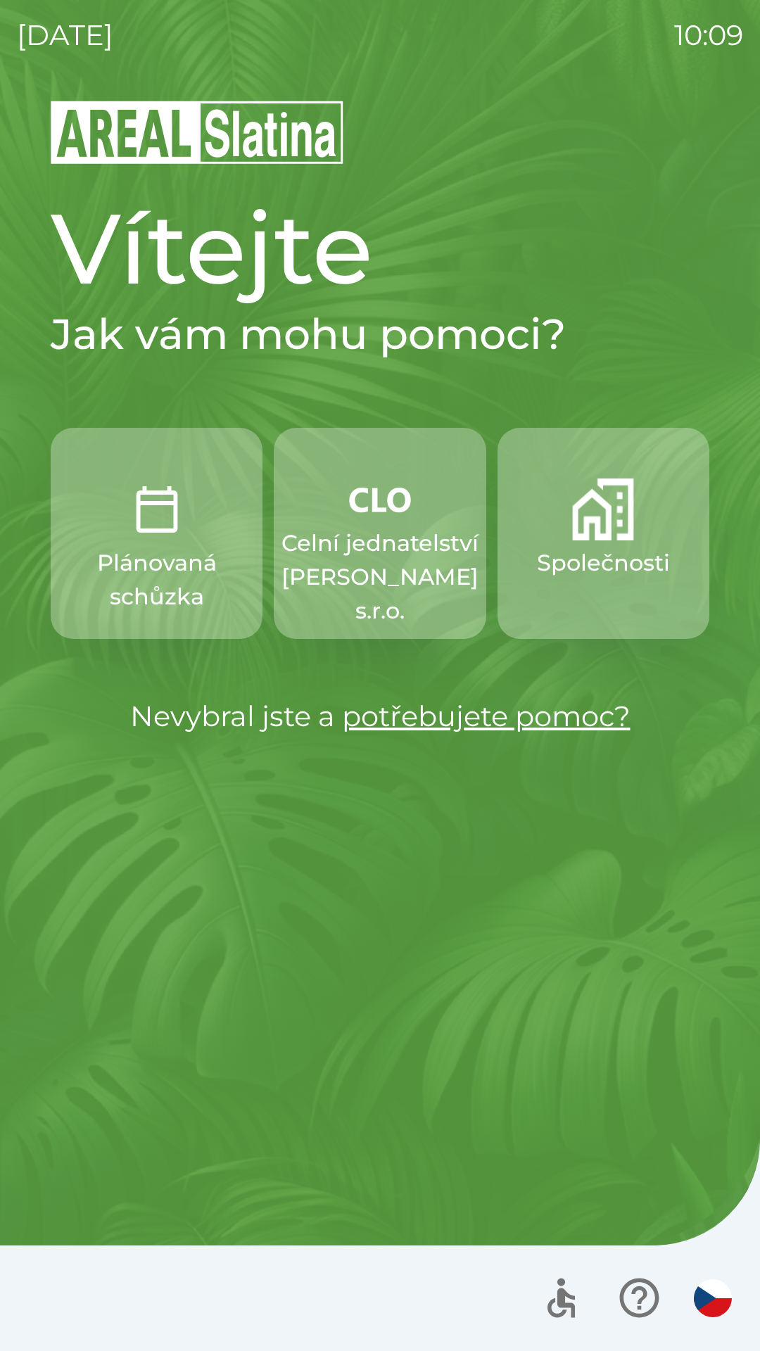
click at [365, 548] on p "Celní jednatelství [PERSON_NAME] s.r.o." at bounding box center [380, 576] width 197 height 101
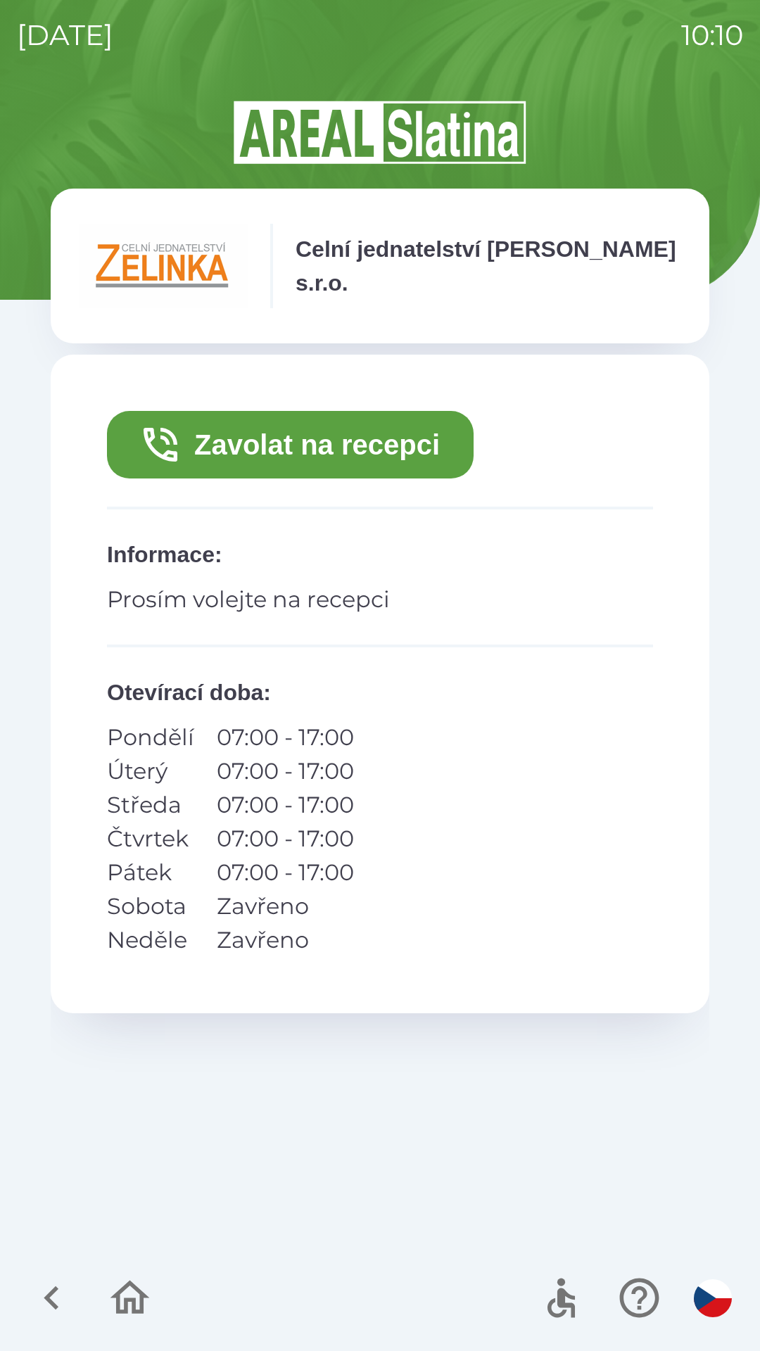
click at [324, 430] on button "Zavolat na recepci" at bounding box center [290, 445] width 367 height 68
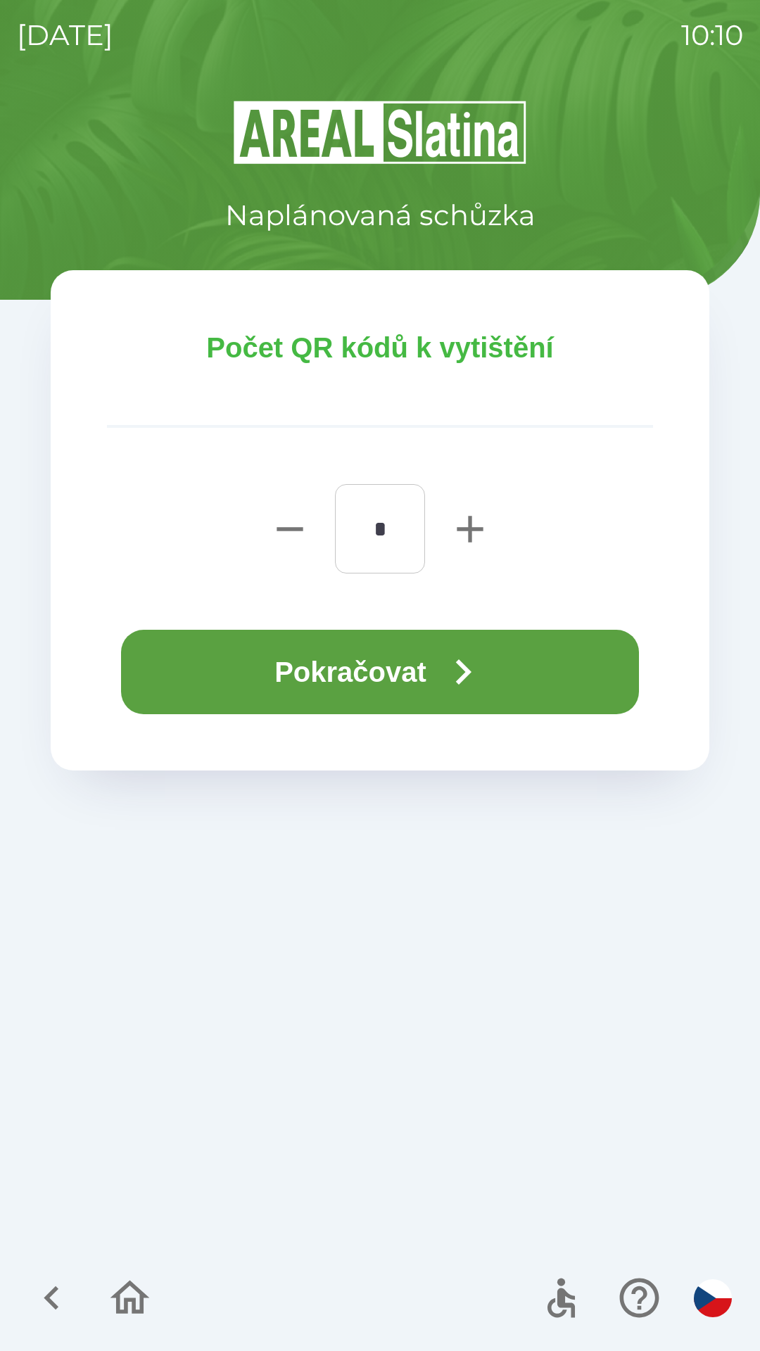
click at [452, 526] on icon "button" at bounding box center [470, 529] width 45 height 45
click at [283, 529] on icon "button" at bounding box center [290, 529] width 26 height 4
type input "*"
click at [325, 640] on button "Pokračovat" at bounding box center [380, 672] width 518 height 84
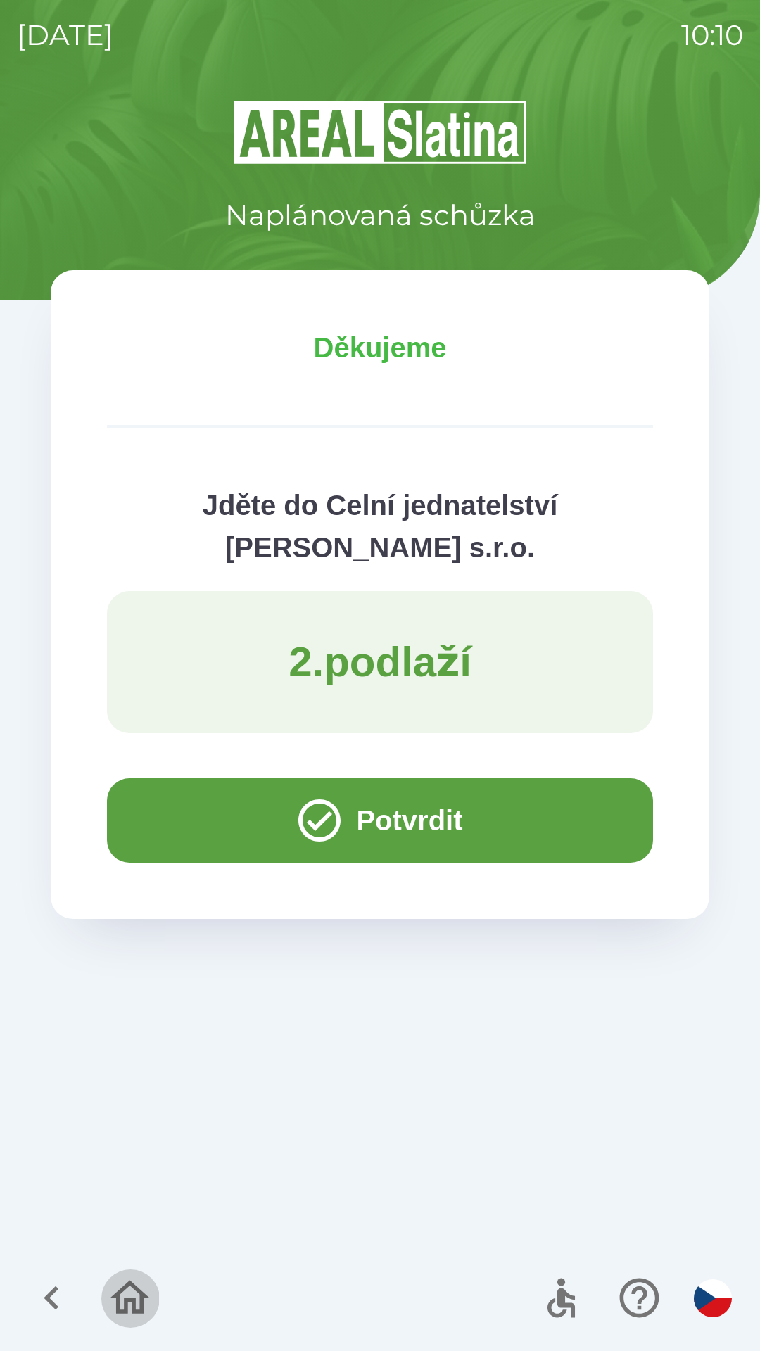
click at [124, 1279] on icon "button" at bounding box center [129, 1298] width 47 height 47
